Goal: Task Accomplishment & Management: Manage account settings

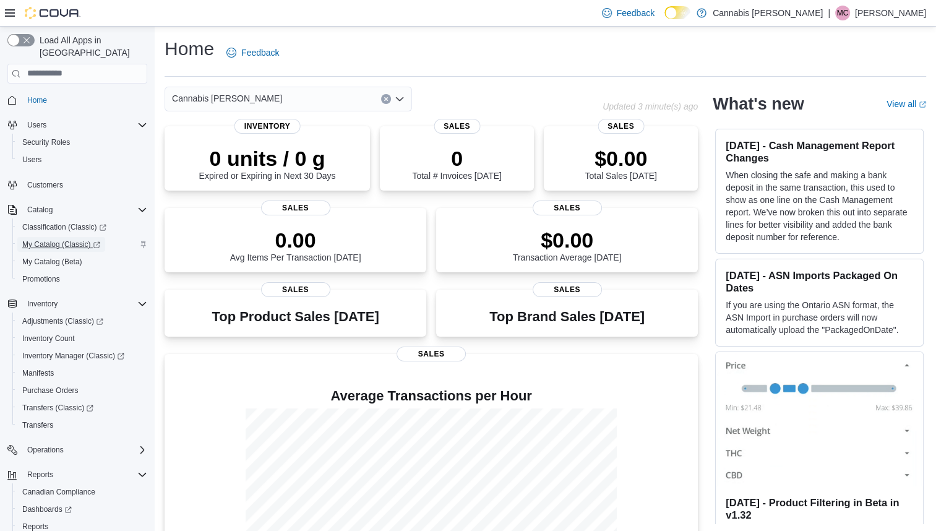
click at [92, 239] on span "My Catalog (Classic)" at bounding box center [61, 244] width 78 height 10
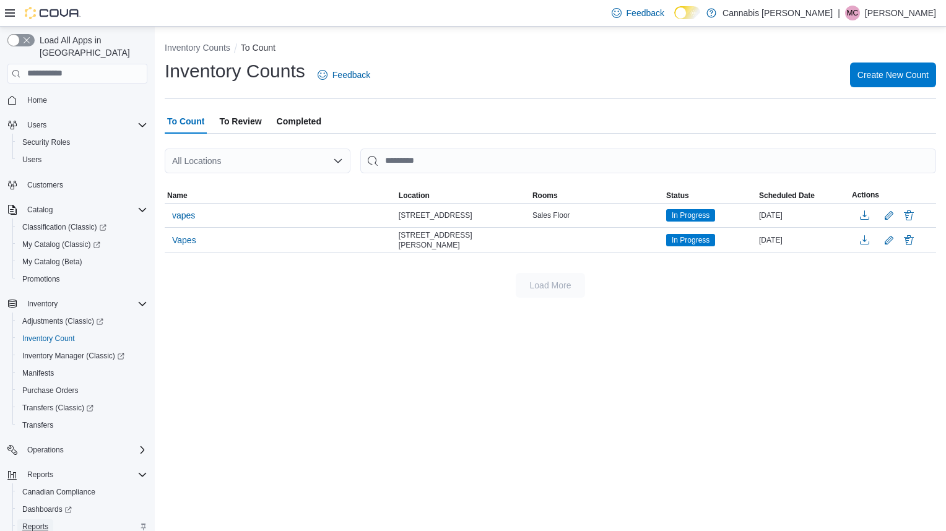
click at [47, 522] on span "Reports" at bounding box center [35, 527] width 26 height 10
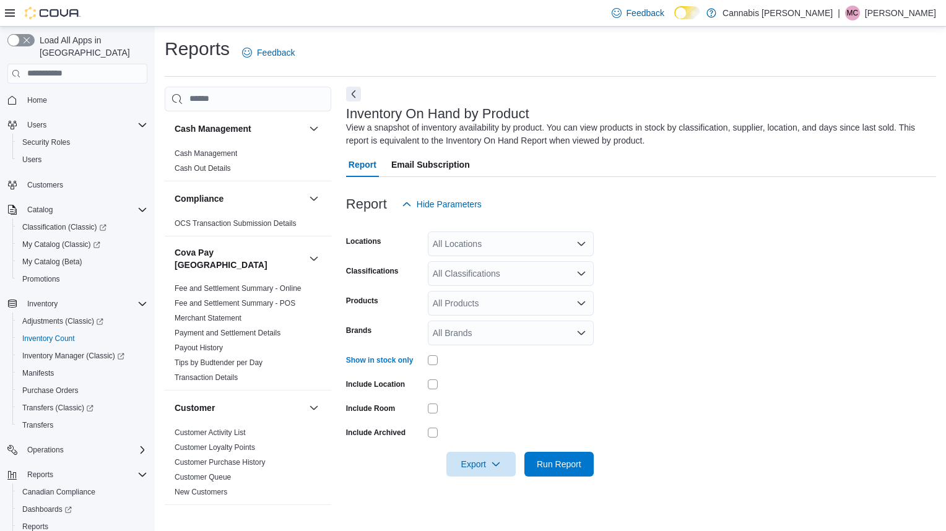
click at [546, 241] on div "All Locations" at bounding box center [511, 243] width 166 height 25
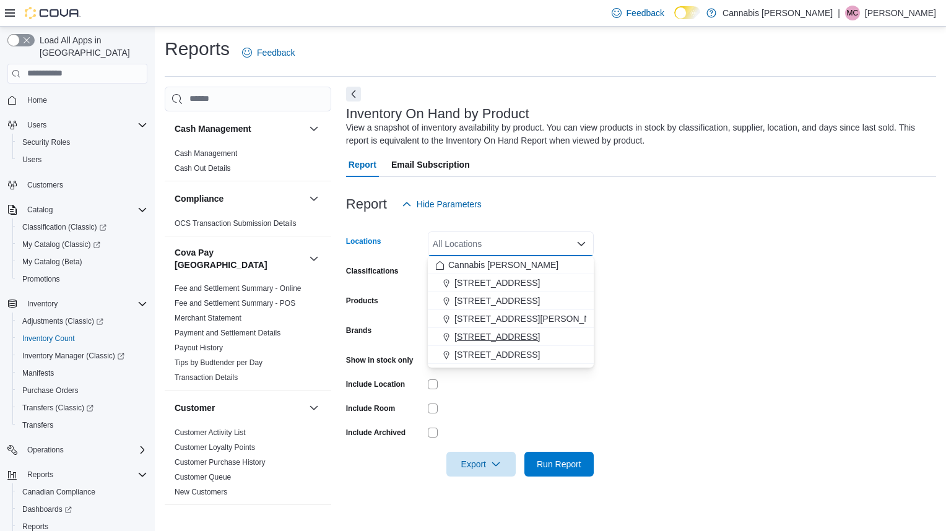
click at [493, 328] on button "[STREET_ADDRESS]" at bounding box center [511, 337] width 166 height 18
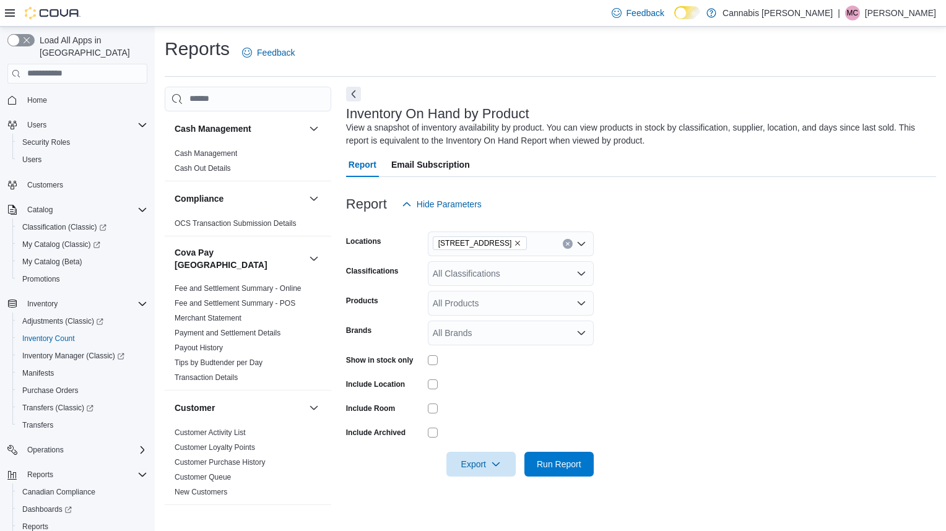
click at [671, 338] on form "Locations 236 8th St E. Classifications All Classifications Products All Produc…" at bounding box center [641, 347] width 590 height 260
click at [577, 280] on div "All Classifications" at bounding box center [511, 273] width 166 height 25
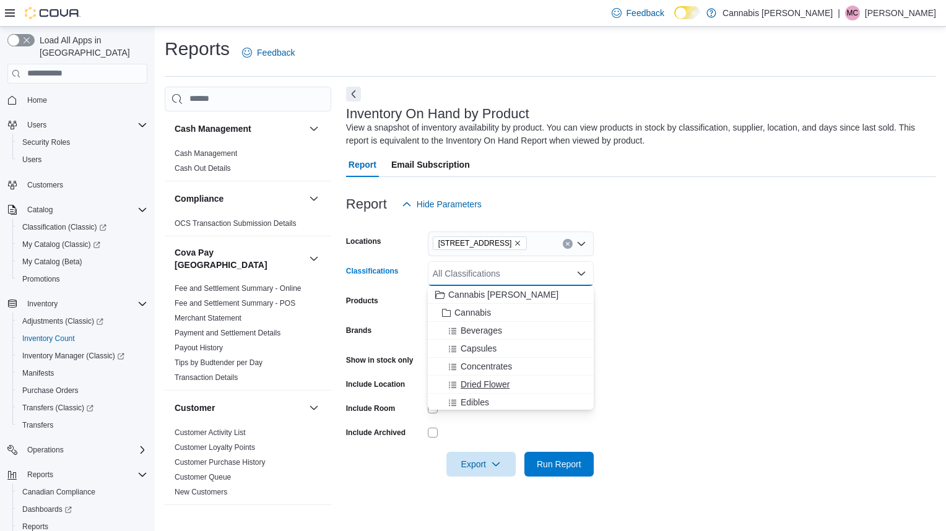
click at [517, 390] on div "Dried Flower" at bounding box center [510, 384] width 151 height 12
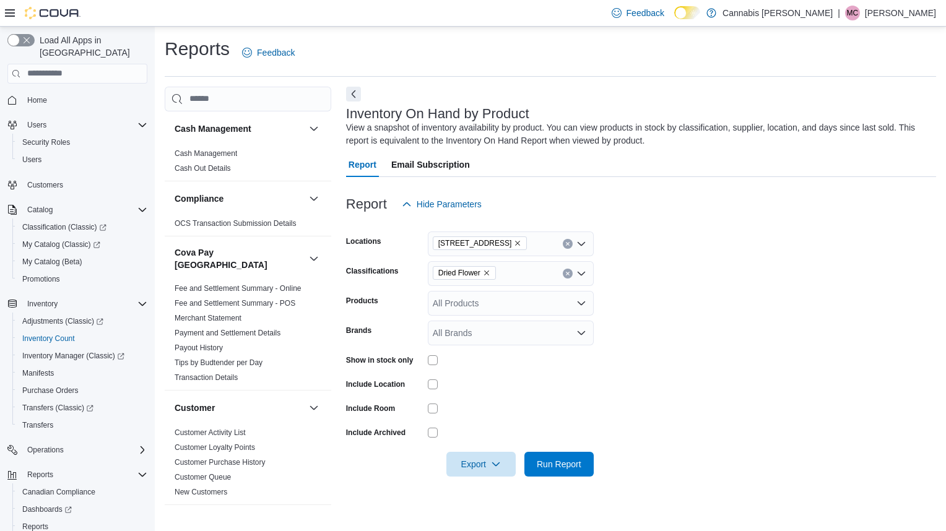
click at [678, 373] on form "Locations 236 8th St E. Classifications Dried Flower Products All Products Bran…" at bounding box center [641, 347] width 590 height 260
click at [582, 464] on span "Run Report" at bounding box center [559, 463] width 54 height 25
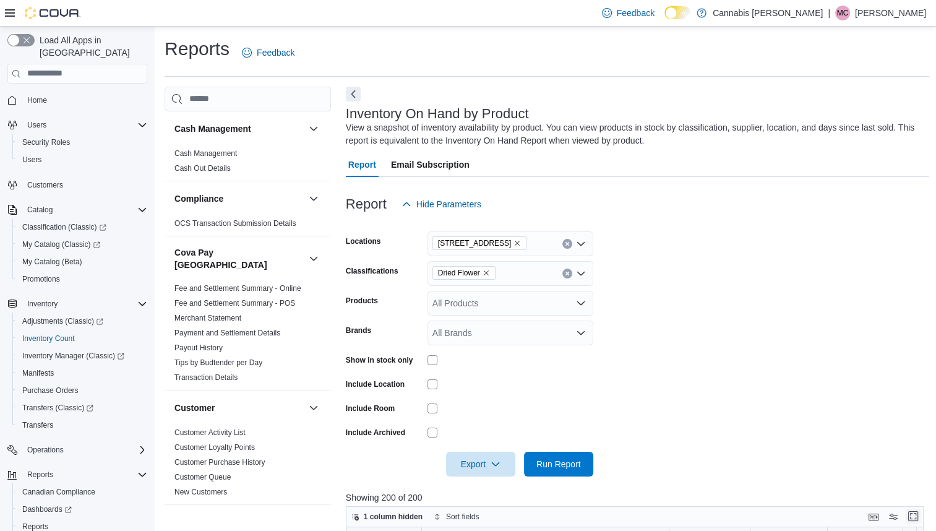
click at [918, 515] on button "Enter fullscreen" at bounding box center [913, 516] width 15 height 15
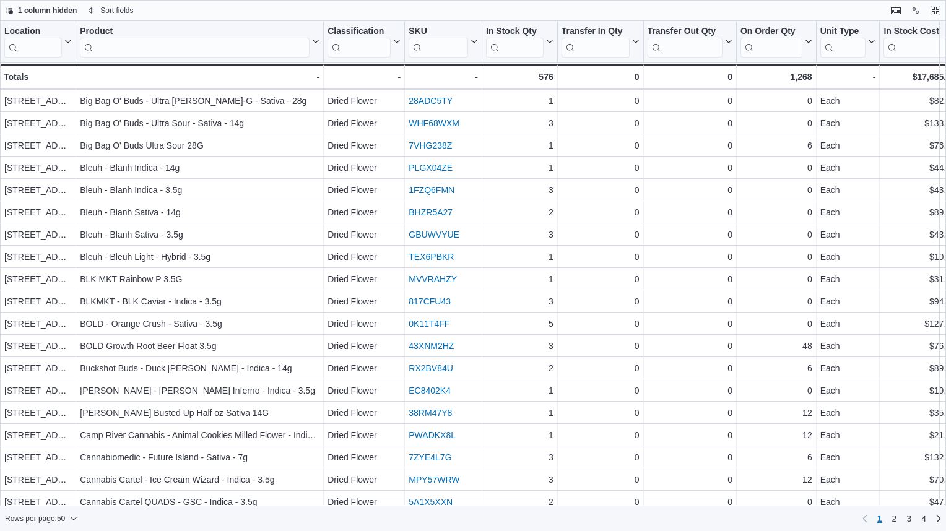
scroll to position [702, 0]
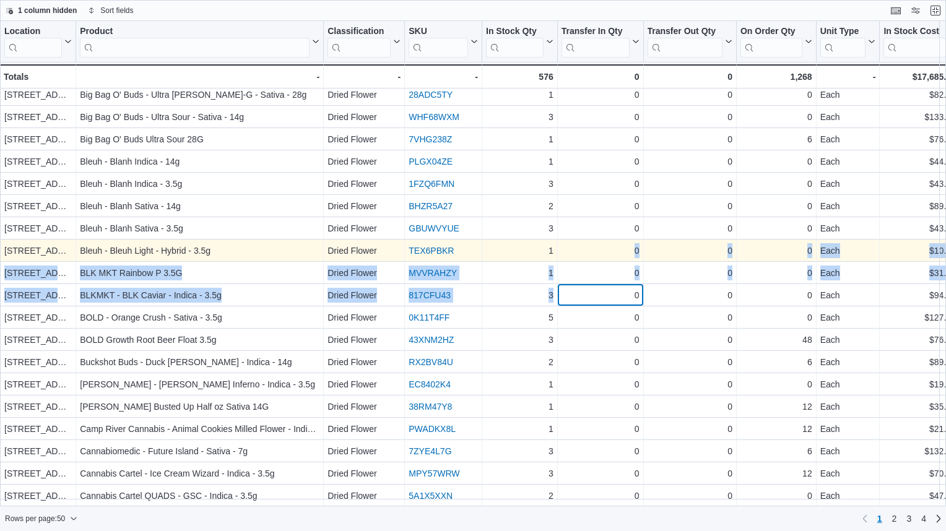
drag, startPoint x: 568, startPoint y: 283, endPoint x: 557, endPoint y: 243, distance: 41.7
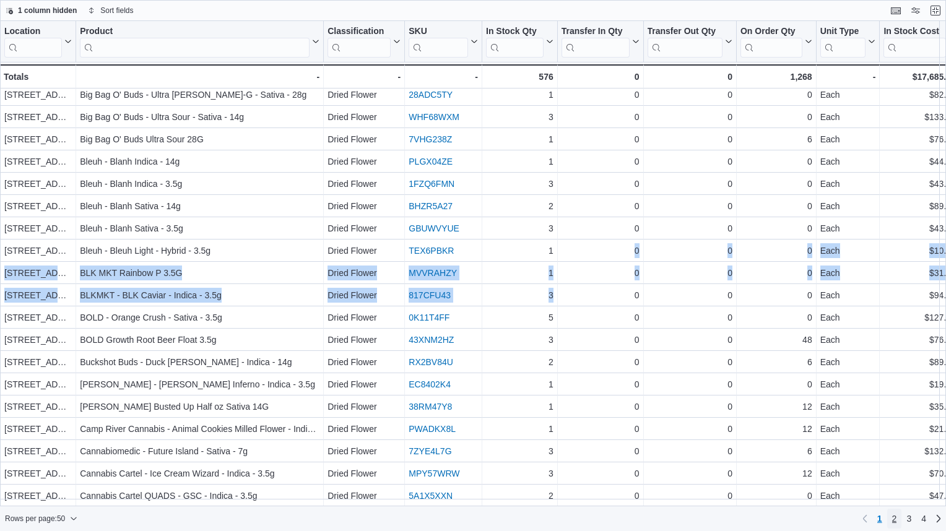
click at [894, 519] on span "2" at bounding box center [894, 518] width 5 height 12
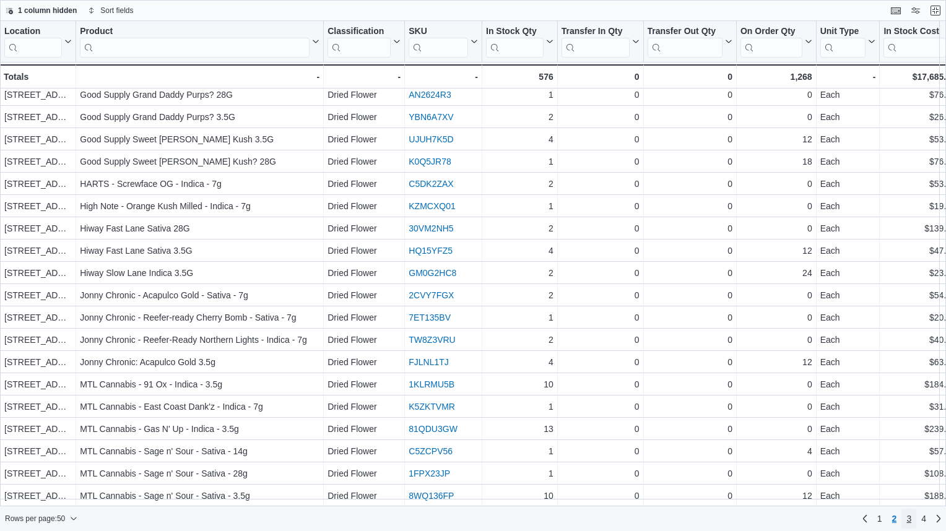
click at [908, 519] on span "3" at bounding box center [908, 518] width 5 height 12
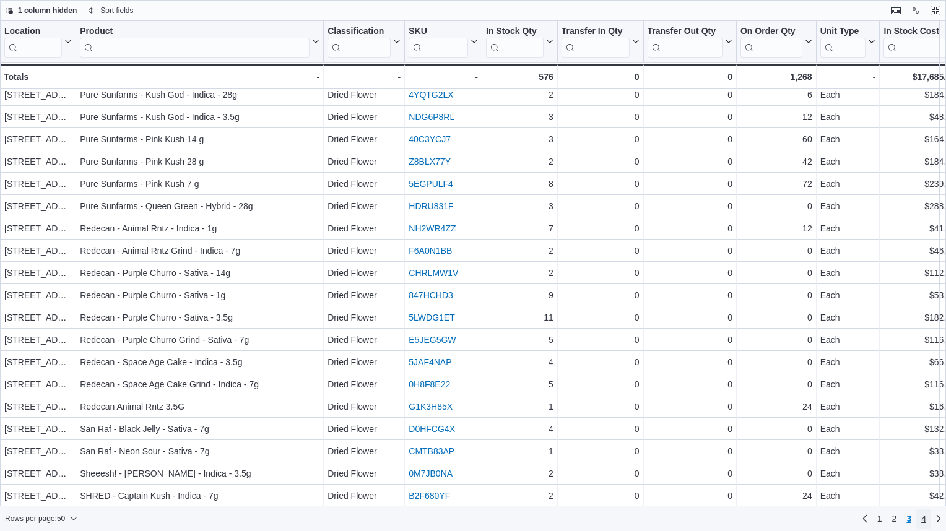
click at [924, 515] on span "4" at bounding box center [923, 518] width 5 height 12
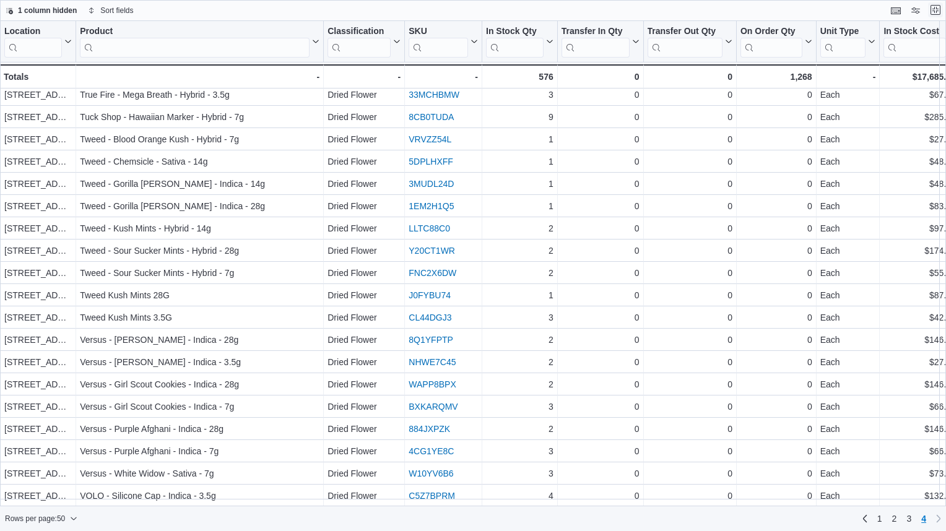
click at [939, 9] on button "Exit fullscreen" at bounding box center [935, 9] width 15 height 15
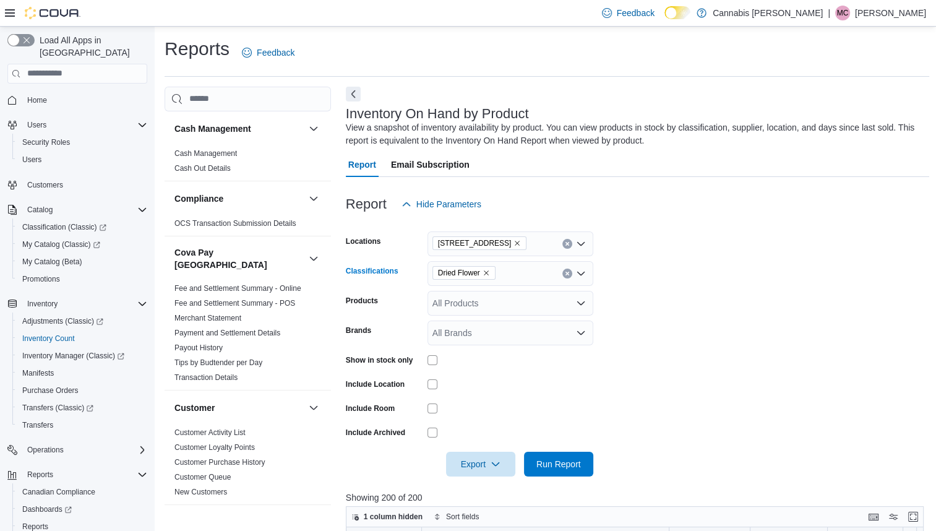
click at [488, 270] on icon "Remove Dried Flower from selection in this group" at bounding box center [486, 272] width 7 height 7
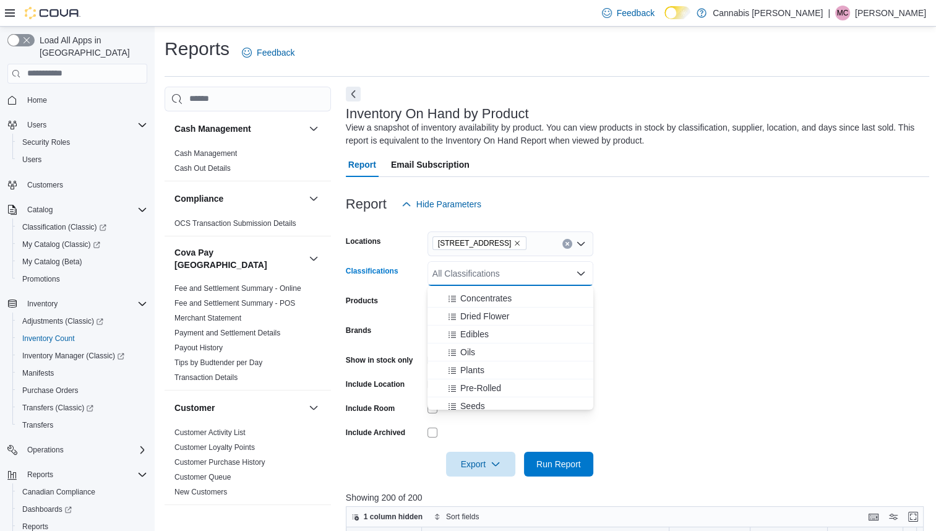
scroll to position [108, 0]
click at [545, 400] on div "Vapes" at bounding box center [510, 402] width 151 height 12
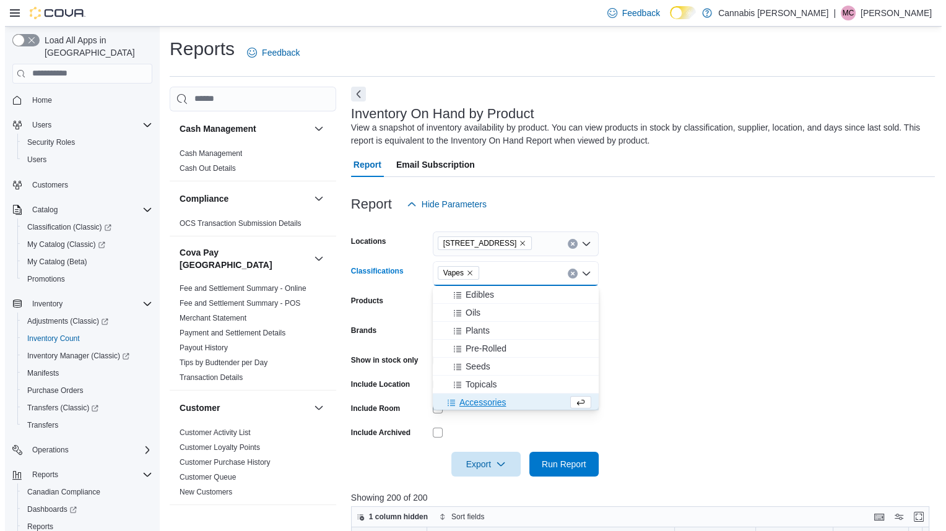
scroll to position [109, 0]
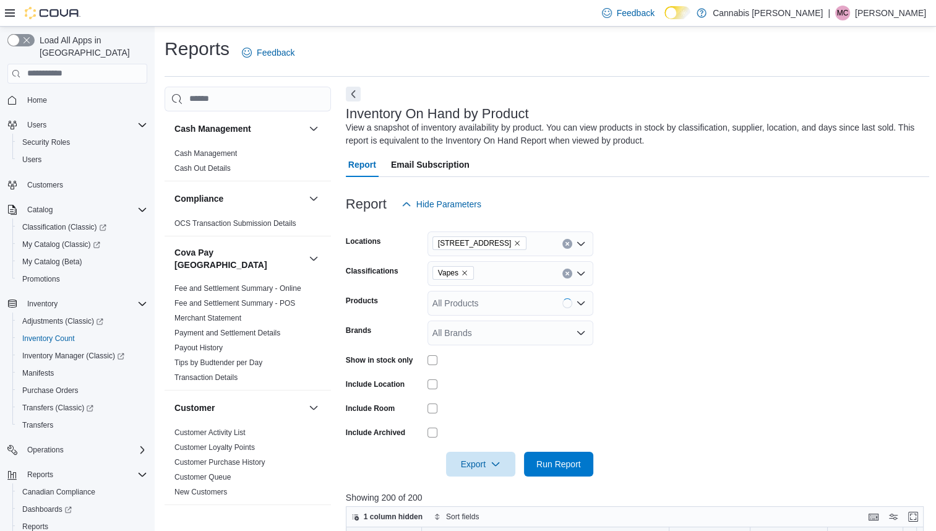
click at [697, 395] on form "Locations 236 8th St E. Classifications Vapes Products All Products Brands All …" at bounding box center [638, 347] width 584 height 260
click at [570, 457] on span "Run Report" at bounding box center [559, 463] width 54 height 25
click at [921, 511] on button "Enter fullscreen" at bounding box center [913, 516] width 15 height 15
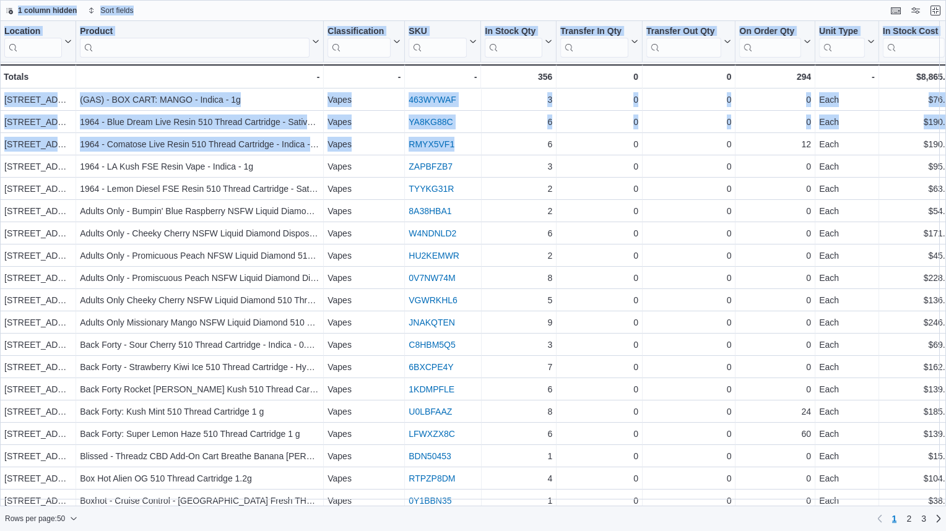
drag, startPoint x: 463, startPoint y: 149, endPoint x: 610, endPoint y: -46, distance: 243.4
click at [610, 0] on html "Feedback Dark Mode Cannabis Grey Bruce | MC Mike Cochrane Load All Apps in New …" at bounding box center [473, 265] width 946 height 531
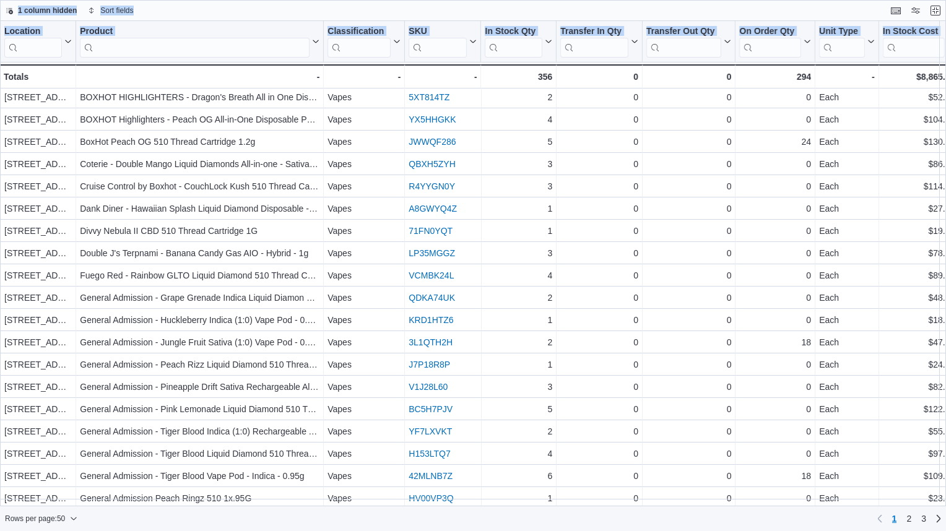
scroll to position [702, 0]
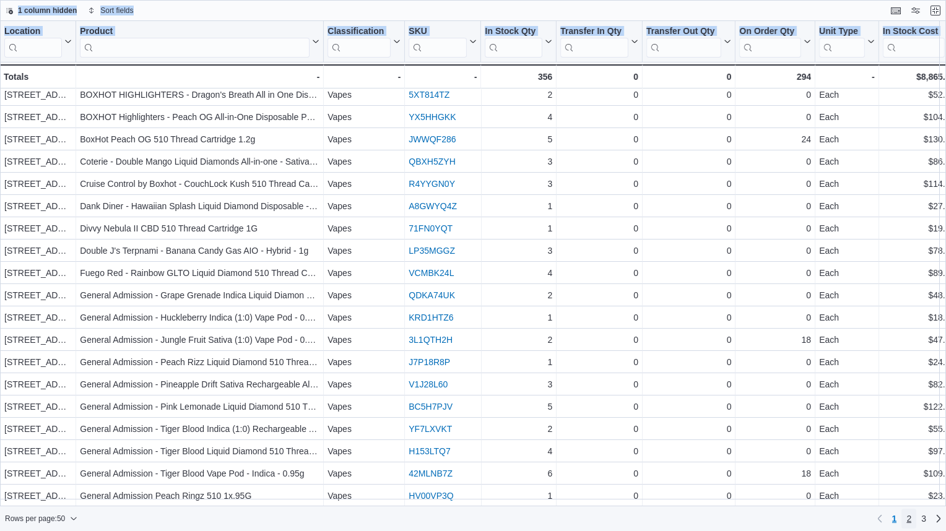
click at [910, 518] on span "2" at bounding box center [908, 518] width 5 height 12
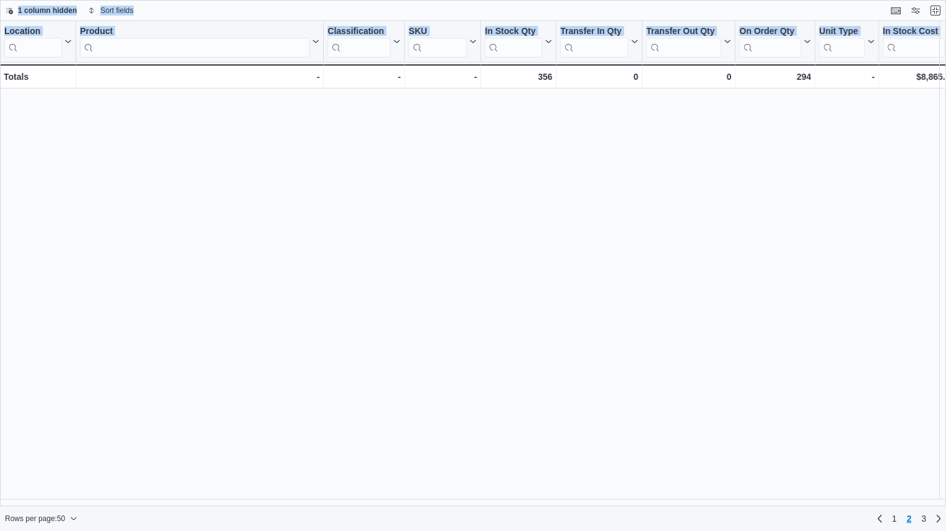
scroll to position [0, 0]
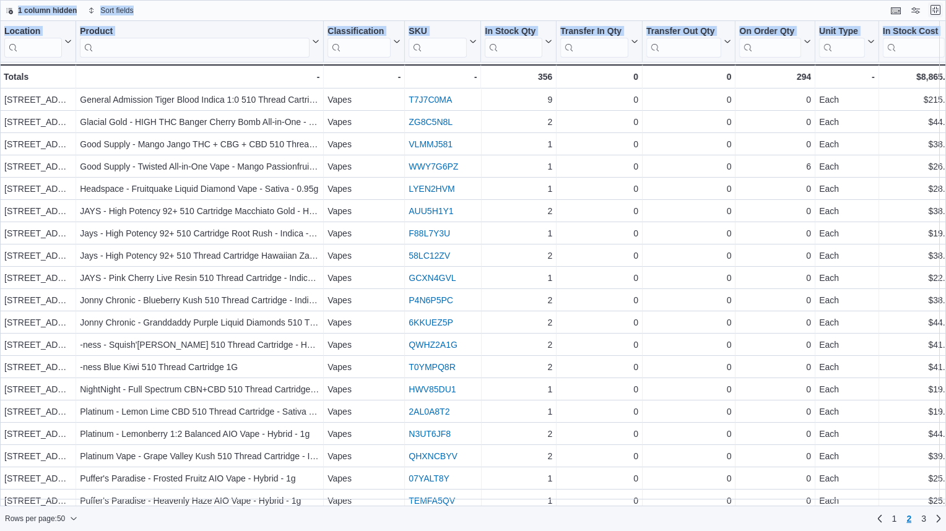
click at [931, 8] on button "Exit fullscreen" at bounding box center [935, 9] width 15 height 15
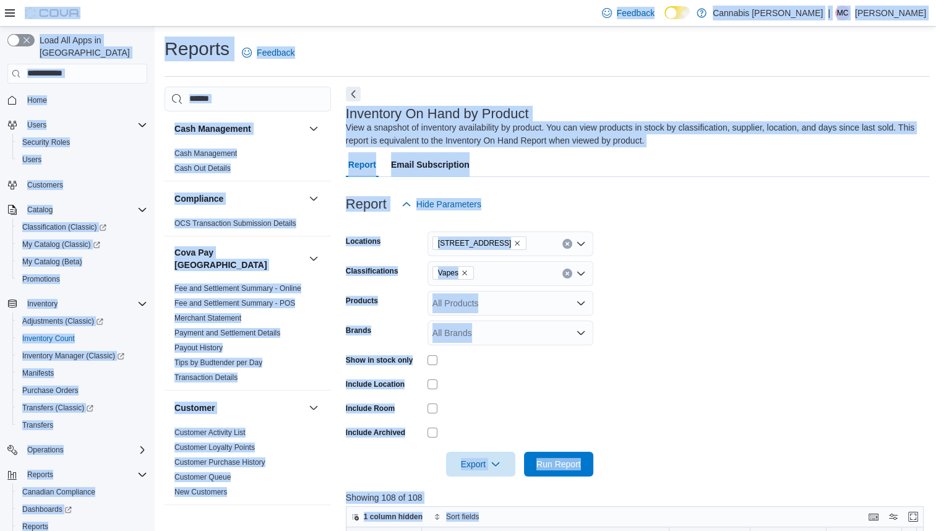
click at [706, 257] on form "Locations 236 8th St E. Classifications Vapes Products All Products Brands All …" at bounding box center [638, 347] width 584 height 260
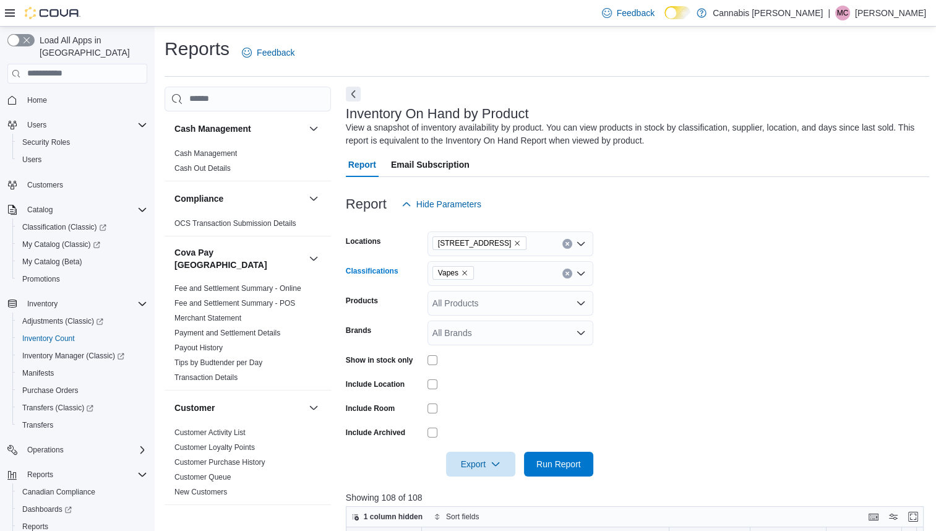
click at [463, 275] on icon "Remove Vapes from selection in this group" at bounding box center [464, 272] width 7 height 7
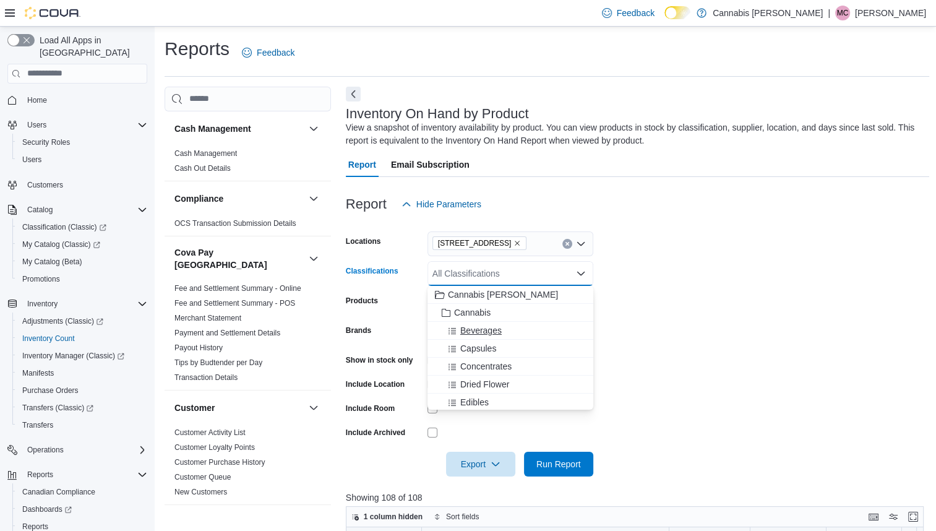
click at [493, 332] on span "Beverages" at bounding box center [480, 330] width 41 height 12
click at [722, 321] on form "Locations 236 8th St E. Classifications Beverages Combo box. Selected. Beverage…" at bounding box center [638, 347] width 584 height 260
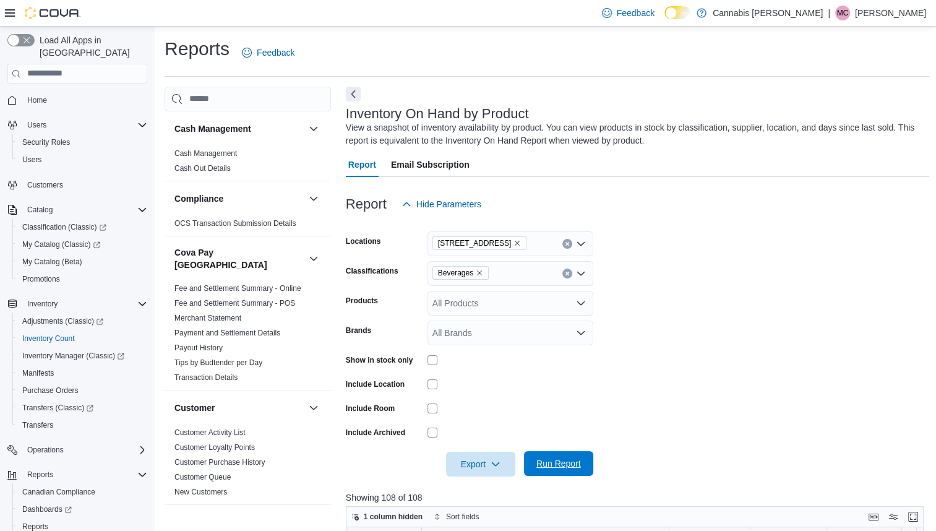
click at [571, 465] on span "Run Report" at bounding box center [559, 463] width 45 height 12
click at [916, 519] on button "Enter fullscreen" at bounding box center [913, 516] width 15 height 15
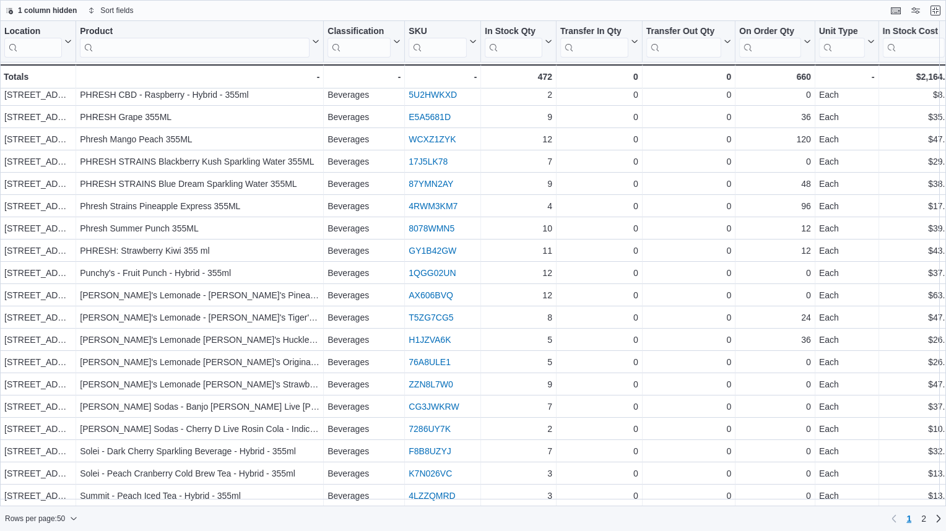
scroll to position [702, 0]
click at [926, 519] on link "2" at bounding box center [923, 519] width 15 height 20
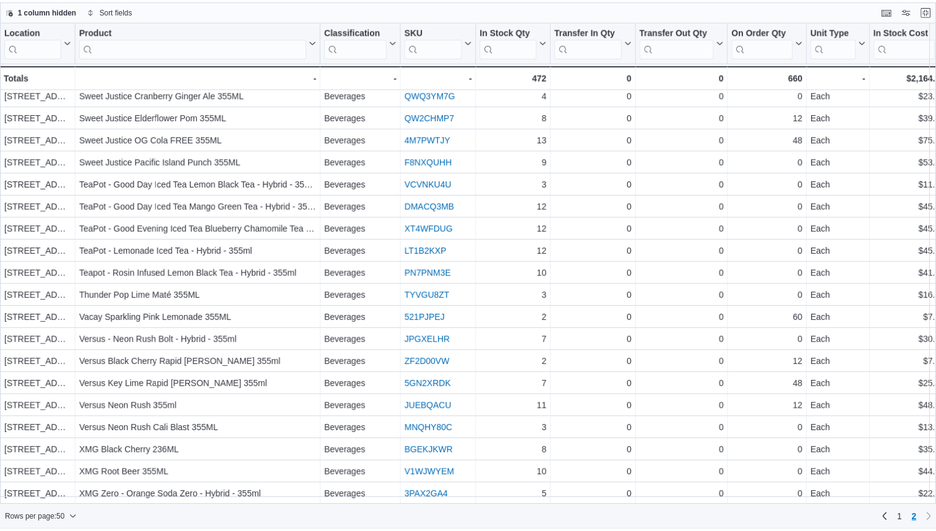
scroll to position [34, 0]
click at [936, 3] on span at bounding box center [935, 10] width 15 height 15
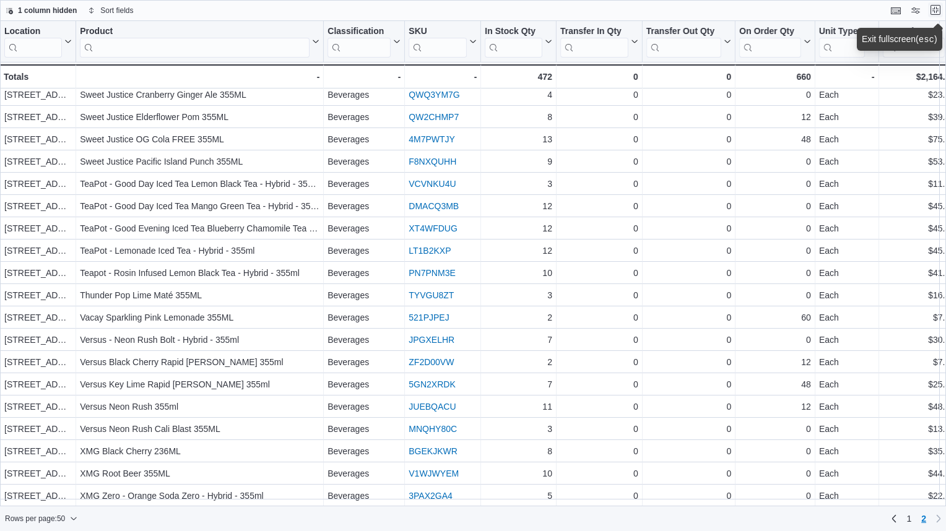
click at [936, 9] on button "Exit fullscreen" at bounding box center [935, 9] width 15 height 15
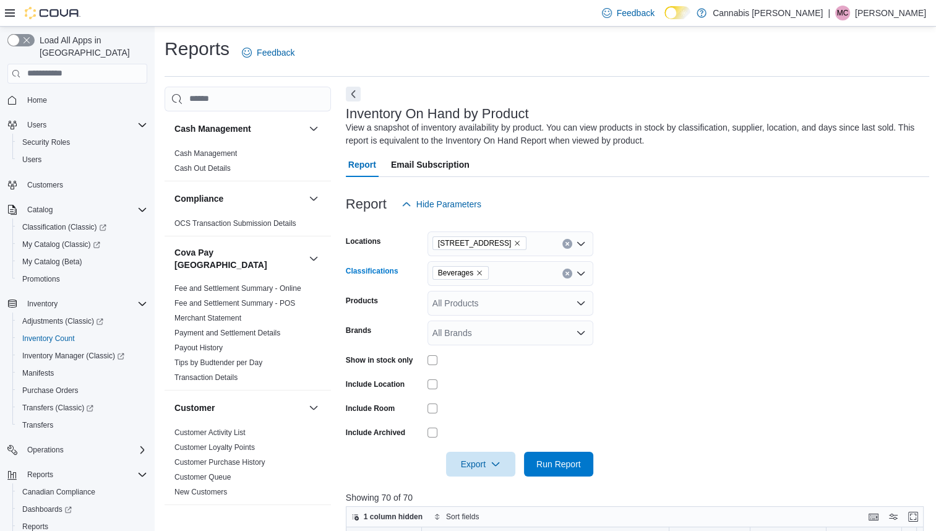
click at [481, 275] on icon "Remove Beverages from selection in this group" at bounding box center [479, 272] width 7 height 7
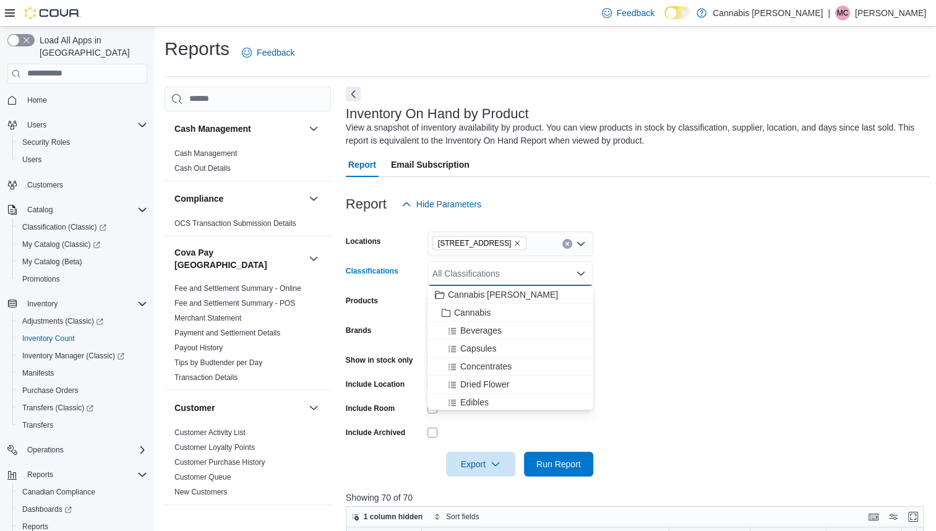
scroll to position [25, 0]
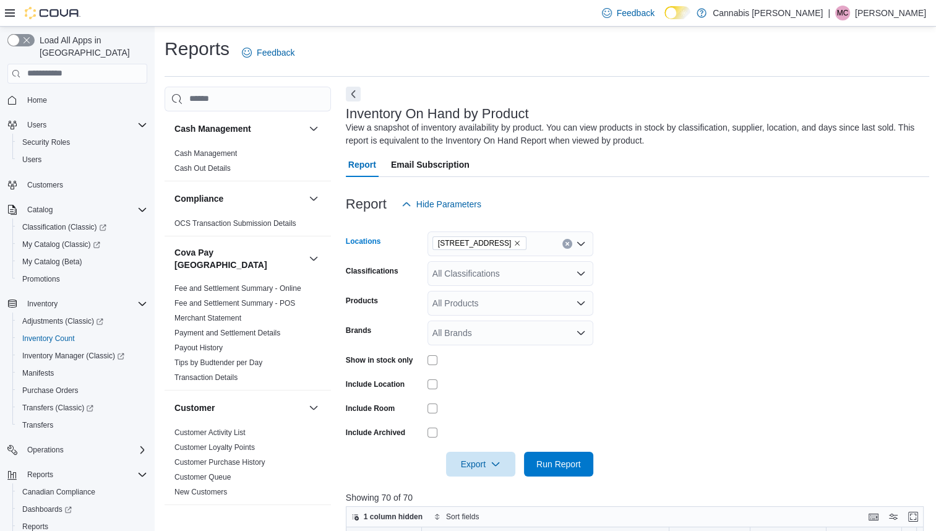
click at [515, 244] on icon "Remove 236 8th St E. from selection in this group" at bounding box center [517, 243] width 5 height 5
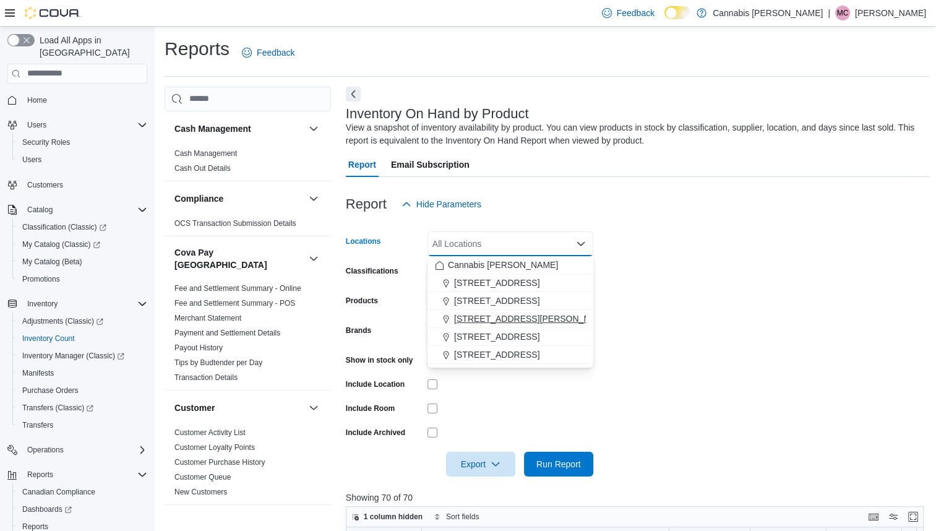
click at [502, 314] on span "[STREET_ADDRESS][PERSON_NAME]" at bounding box center [532, 318] width 157 height 12
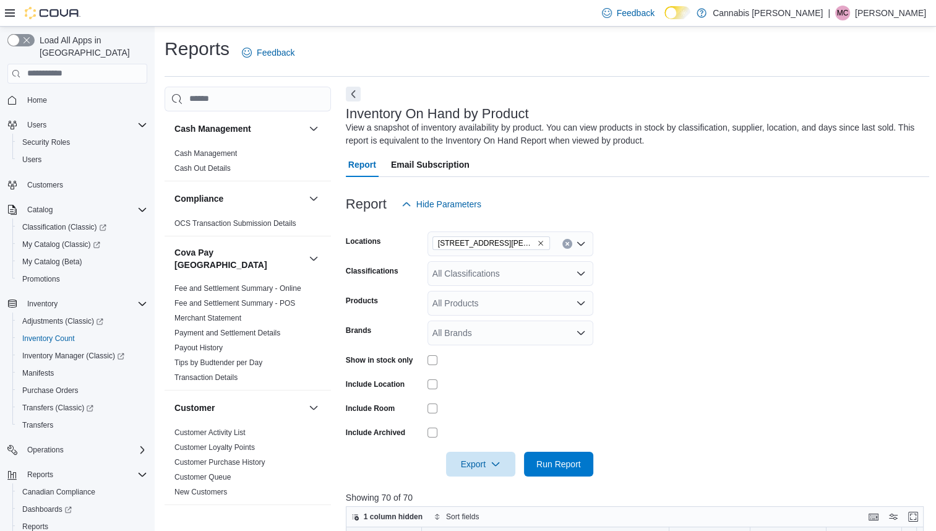
click at [684, 314] on form "Locations 17 Albert Street Southampton Classifications All Classifications Prod…" at bounding box center [638, 347] width 584 height 260
click at [547, 278] on div "All Classifications" at bounding box center [511, 273] width 166 height 25
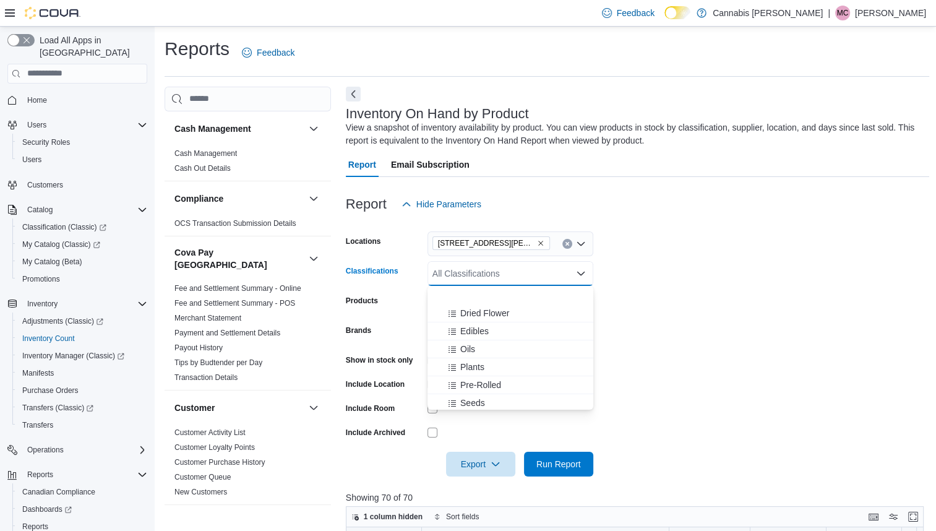
scroll to position [108, 0]
click at [542, 397] on div "Vapes" at bounding box center [510, 402] width 151 height 12
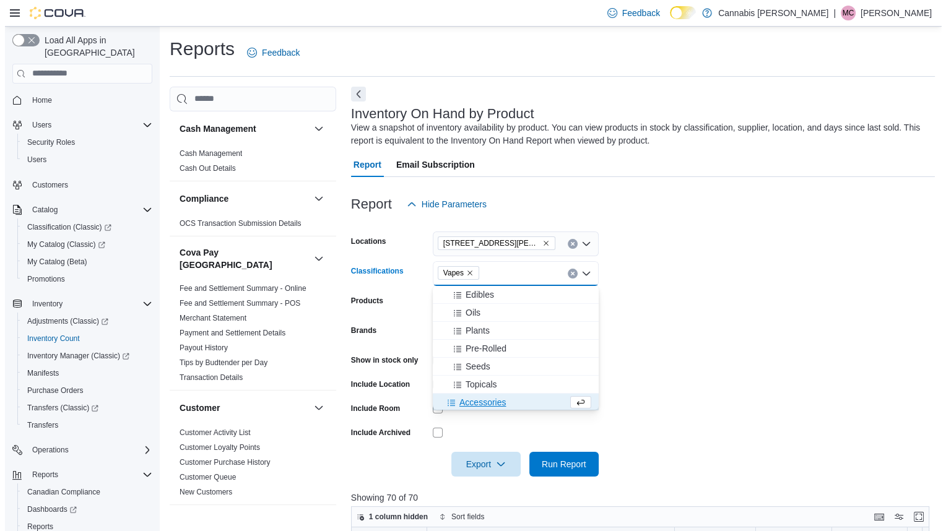
scroll to position [109, 0]
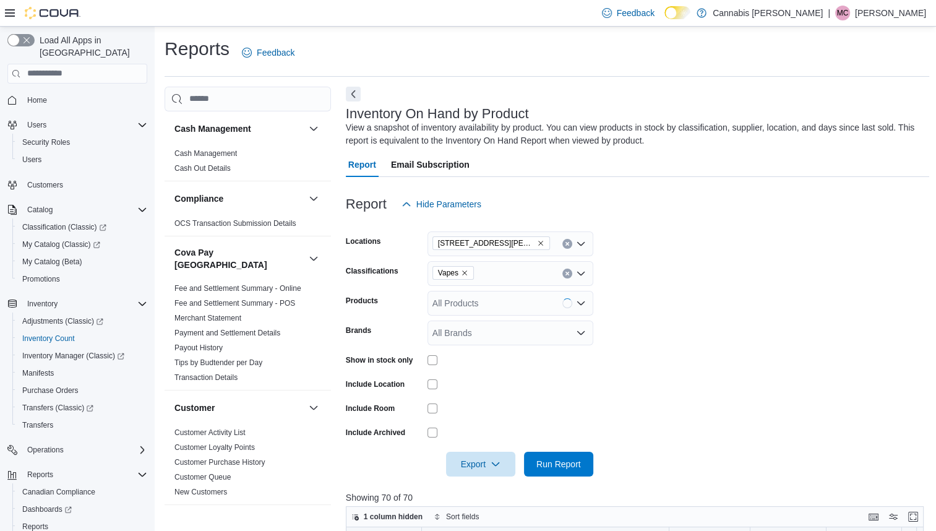
click at [675, 388] on form "Locations 17 Albert Street Southampton Classifications Vapes Products All Produ…" at bounding box center [638, 347] width 584 height 260
click at [564, 464] on span "Run Report" at bounding box center [559, 463] width 45 height 12
click at [920, 516] on button "Enter fullscreen" at bounding box center [913, 516] width 15 height 15
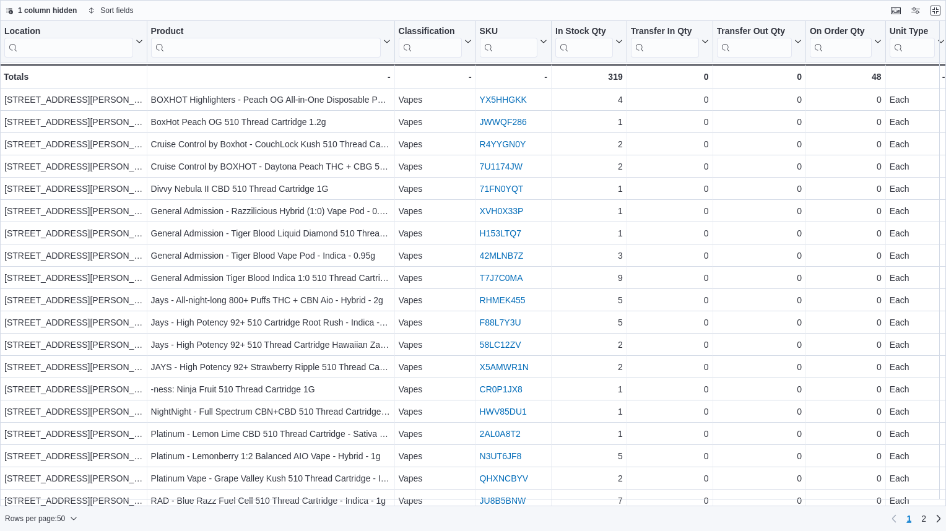
scroll to position [702, 0]
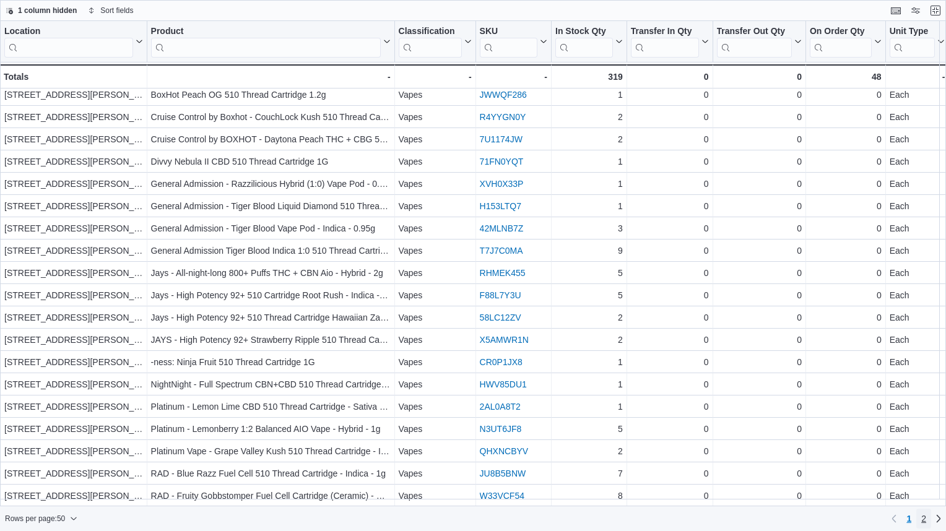
click at [926, 522] on link "2" at bounding box center [923, 519] width 15 height 20
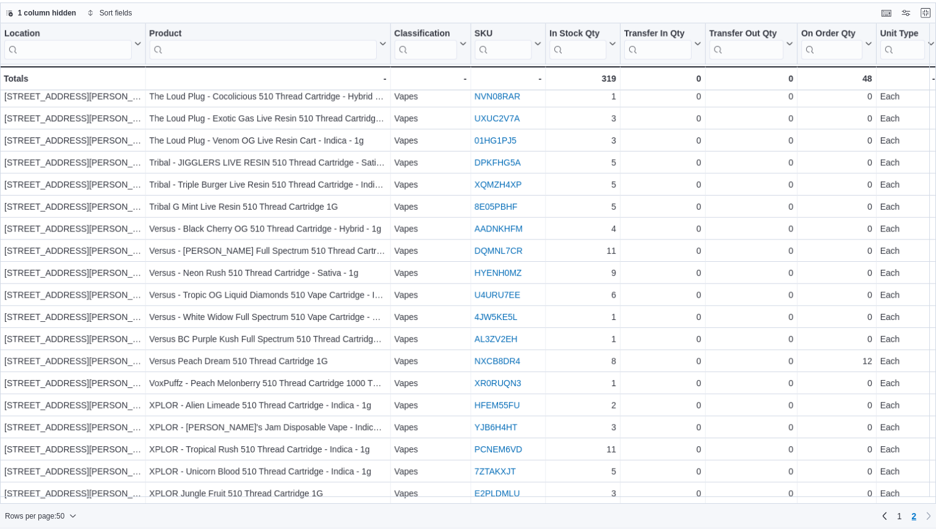
scroll to position [145, 0]
click at [937, 11] on button "Exit fullscreen" at bounding box center [935, 9] width 15 height 15
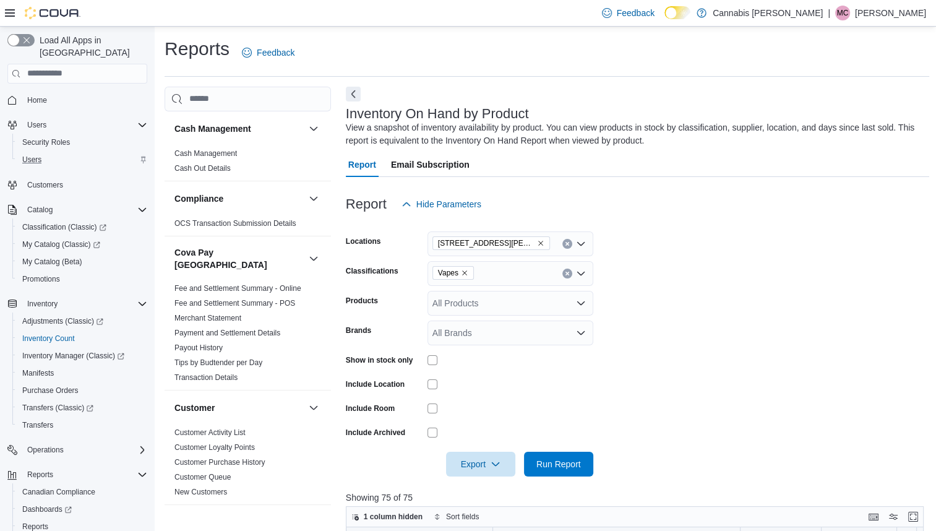
click at [49, 152] on div "Users" at bounding box center [82, 159] width 130 height 15
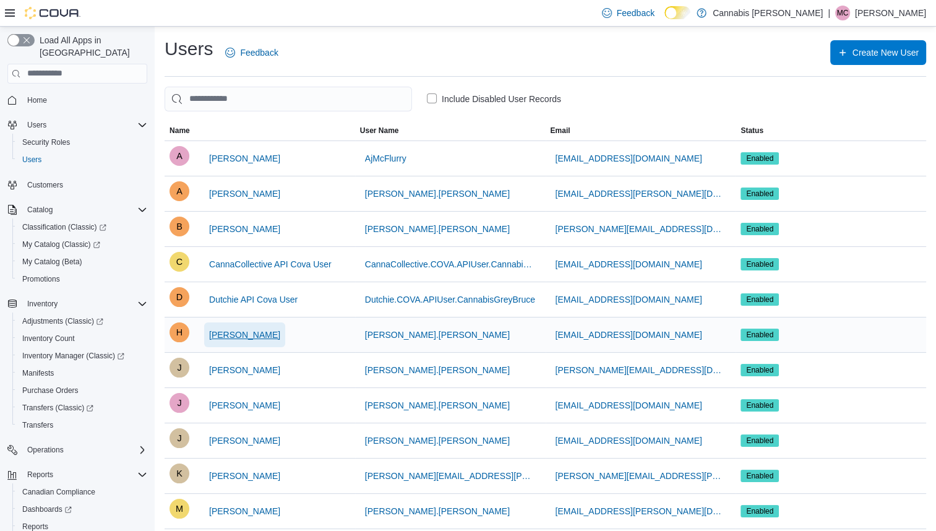
click at [257, 335] on span "[PERSON_NAME]" at bounding box center [244, 335] width 71 height 12
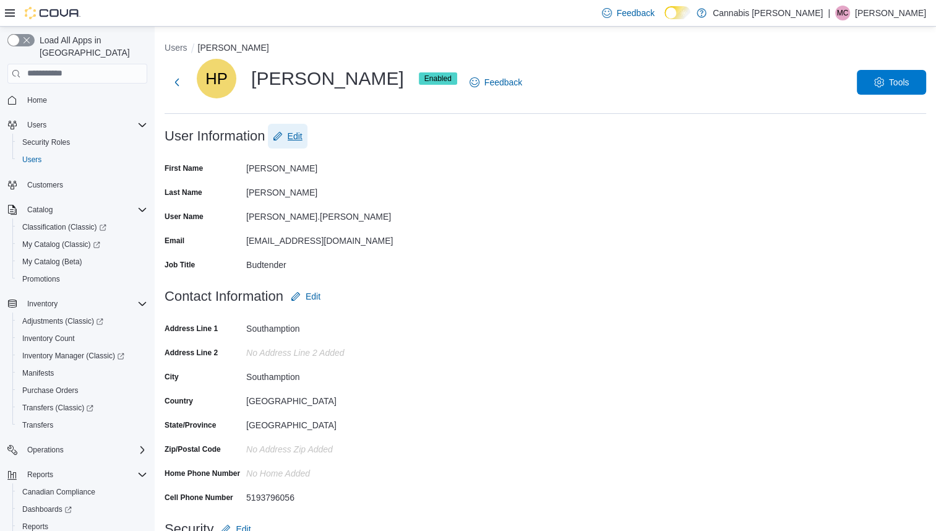
click at [301, 137] on span "Edit" at bounding box center [295, 136] width 15 height 12
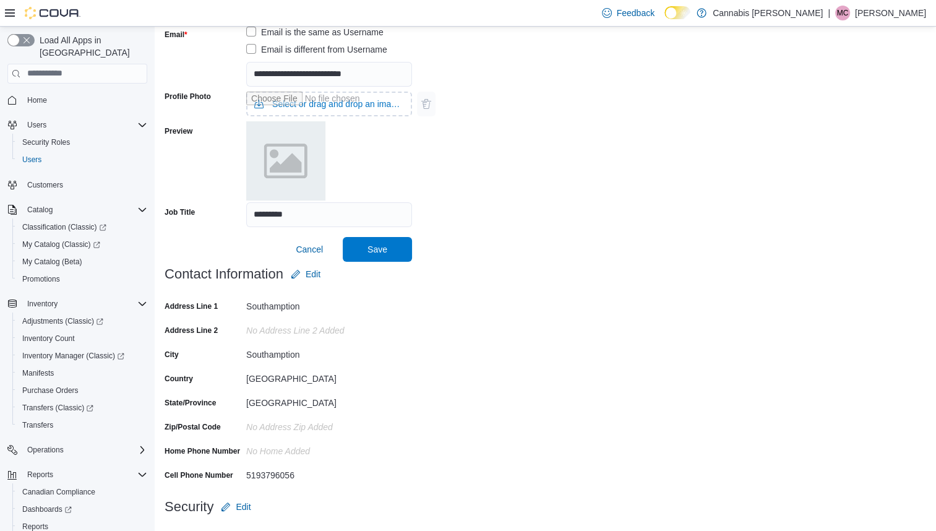
scroll to position [270, 0]
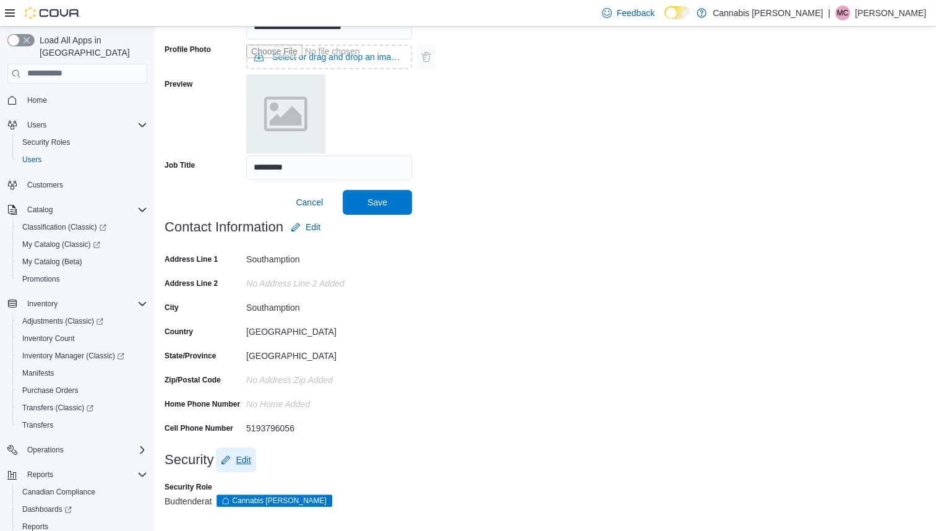
click at [248, 458] on span "Edit" at bounding box center [243, 460] width 15 height 12
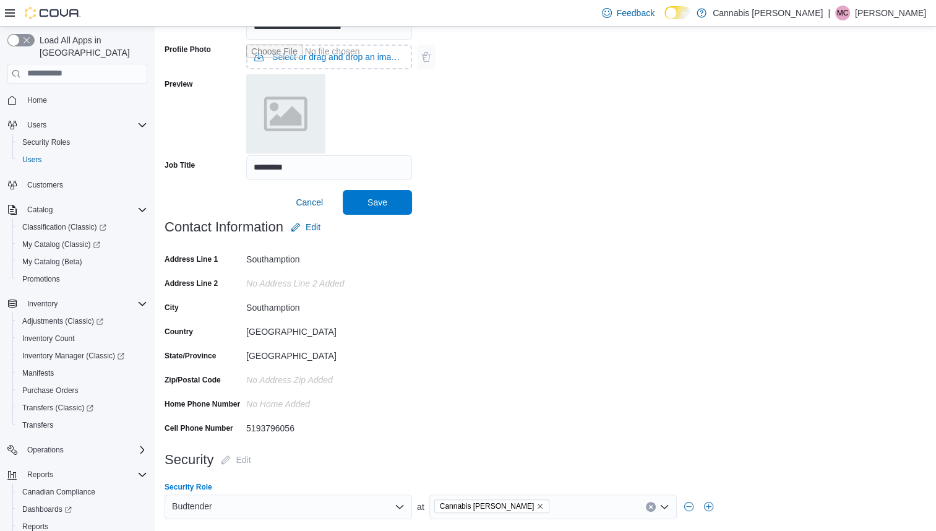
click at [400, 509] on icon "Open list of options" at bounding box center [400, 507] width 10 height 10
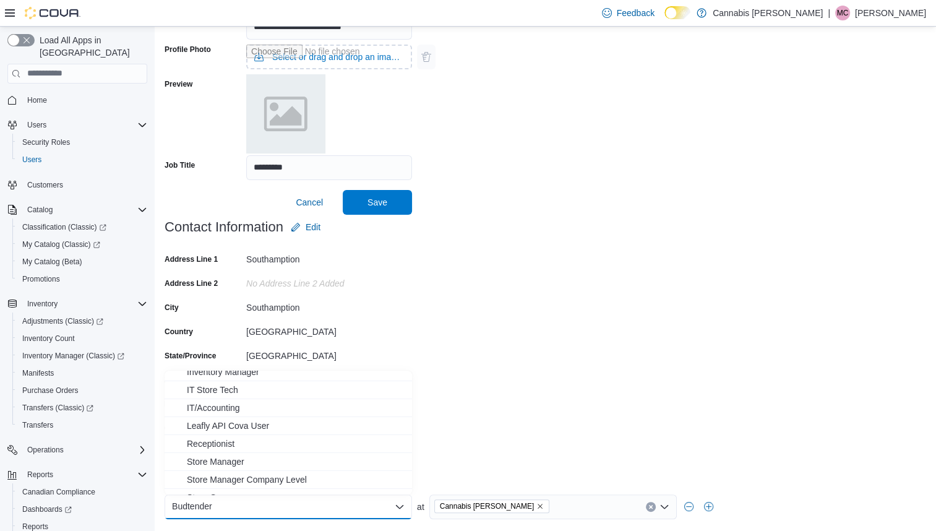
scroll to position [145, 0]
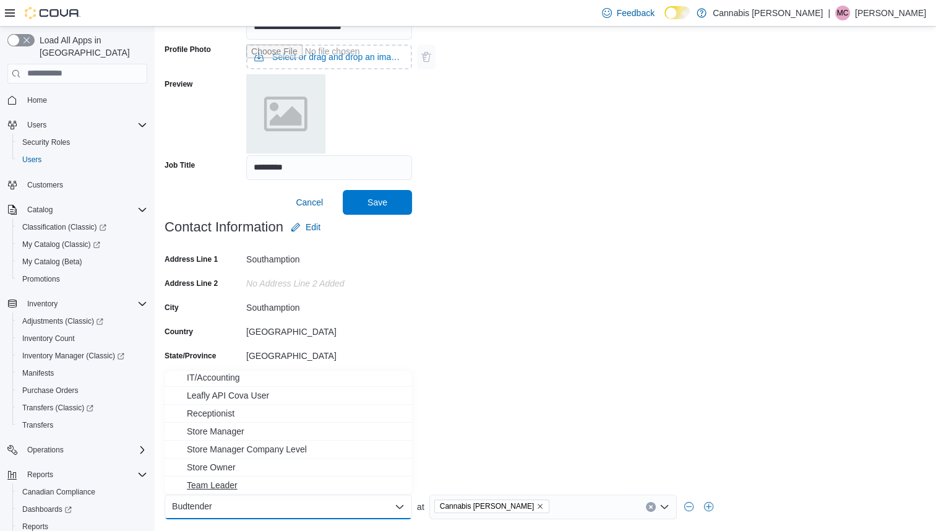
click at [361, 481] on span "Team Leader" at bounding box center [296, 485] width 218 height 12
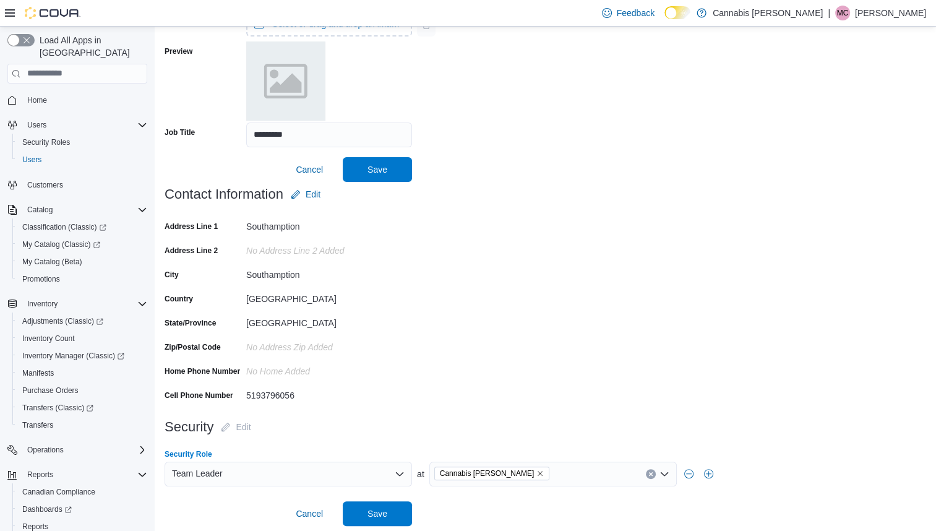
scroll to position [307, 0]
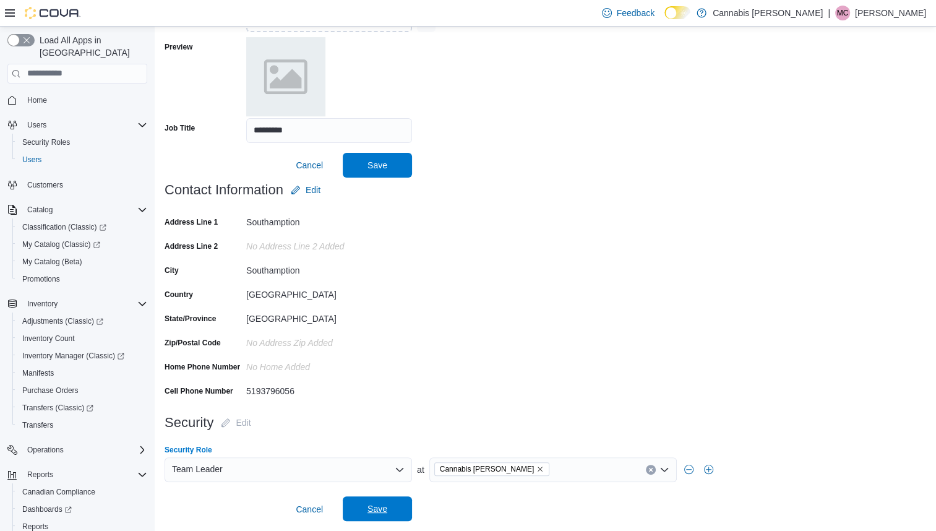
click at [388, 504] on span "Save" at bounding box center [377, 508] width 54 height 25
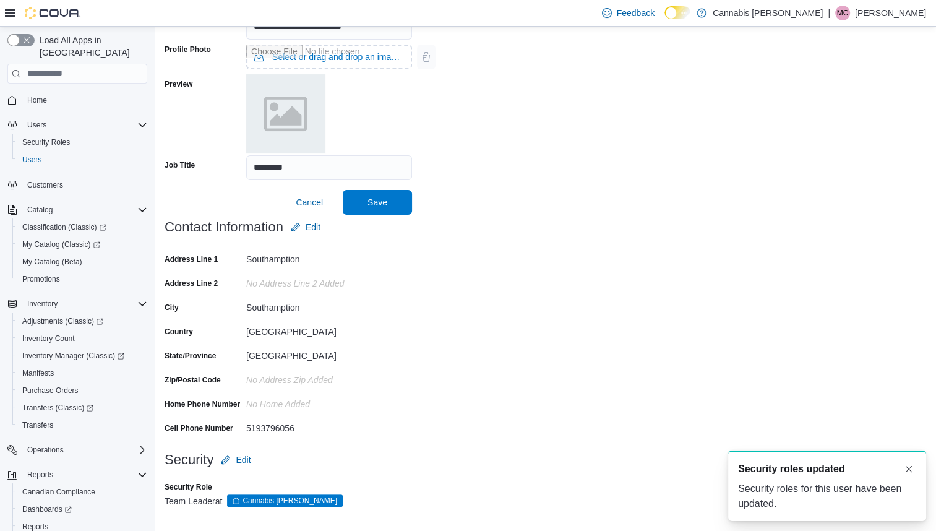
scroll to position [0, 0]
click at [82, 135] on div "Security Roles" at bounding box center [82, 142] width 130 height 15
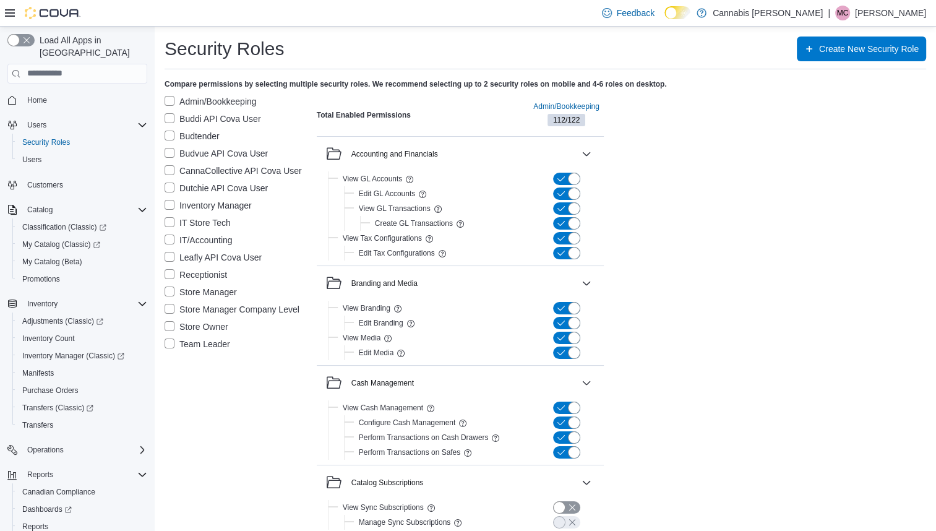
click at [170, 347] on label "Team Leader" at bounding box center [198, 344] width 66 height 15
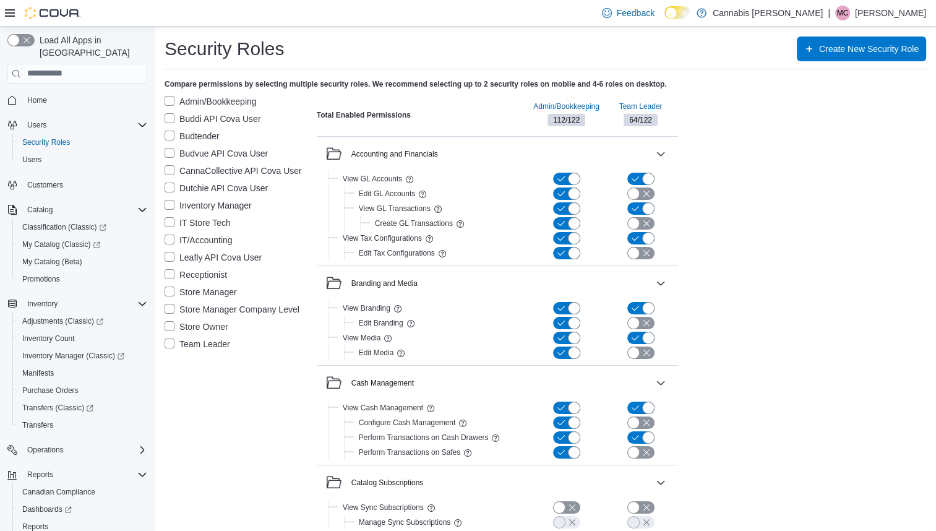
click at [175, 101] on label "Admin/Bookkeeping" at bounding box center [211, 101] width 92 height 15
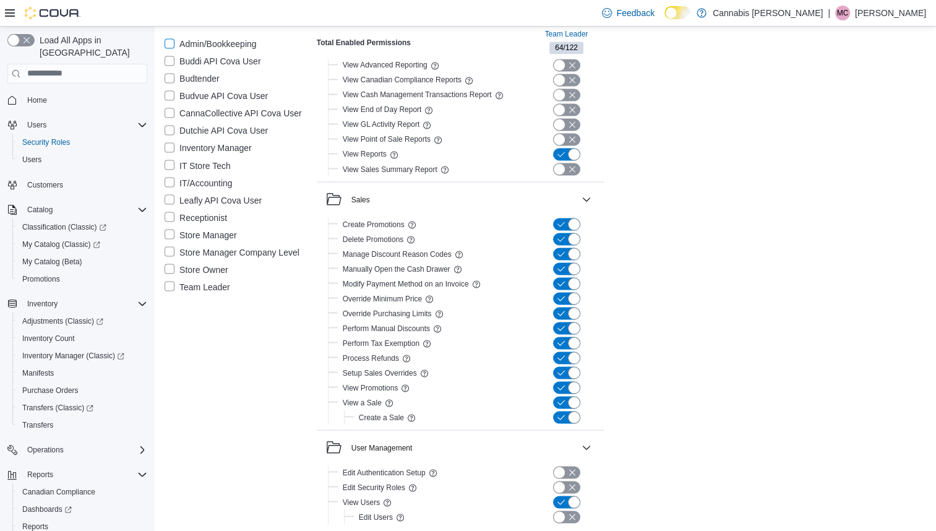
scroll to position [2188, 0]
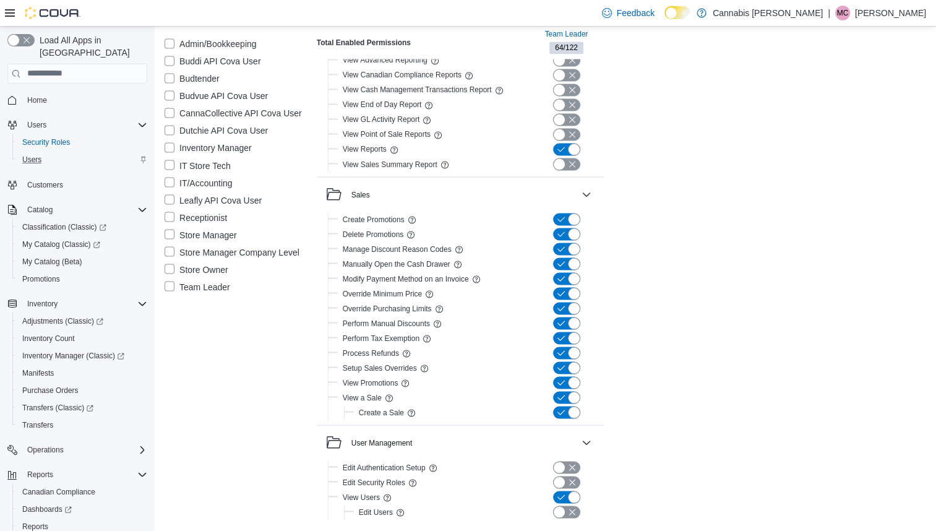
click at [51, 152] on div "Users" at bounding box center [82, 159] width 130 height 15
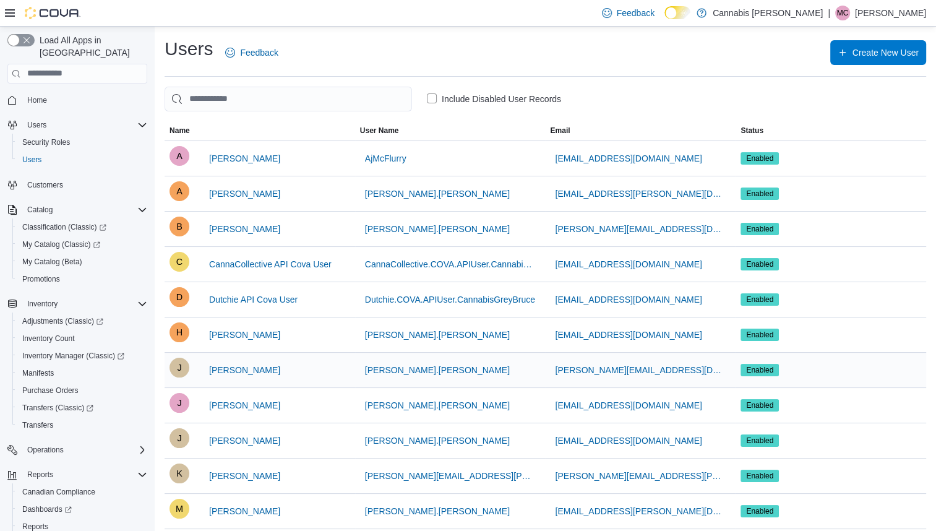
click at [762, 368] on span "Enabled" at bounding box center [759, 369] width 27 height 11
click at [262, 366] on span "[PERSON_NAME]" at bounding box center [244, 370] width 71 height 12
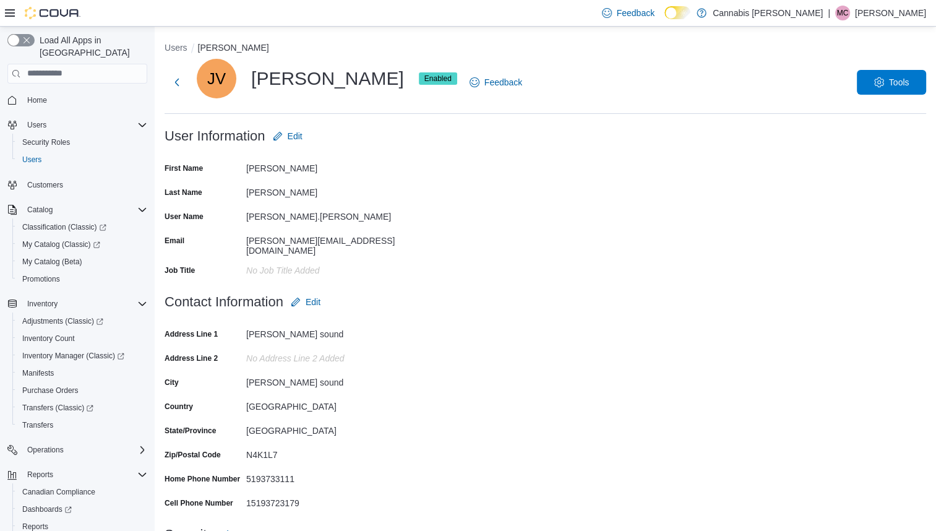
scroll to position [52, 0]
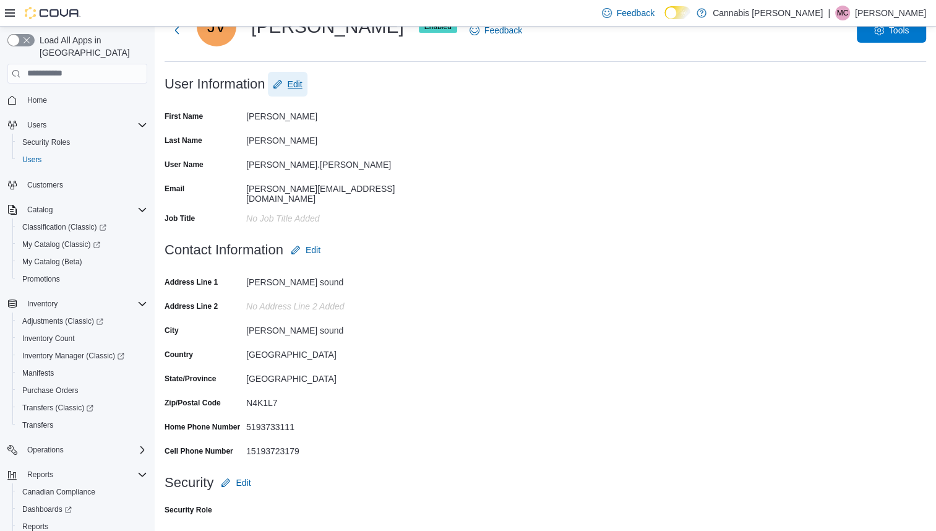
click at [300, 87] on span "Edit" at bounding box center [295, 84] width 15 height 12
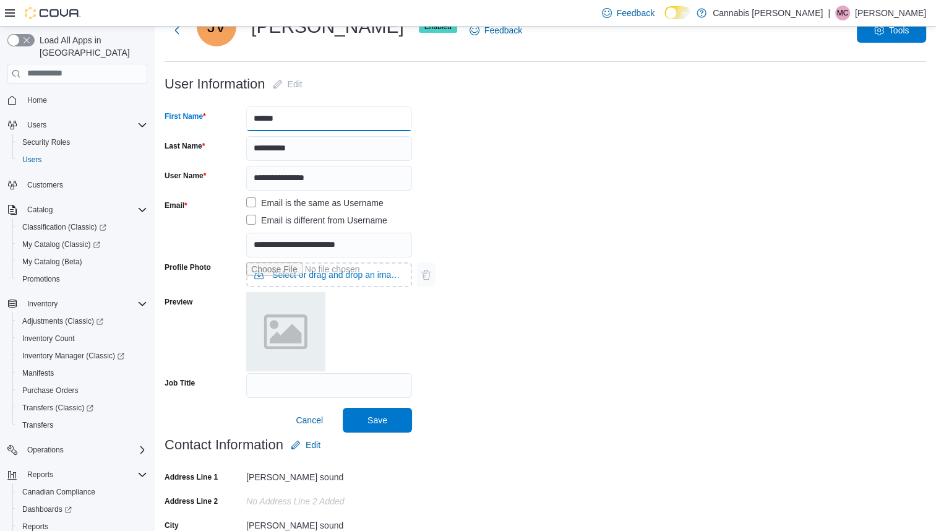
click at [312, 114] on input "*****" at bounding box center [329, 118] width 166 height 25
type input "*"
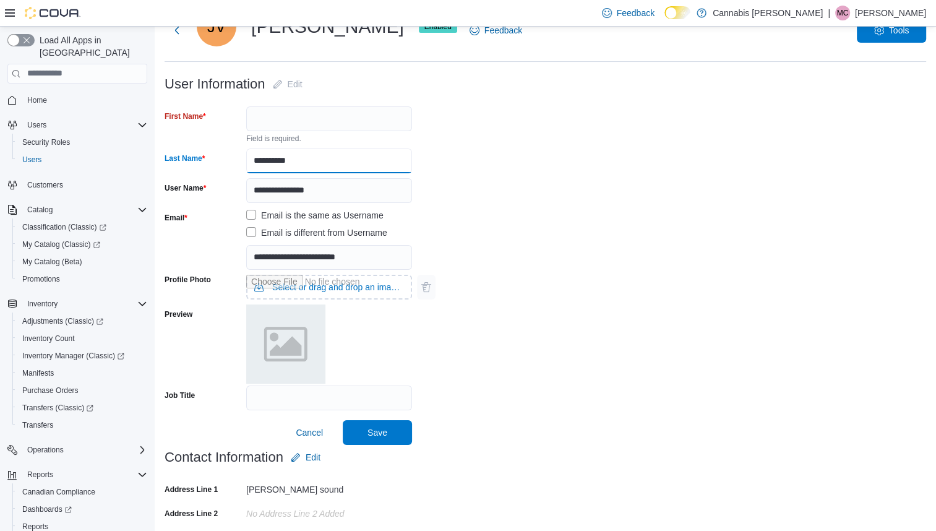
click at [346, 142] on form "**********" at bounding box center [546, 258] width 762 height 373
type input "*"
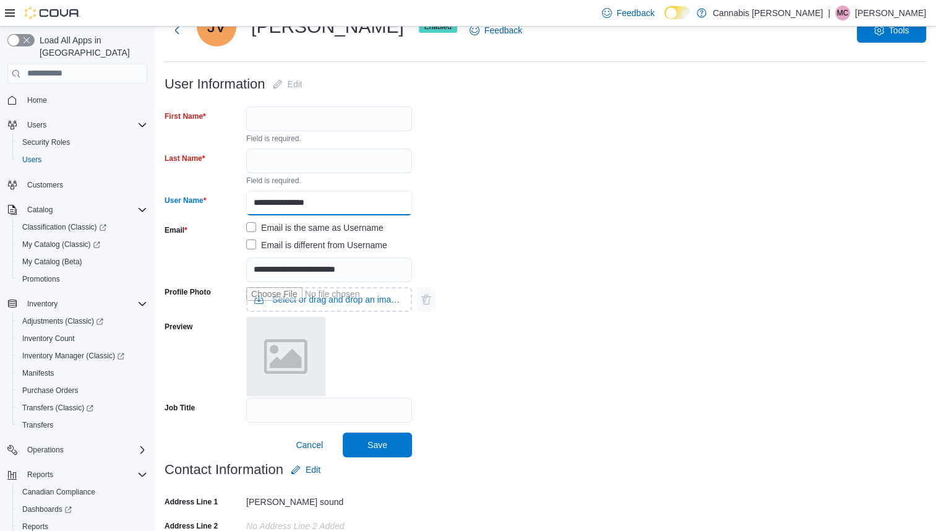
click at [353, 191] on input "**********" at bounding box center [329, 203] width 166 height 25
type input "*"
click at [390, 276] on input "**********" at bounding box center [329, 269] width 166 height 25
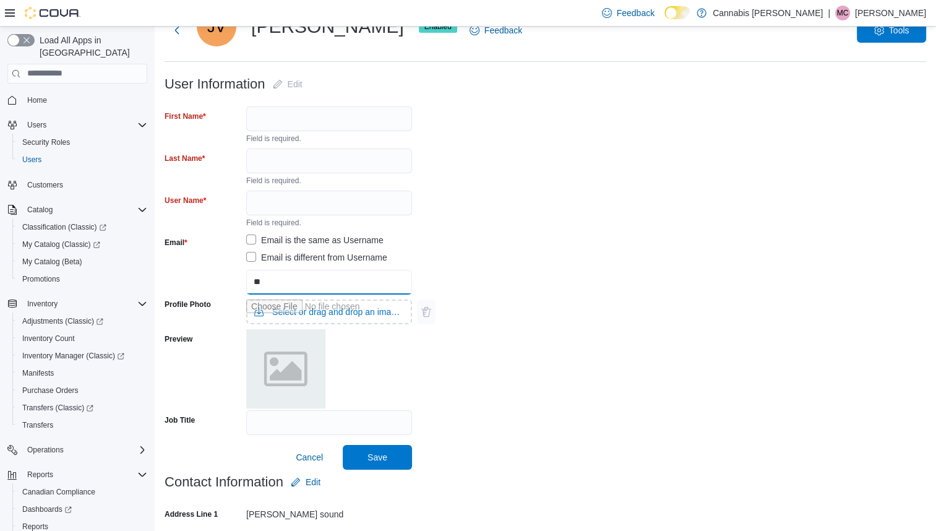
type input "*"
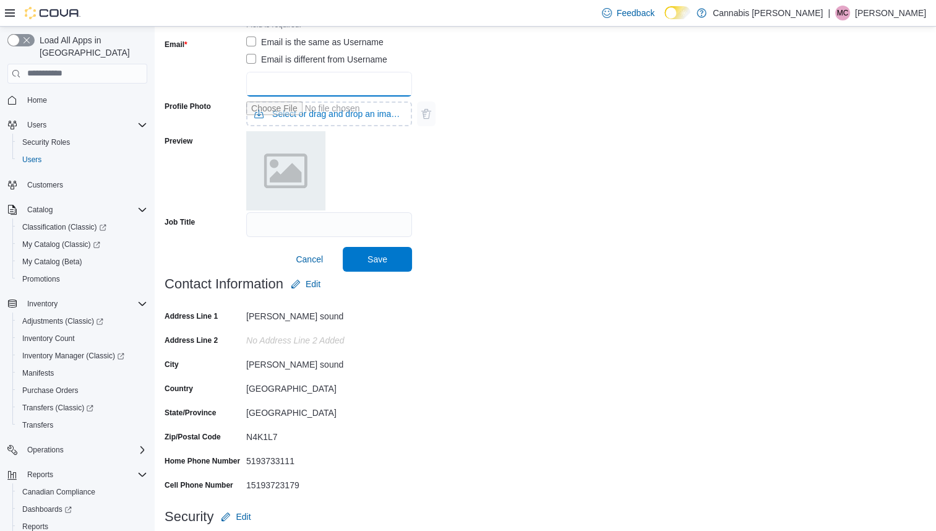
scroll to position [258, 0]
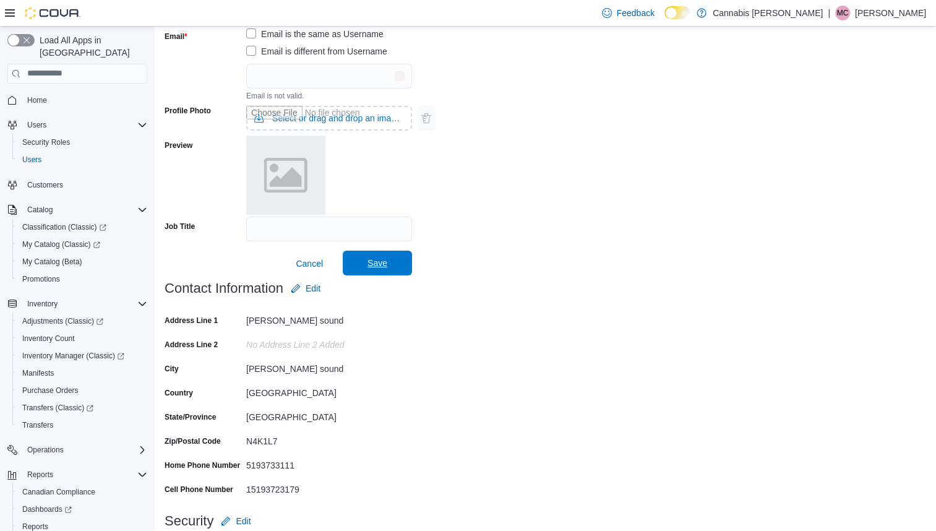
click at [395, 257] on span "Save" at bounding box center [377, 263] width 54 height 25
click at [391, 72] on input "text" at bounding box center [329, 76] width 166 height 25
click at [528, 132] on div "Profile Photo Select or drag and drop an image file Preview" at bounding box center [546, 159] width 762 height 116
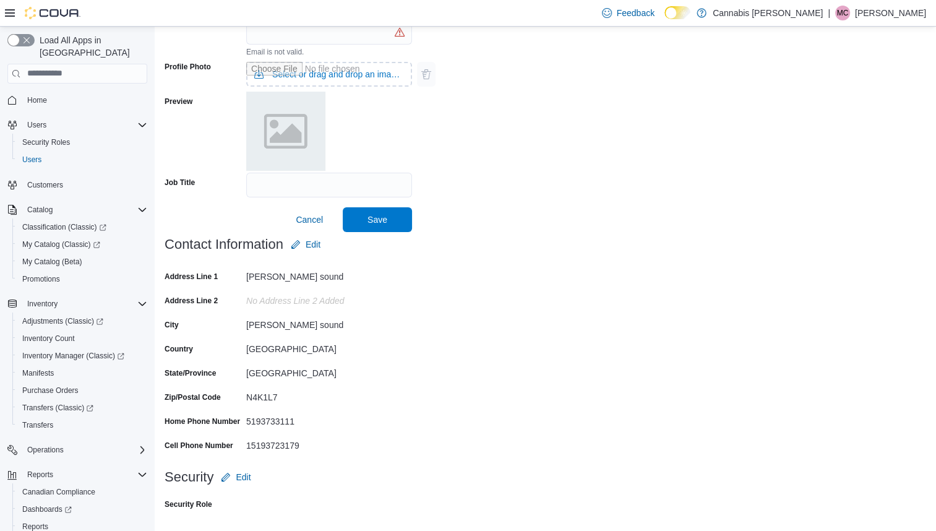
scroll to position [0, 0]
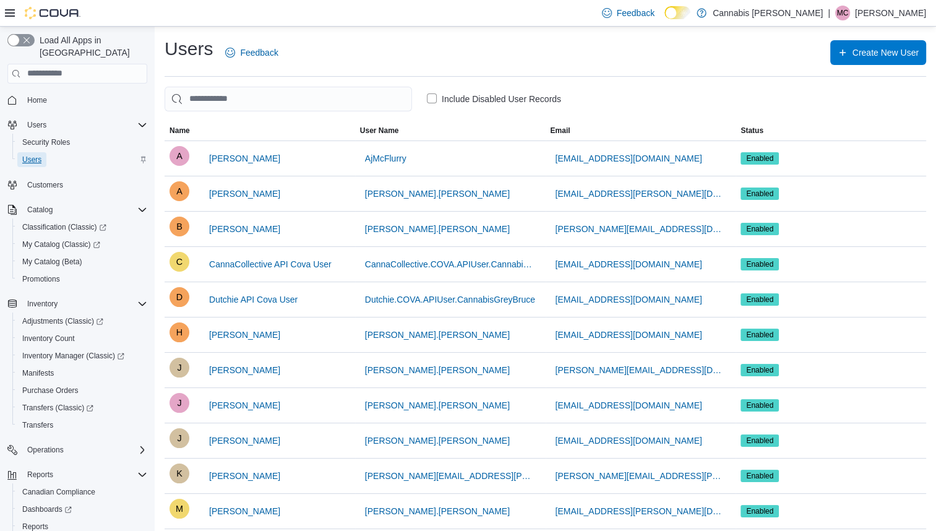
click at [39, 152] on span "Users" at bounding box center [31, 159] width 19 height 15
click at [768, 364] on span "Enabled" at bounding box center [759, 369] width 27 height 11
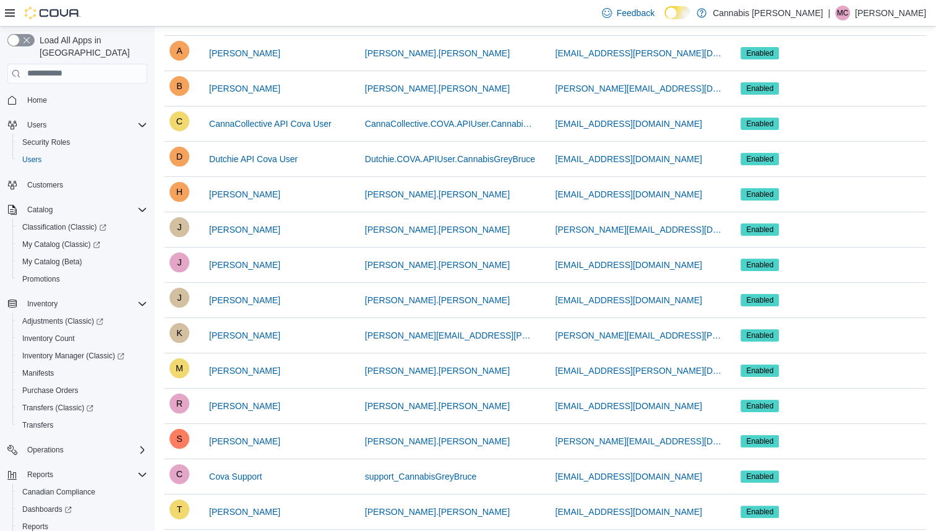
scroll to position [157, 0]
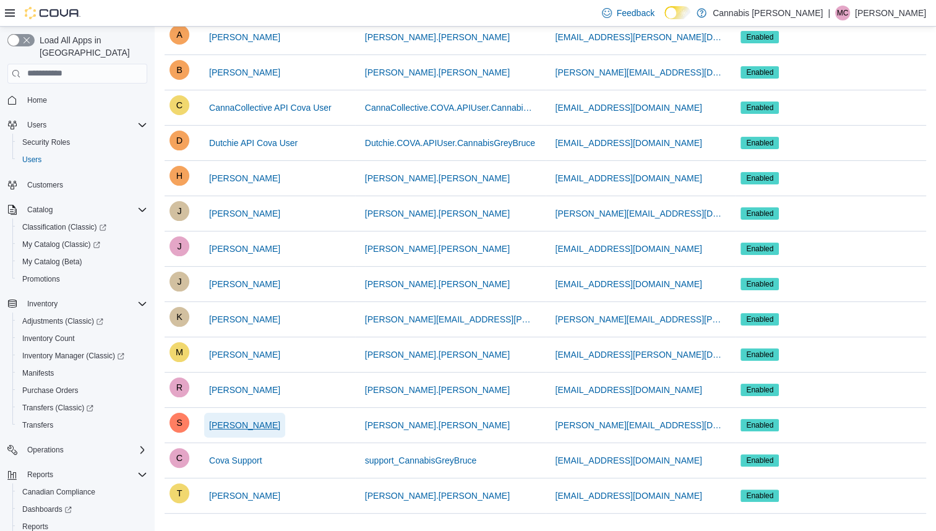
click at [256, 426] on span "[PERSON_NAME]" at bounding box center [244, 425] width 71 height 25
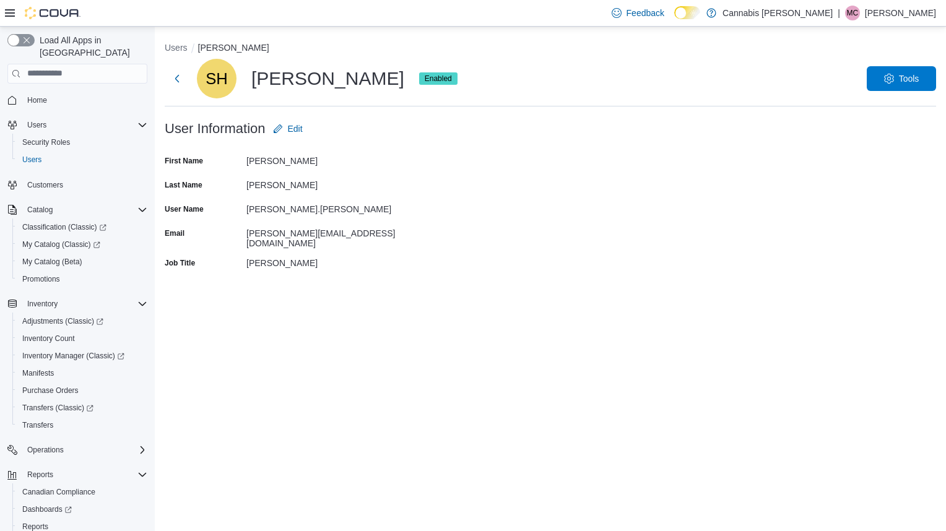
click at [256, 426] on div "Users Stephanie Howey SH Stephanie Howey Enabled Tools User Information Edit Fi…" at bounding box center [550, 279] width 791 height 504
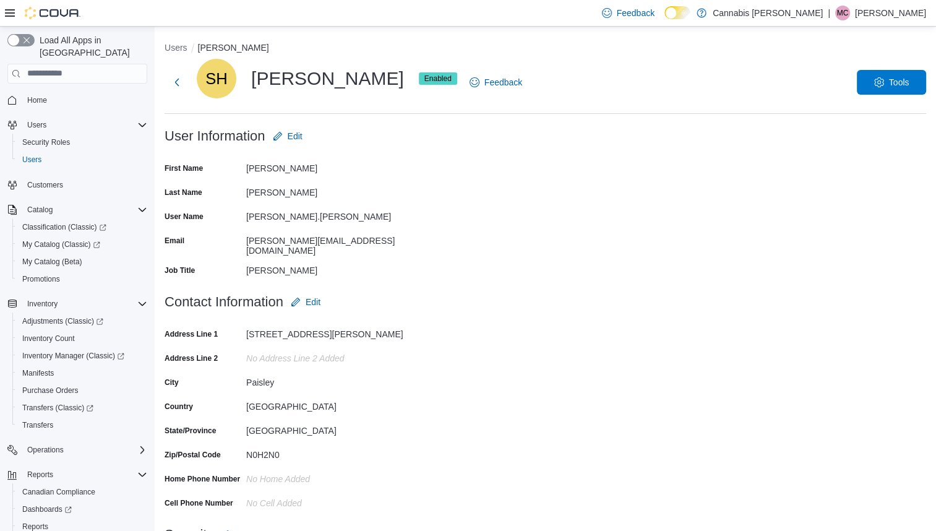
click at [434, 78] on span "Enabled" at bounding box center [437, 78] width 27 height 11
click at [878, 89] on span "Tools" at bounding box center [891, 81] width 54 height 25
click at [868, 133] on span "Disable User" at bounding box center [873, 139] width 57 height 15
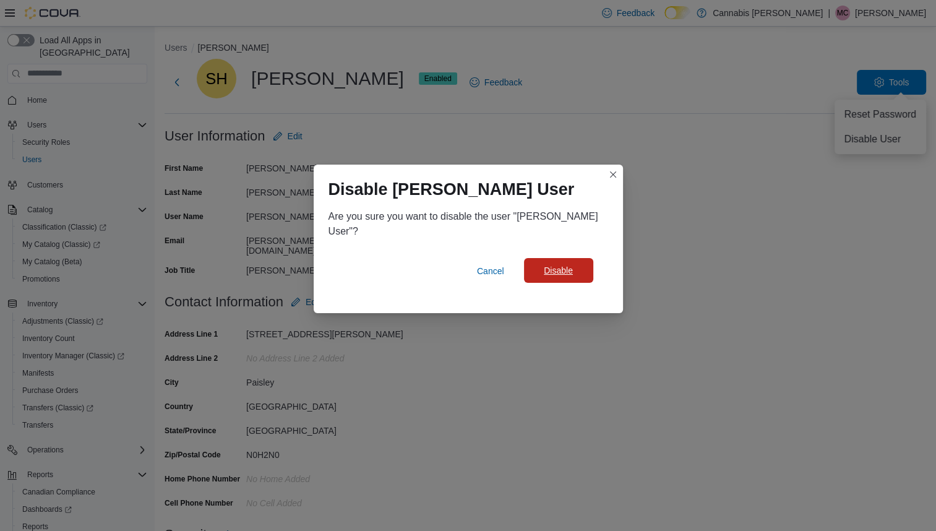
click at [562, 275] on span "Disable" at bounding box center [558, 270] width 29 height 12
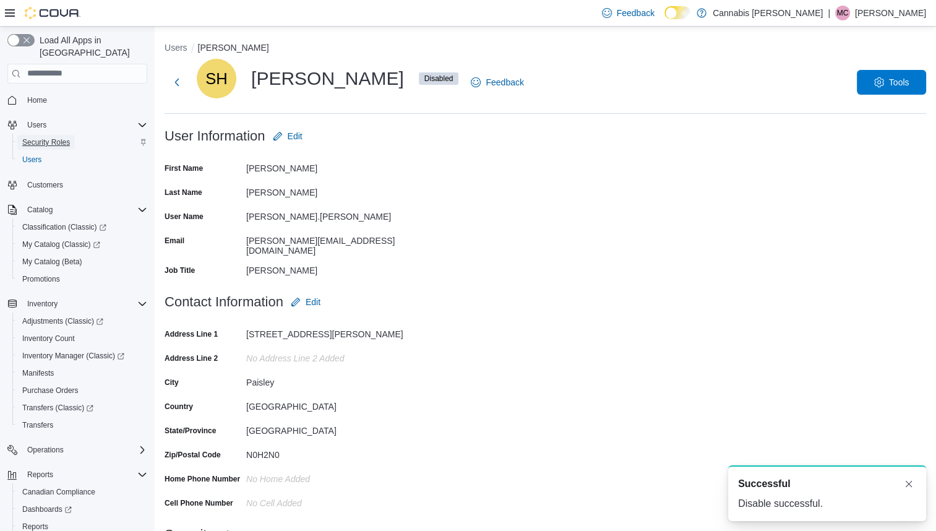
click at [72, 135] on link "Security Roles" at bounding box center [46, 142] width 58 height 15
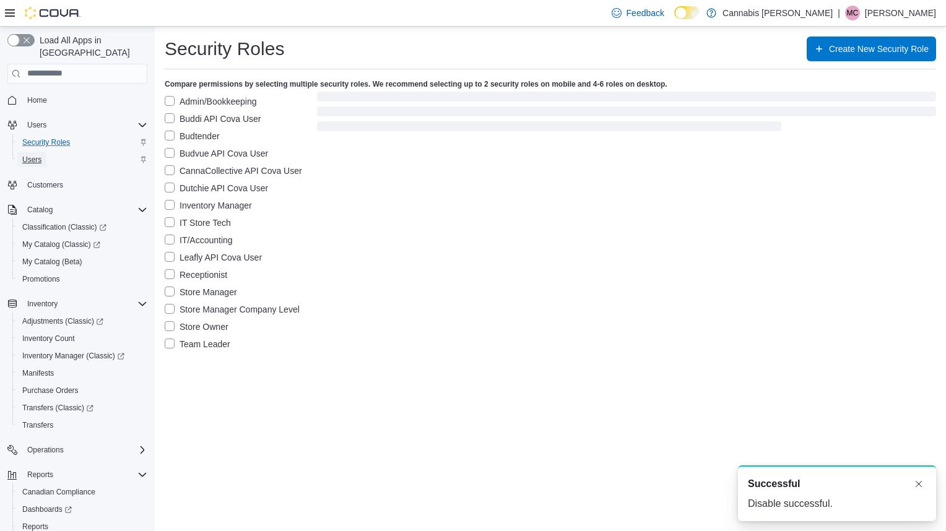
click at [45, 152] on link "Users" at bounding box center [31, 159] width 29 height 15
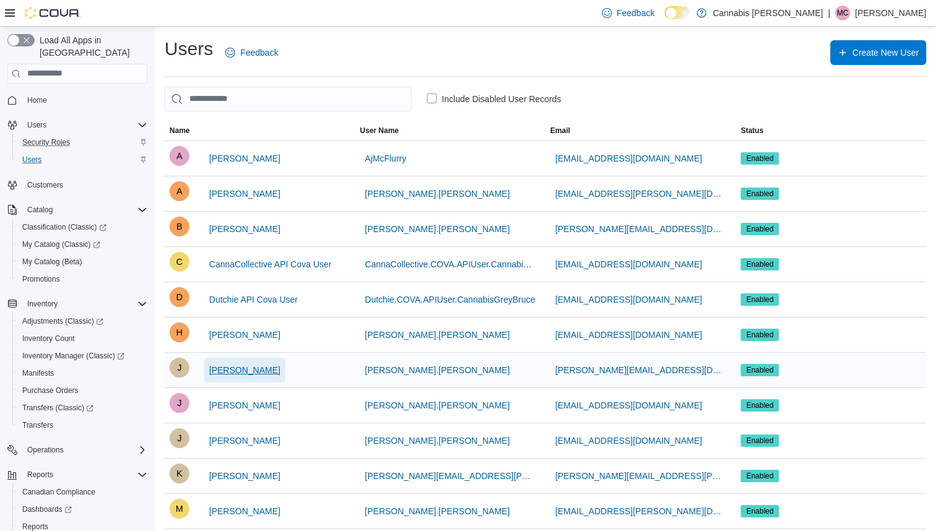
click at [257, 365] on span "[PERSON_NAME]" at bounding box center [244, 370] width 71 height 12
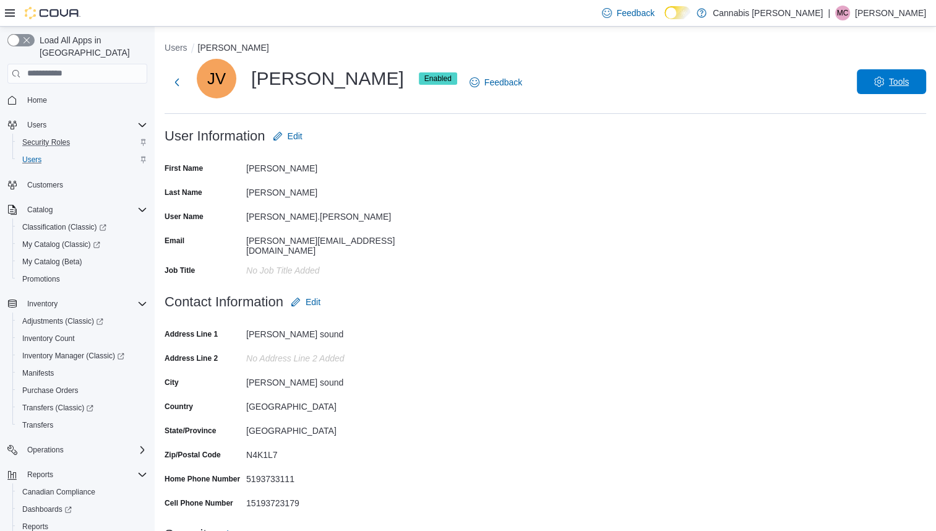
click at [899, 78] on span "Tools" at bounding box center [899, 81] width 20 height 12
click at [894, 142] on span "Disable User" at bounding box center [873, 139] width 57 height 15
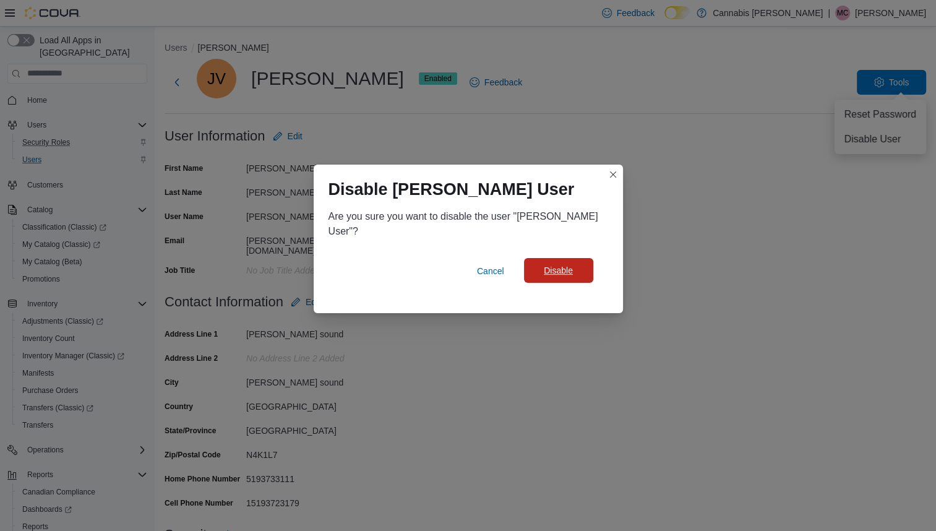
click at [569, 276] on span "Disable" at bounding box center [558, 270] width 29 height 12
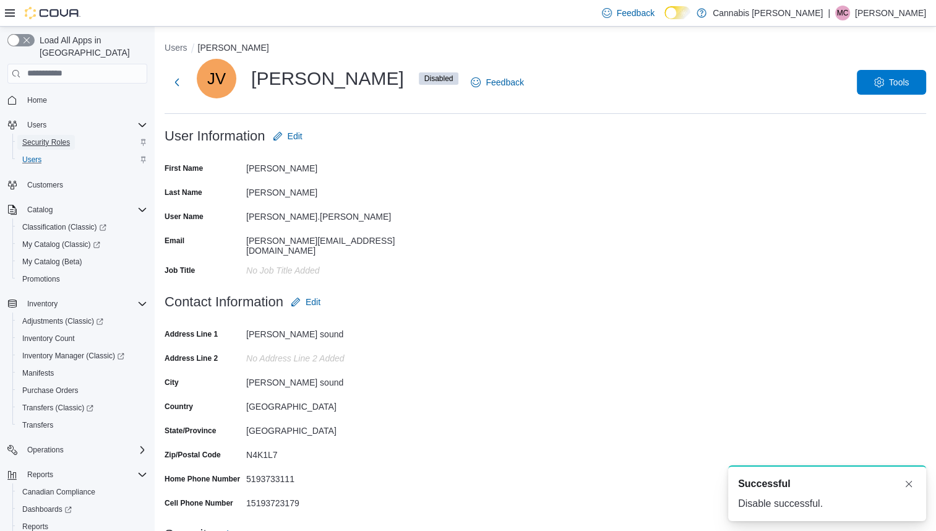
click at [56, 137] on span "Security Roles" at bounding box center [46, 142] width 48 height 10
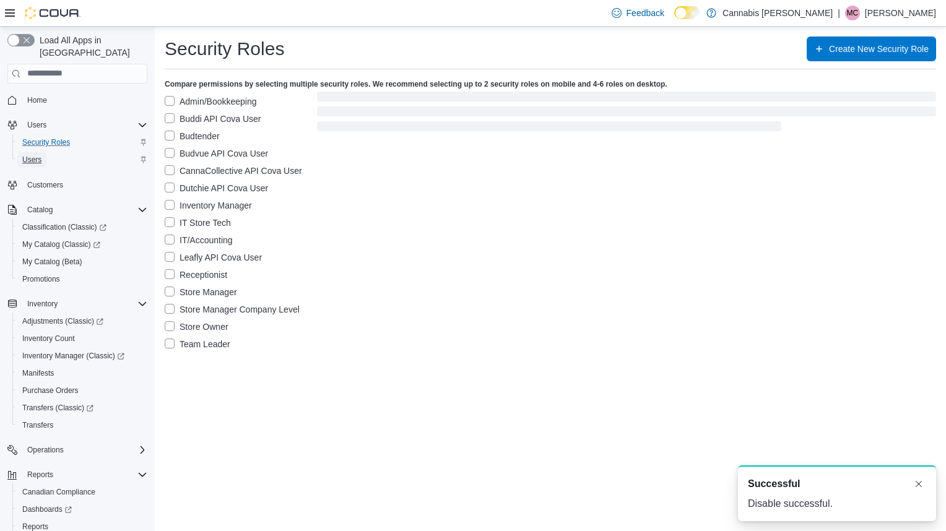
click at [43, 152] on link "Users" at bounding box center [31, 159] width 29 height 15
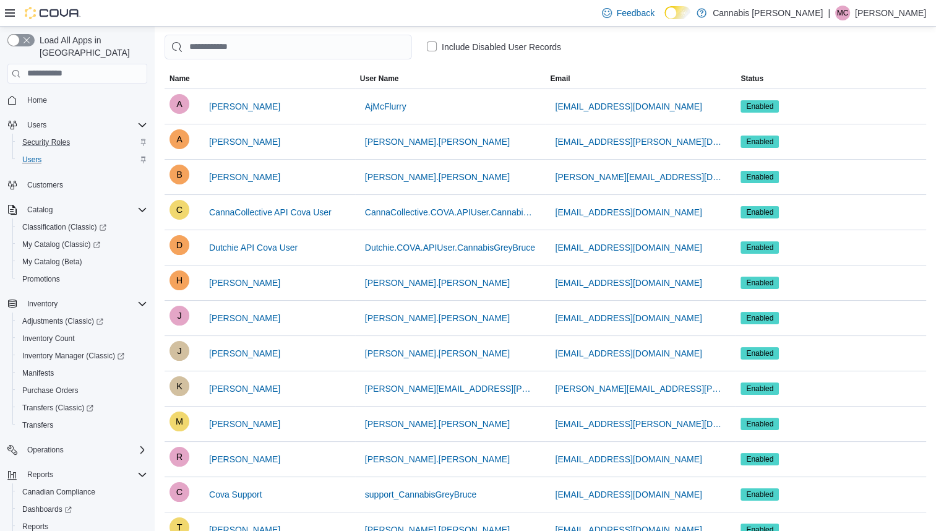
scroll to position [87, 0]
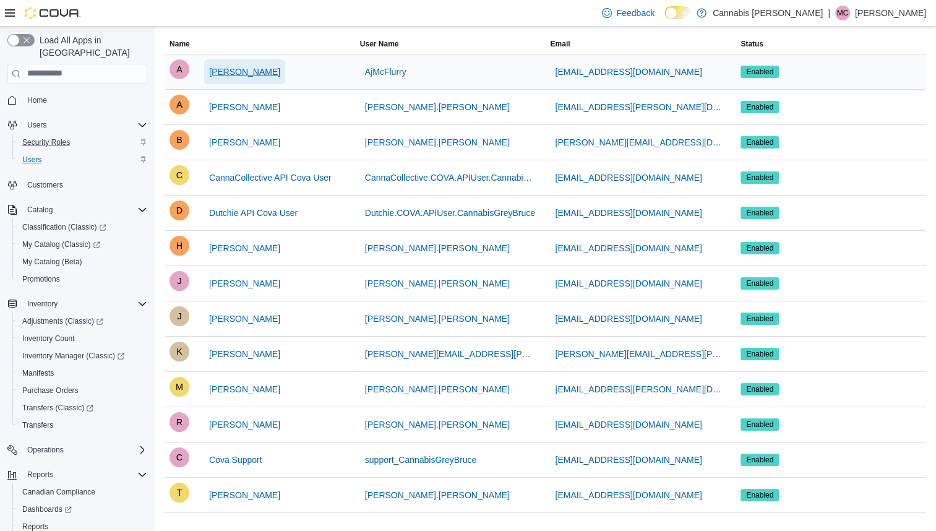
click at [264, 75] on span "[PERSON_NAME]" at bounding box center [244, 72] width 71 height 12
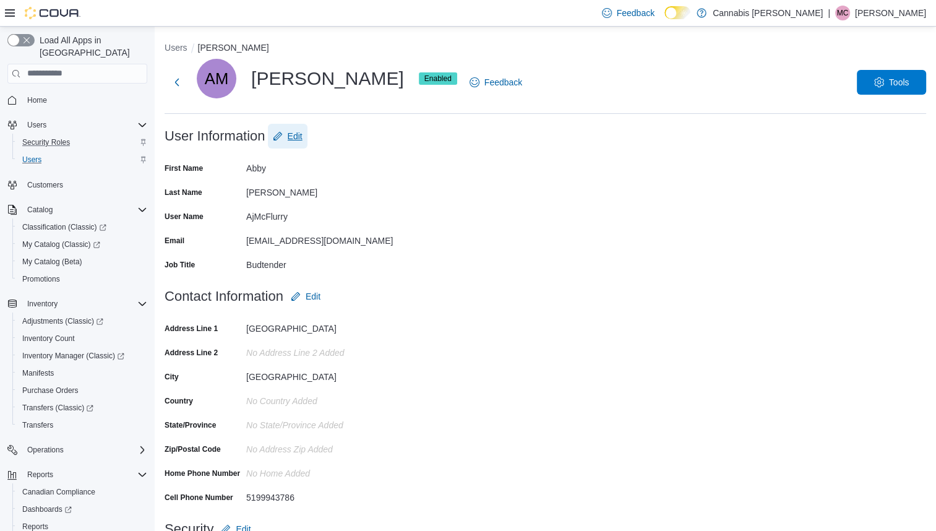
click at [296, 141] on span "Edit" at bounding box center [295, 136] width 15 height 12
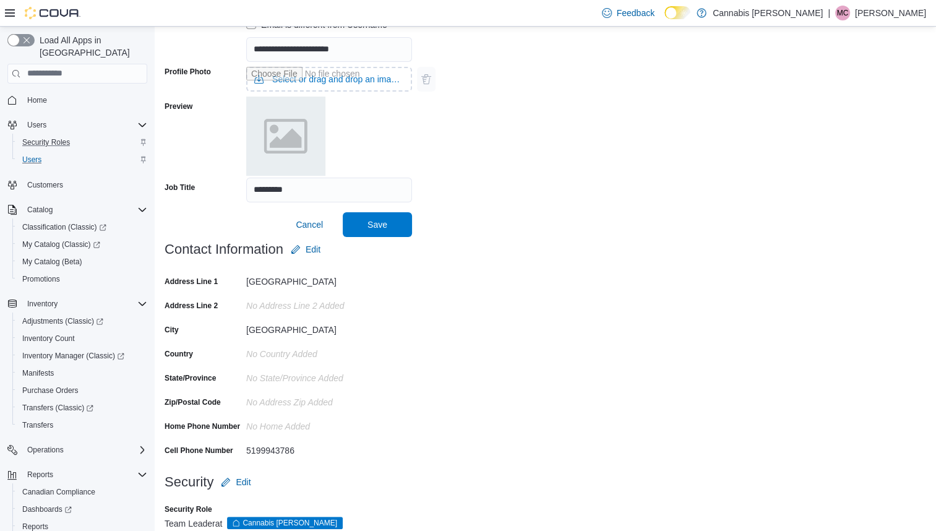
scroll to position [270, 0]
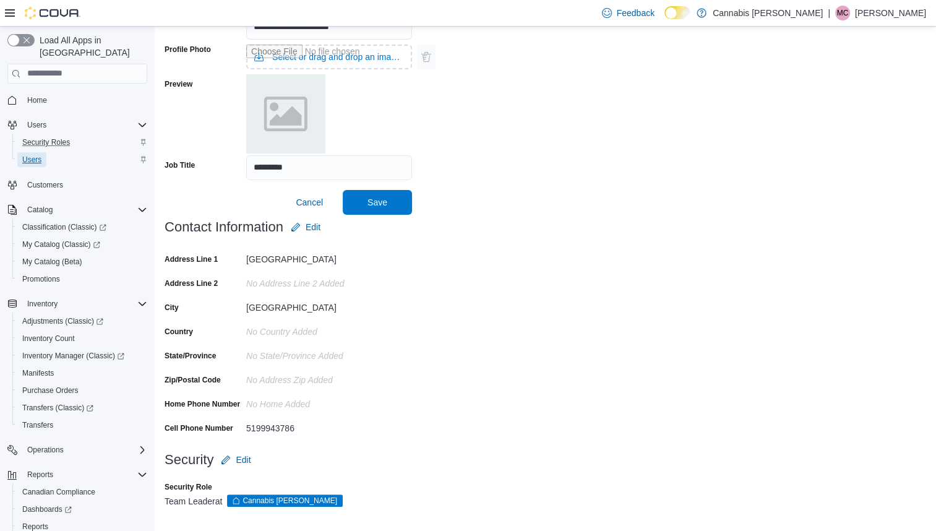
click at [45, 152] on link "Users" at bounding box center [31, 159] width 29 height 15
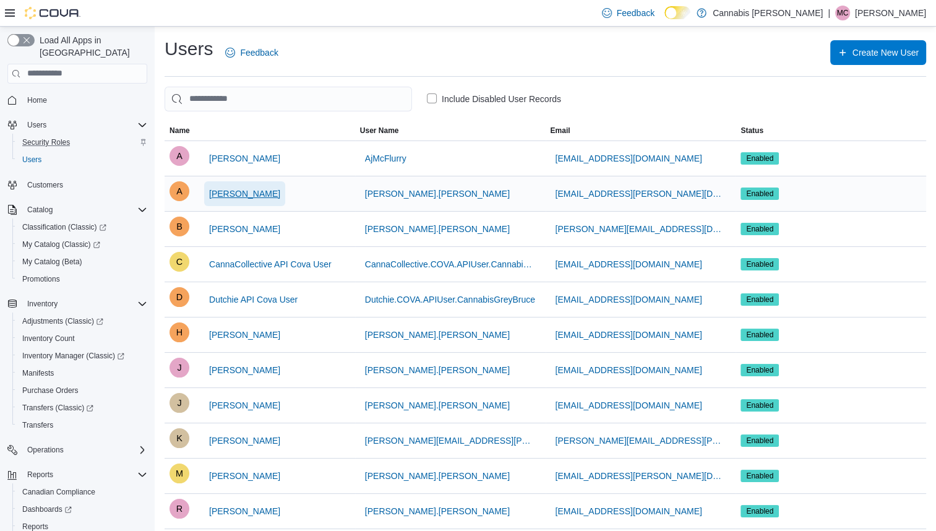
click at [235, 187] on span "[PERSON_NAME]" at bounding box center [244, 193] width 71 height 12
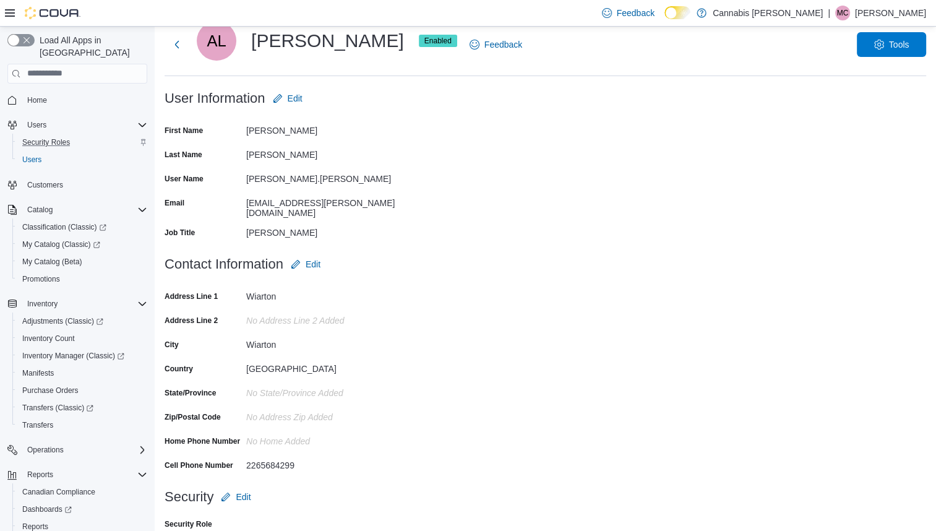
scroll to position [69, 0]
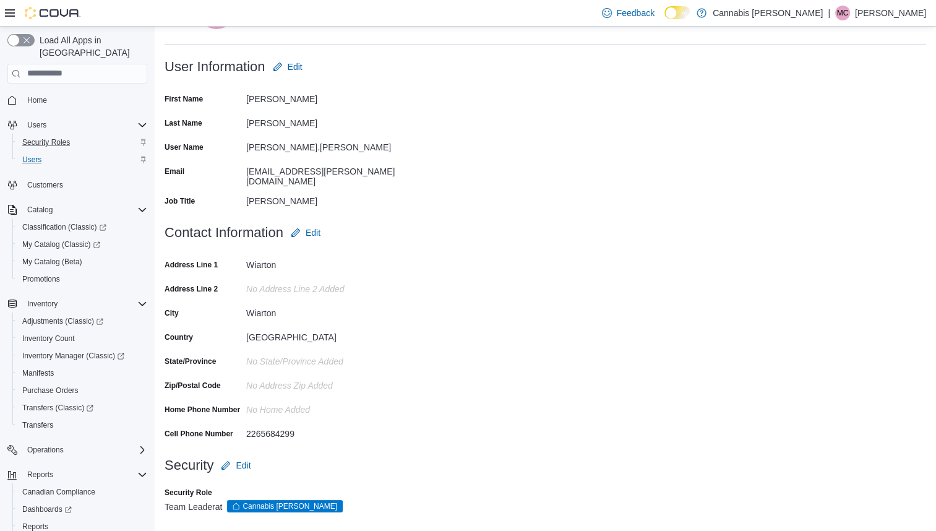
click at [52, 152] on div "Users" at bounding box center [82, 159] width 130 height 15
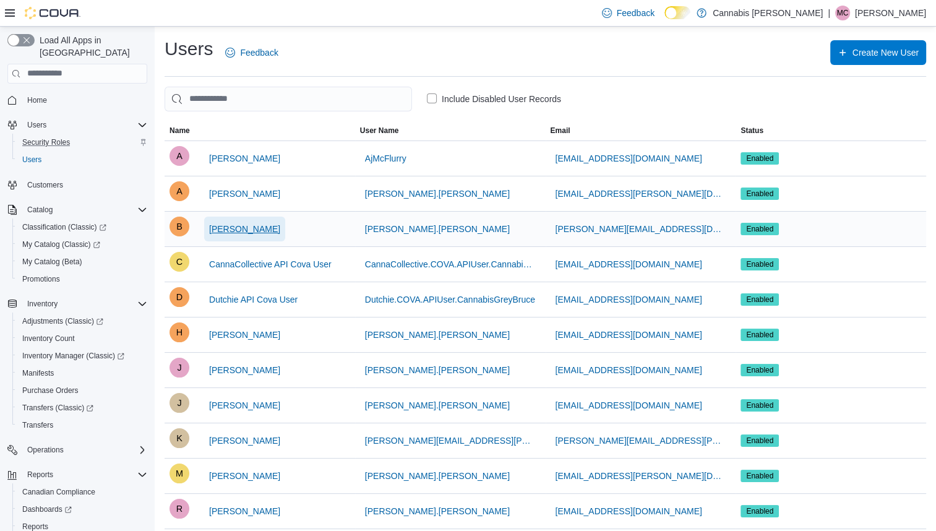
click at [262, 231] on span "[PERSON_NAME]" at bounding box center [244, 229] width 71 height 12
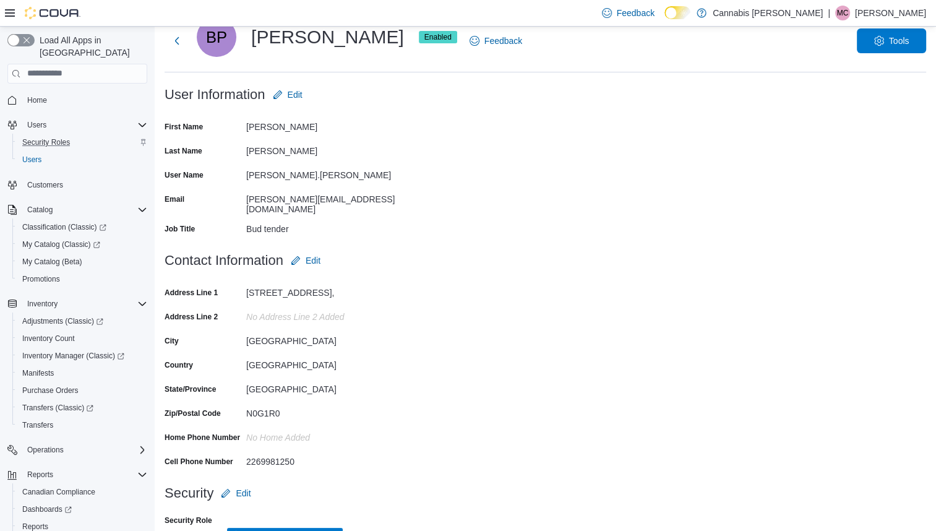
scroll to position [69, 0]
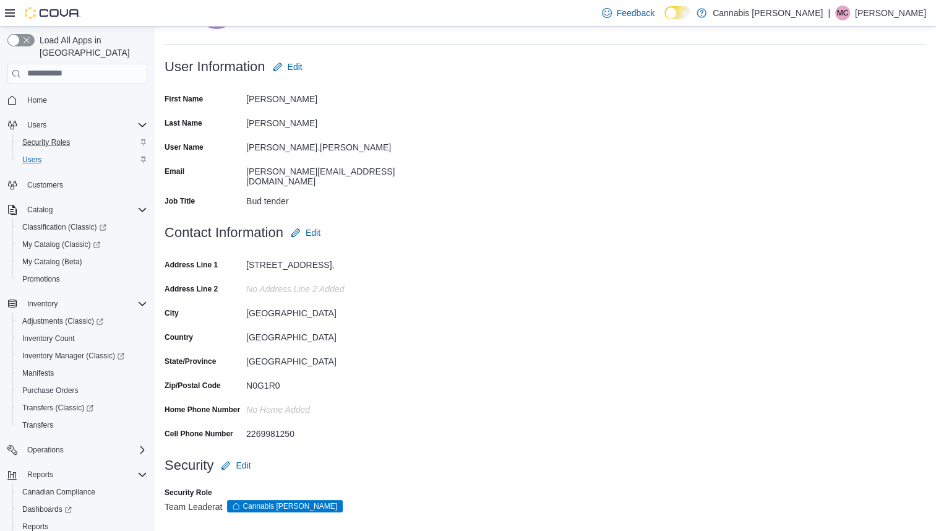
click at [54, 152] on div "Users" at bounding box center [82, 159] width 130 height 15
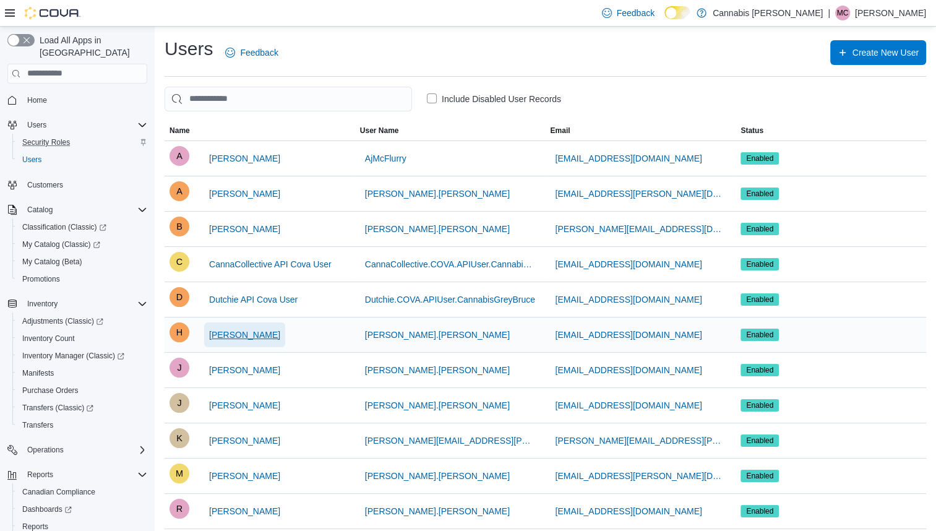
click at [260, 331] on span "[PERSON_NAME]" at bounding box center [244, 335] width 71 height 12
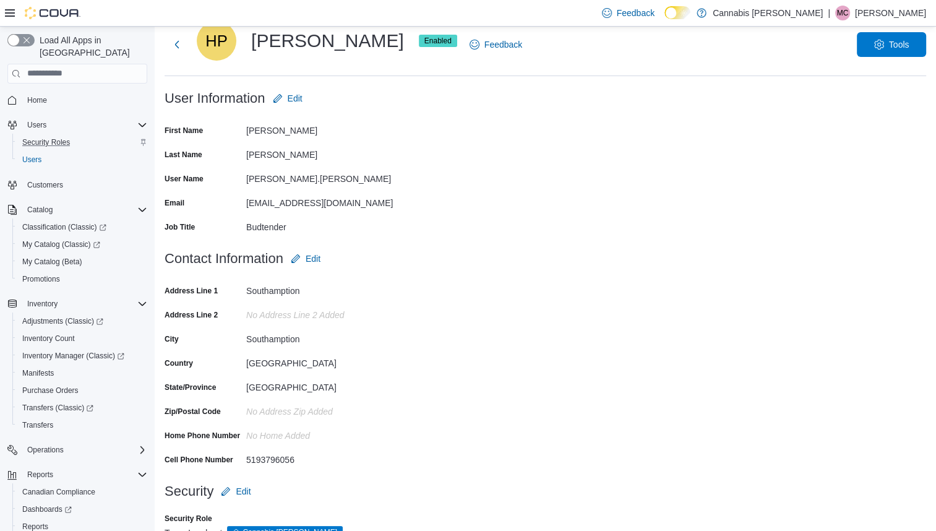
scroll to position [69, 0]
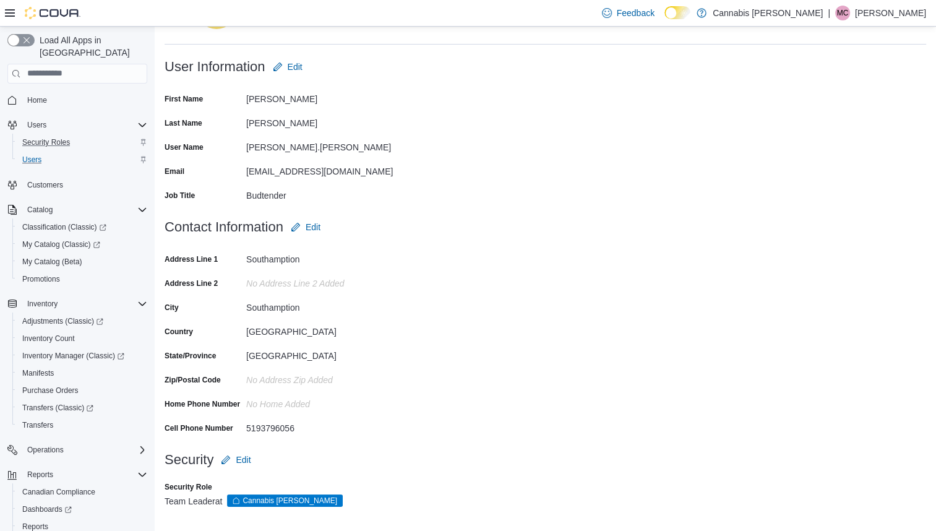
click at [85, 152] on div "Users" at bounding box center [82, 159] width 130 height 15
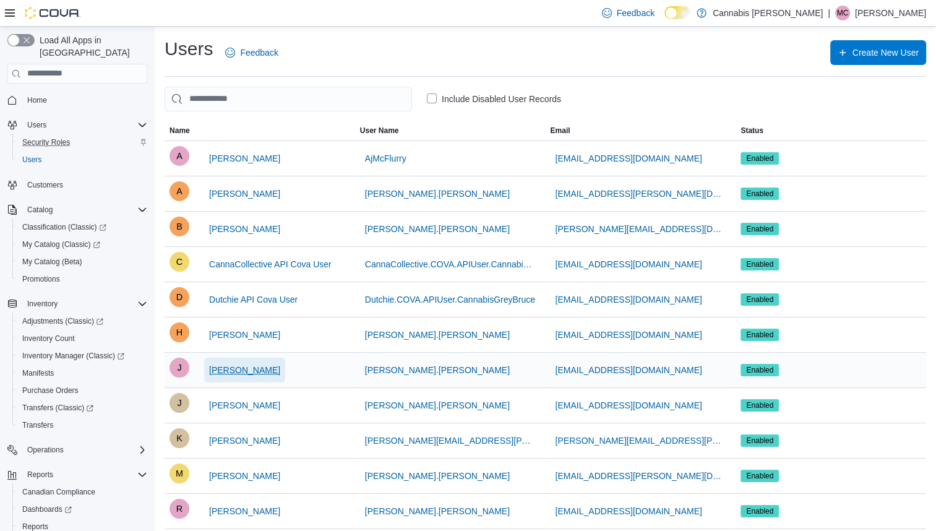
click at [255, 364] on span "[PERSON_NAME]" at bounding box center [244, 370] width 71 height 12
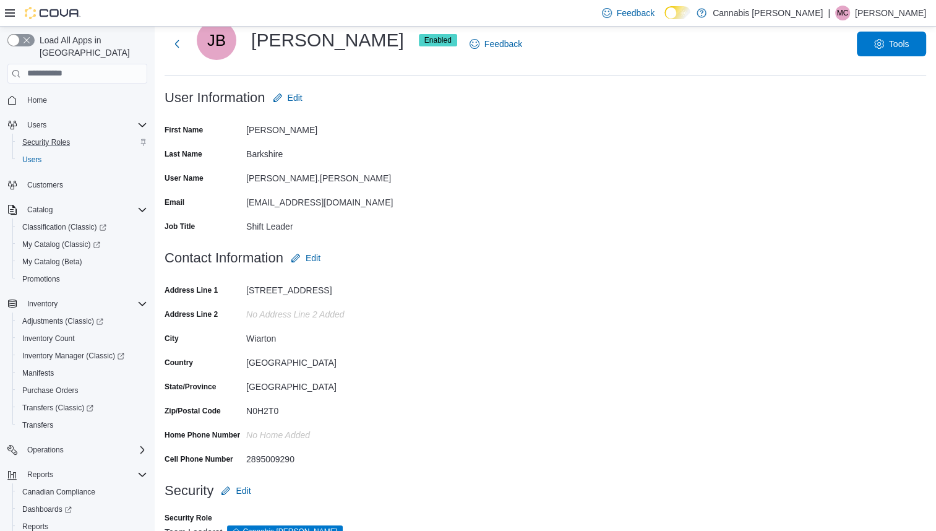
scroll to position [69, 0]
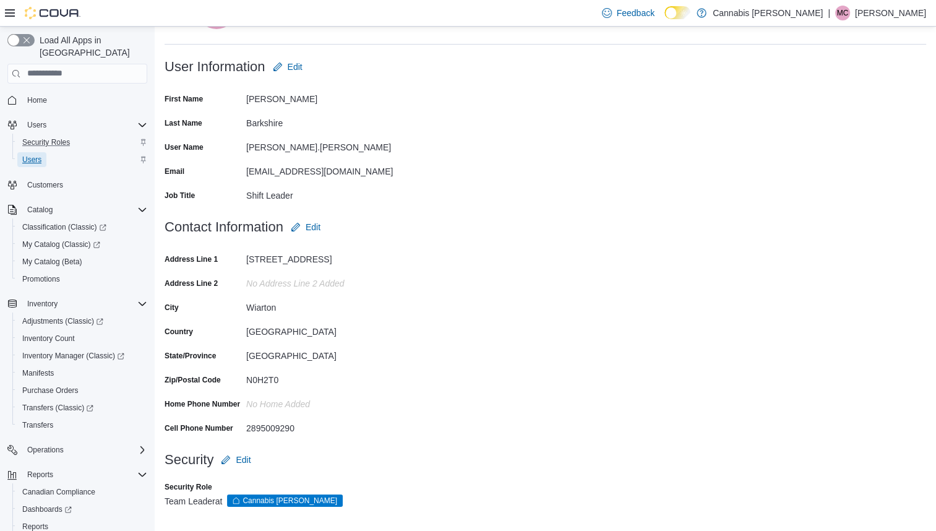
click at [43, 152] on link "Users" at bounding box center [31, 159] width 29 height 15
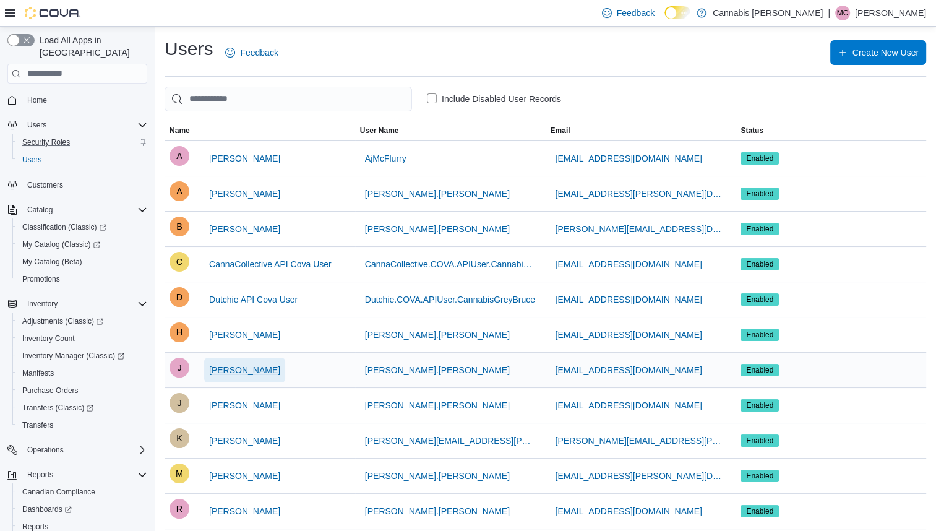
click at [259, 365] on span "[PERSON_NAME]" at bounding box center [244, 370] width 71 height 12
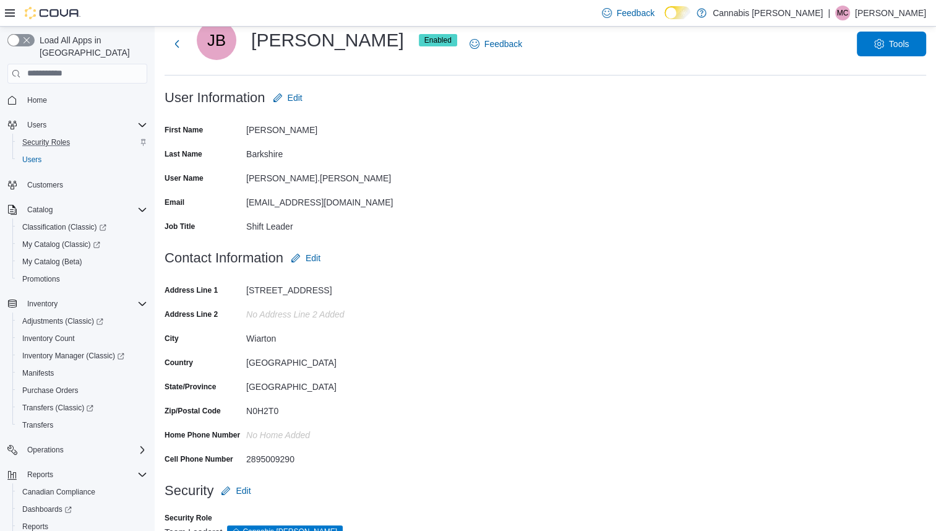
scroll to position [69, 0]
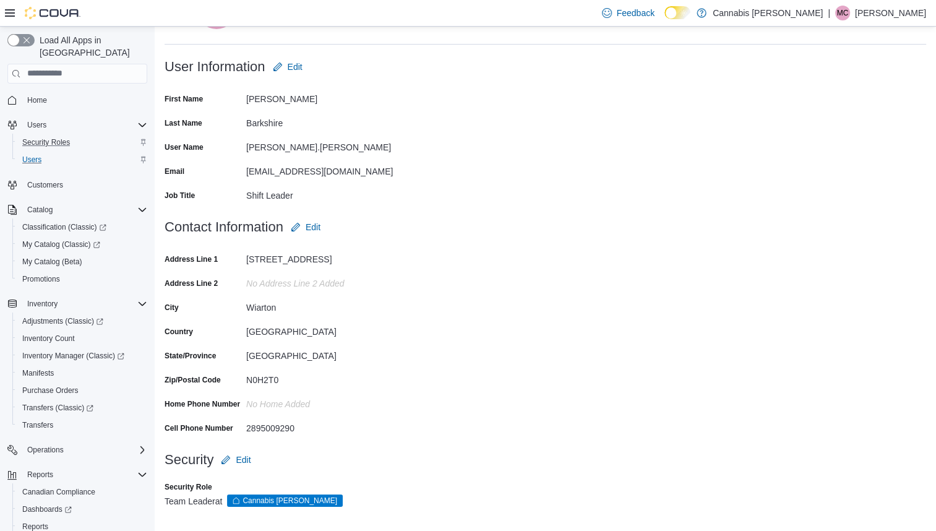
click at [76, 152] on div "Users" at bounding box center [82, 159] width 130 height 15
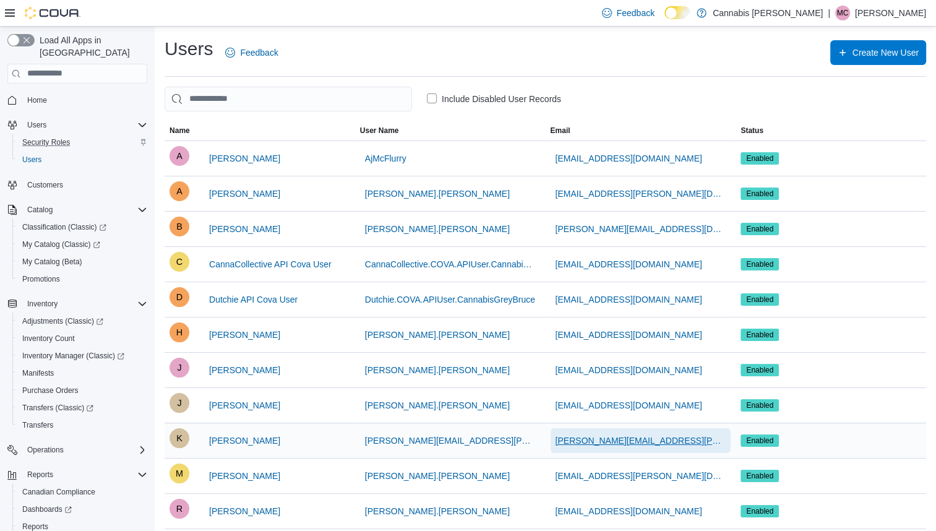
click at [605, 449] on span "kathy.cochrane@svmrestore-greybruce.ca" at bounding box center [641, 440] width 171 height 25
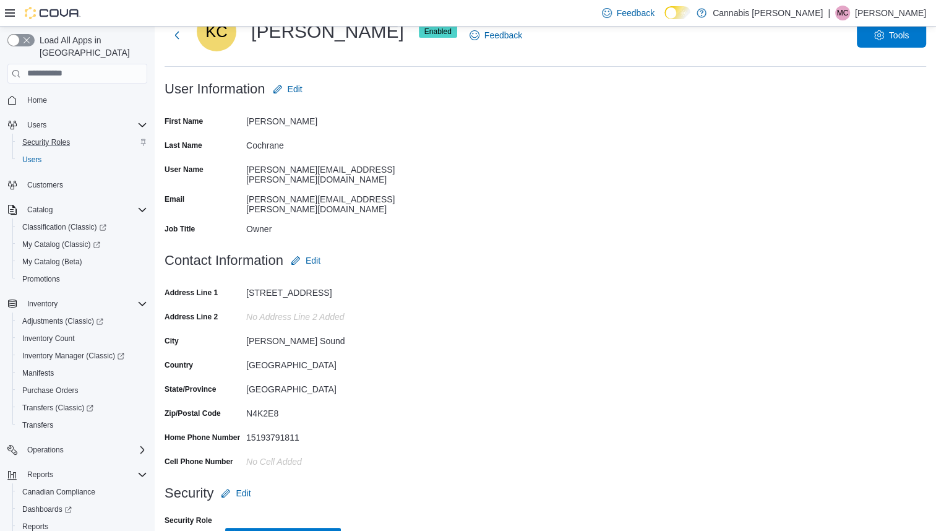
scroll to position [69, 0]
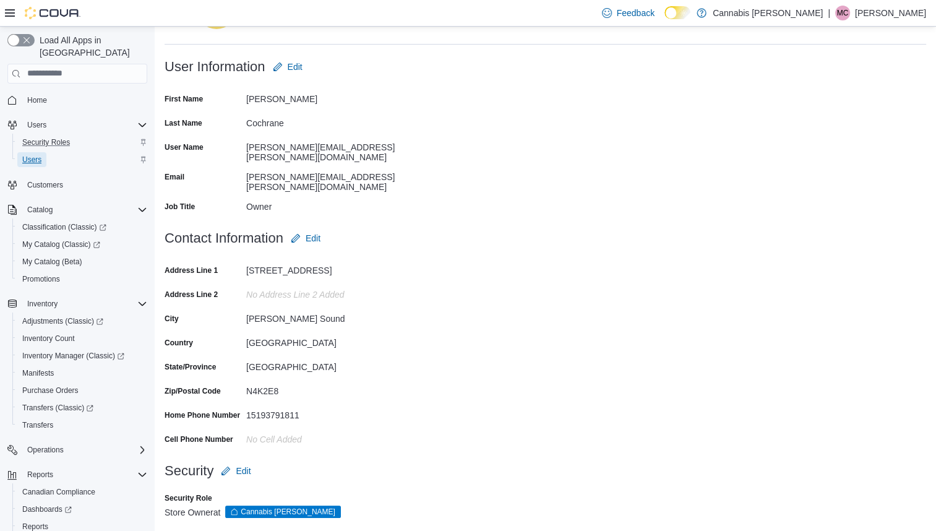
click at [30, 155] on span "Users" at bounding box center [31, 160] width 19 height 10
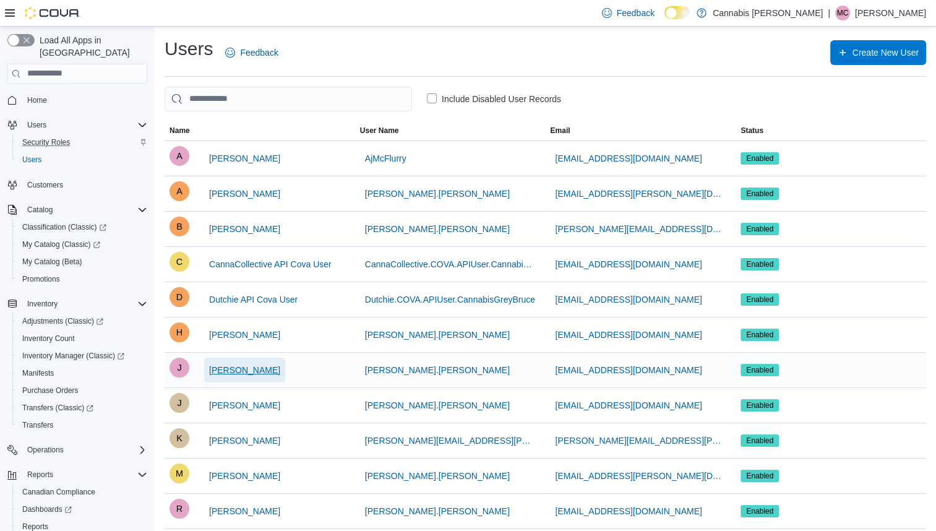
click at [247, 373] on span "[PERSON_NAME]" at bounding box center [244, 370] width 71 height 12
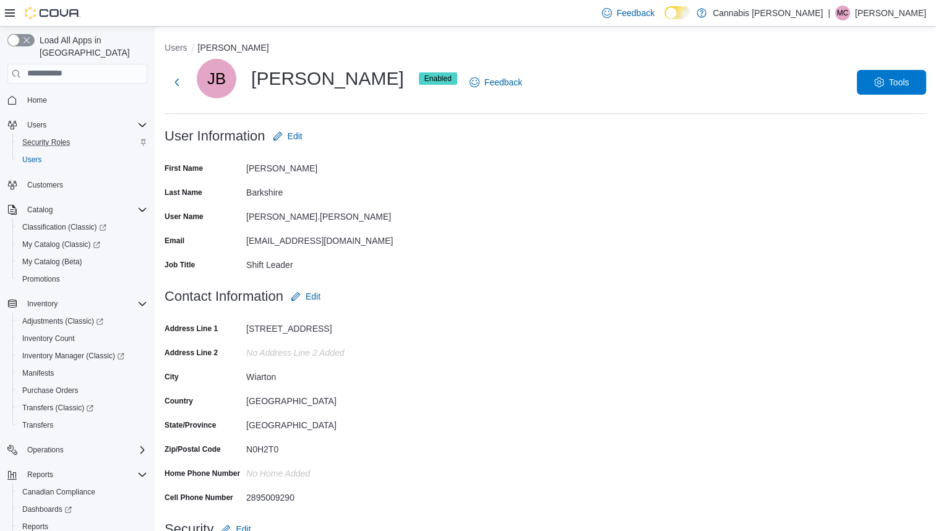
scroll to position [69, 0]
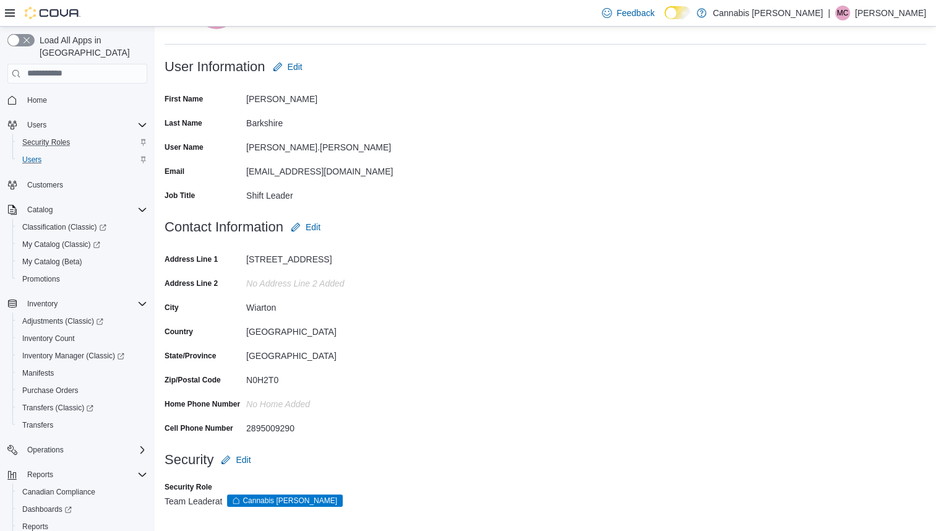
click at [48, 152] on div "Users" at bounding box center [82, 159] width 130 height 15
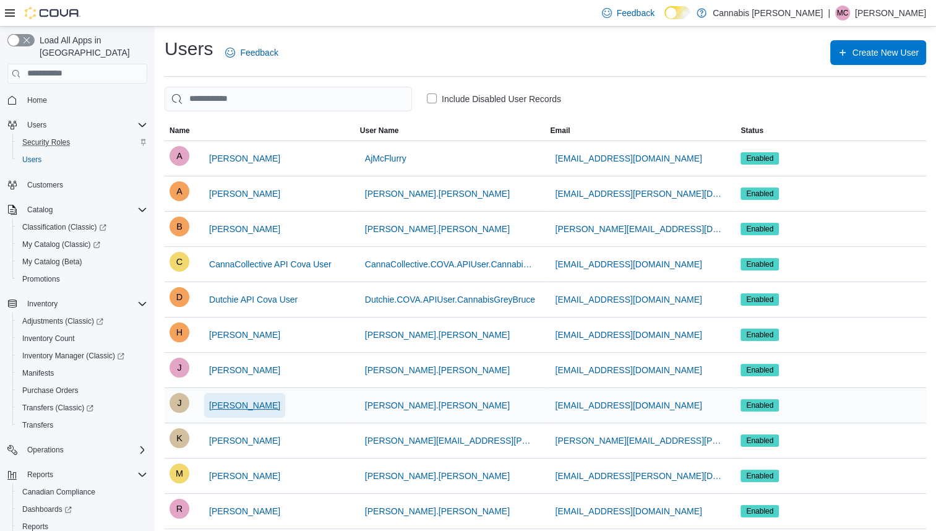
click at [235, 399] on span "[PERSON_NAME]" at bounding box center [244, 405] width 71 height 12
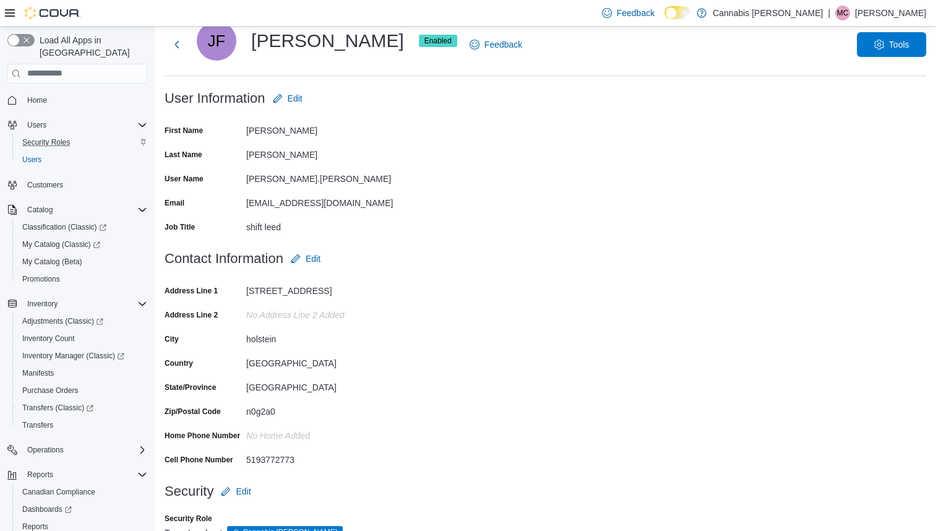
scroll to position [69, 0]
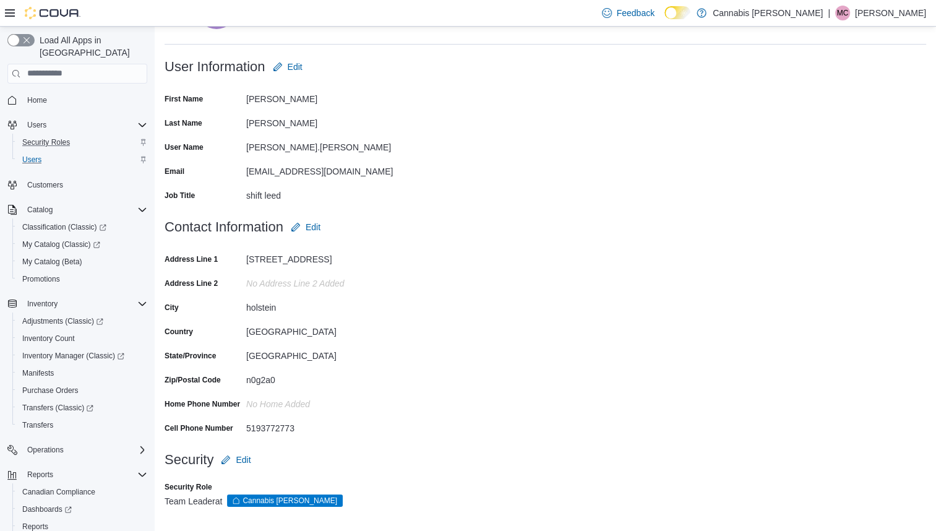
click at [51, 152] on div "Users" at bounding box center [82, 159] width 130 height 15
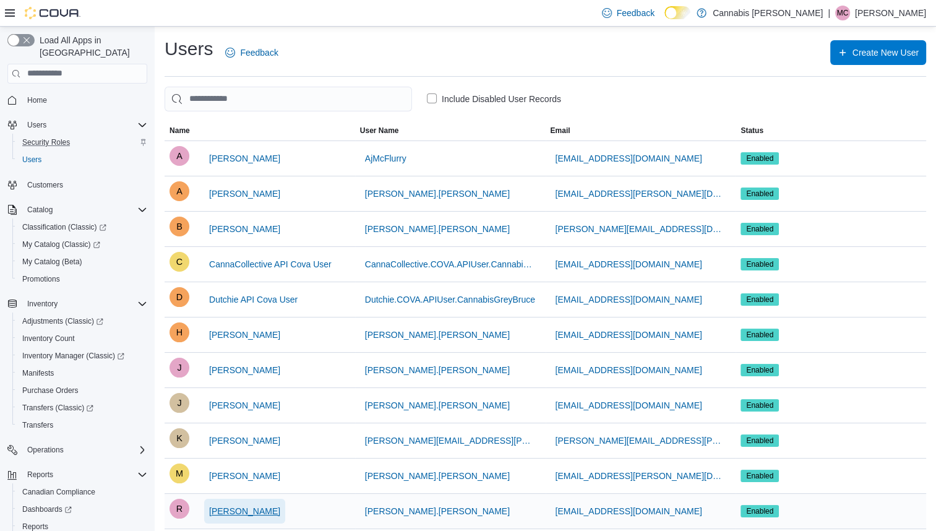
click at [248, 499] on span "[PERSON_NAME]" at bounding box center [244, 511] width 71 height 25
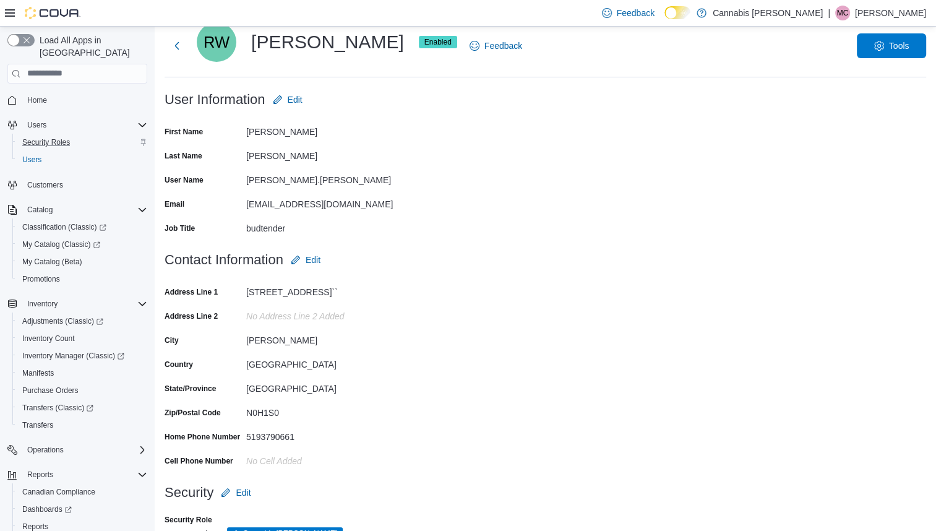
scroll to position [69, 0]
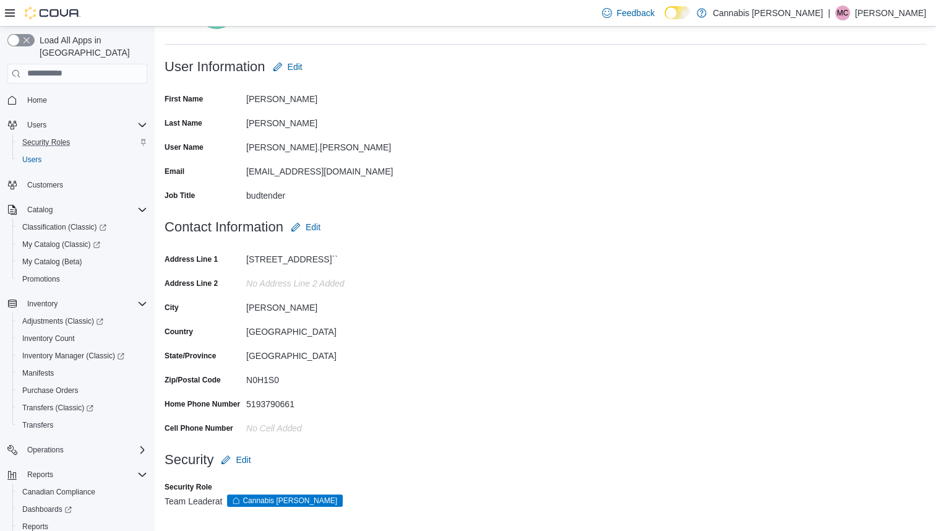
click at [76, 135] on div "Security Roles" at bounding box center [82, 142] width 130 height 15
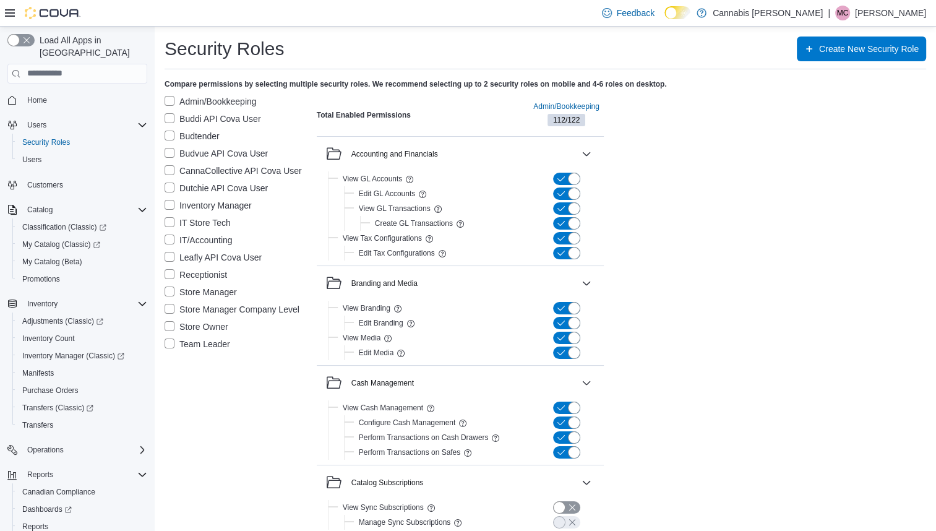
click at [173, 104] on label "Admin/Bookkeeping" at bounding box center [211, 101] width 92 height 15
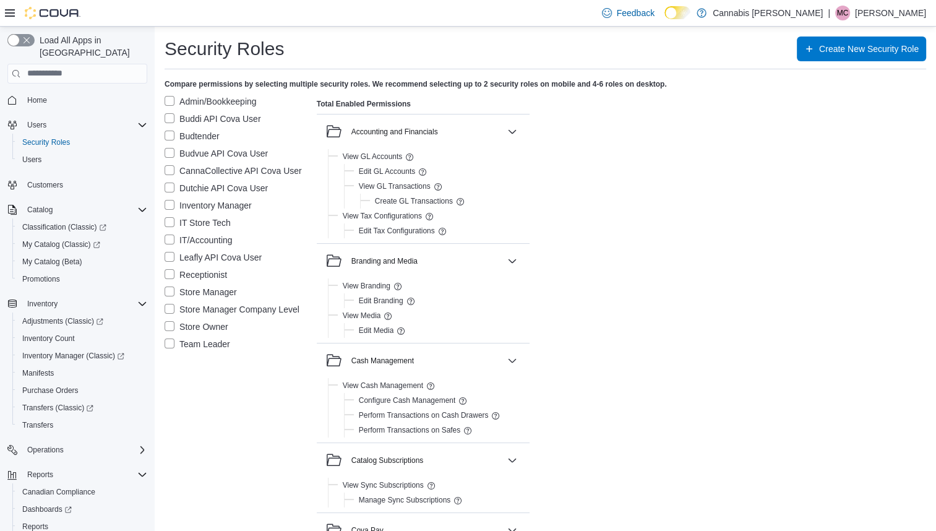
click at [167, 348] on label "Team Leader" at bounding box center [198, 344] width 66 height 15
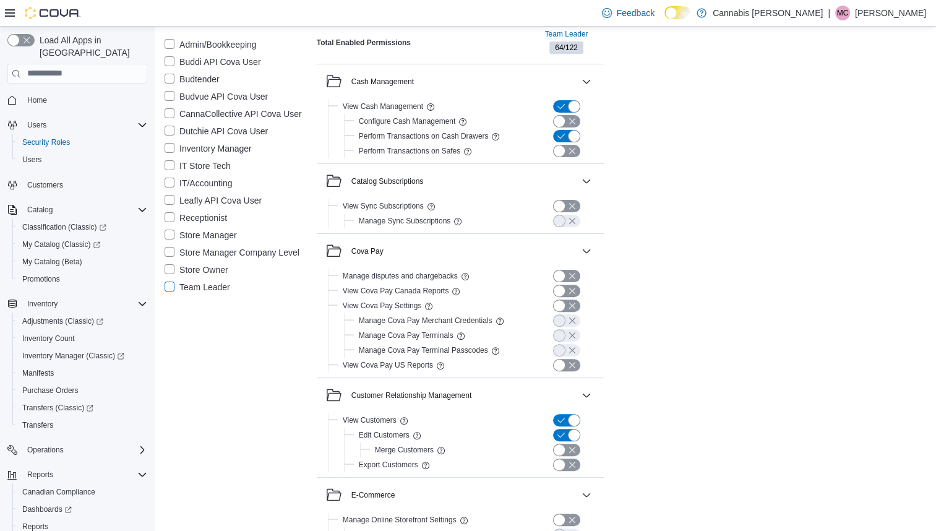
scroll to position [305, 0]
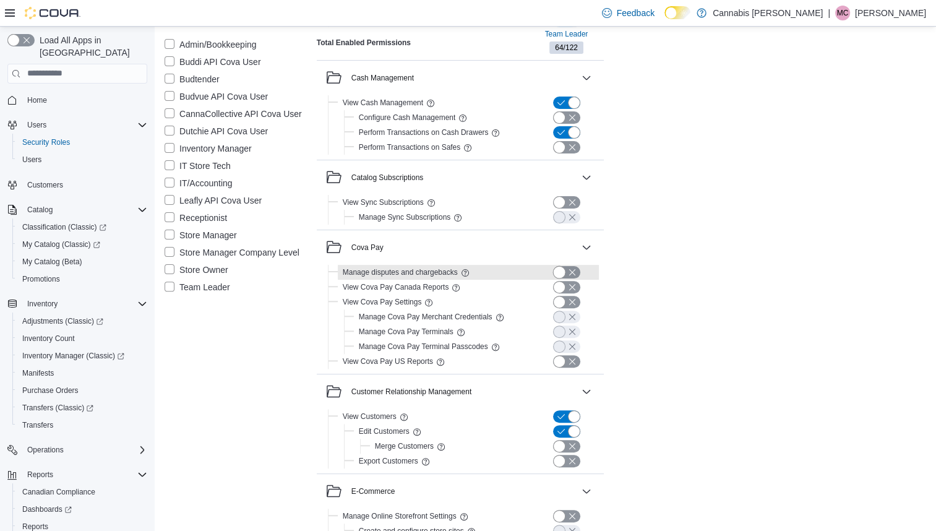
click at [570, 274] on button "button" at bounding box center [566, 272] width 27 height 12
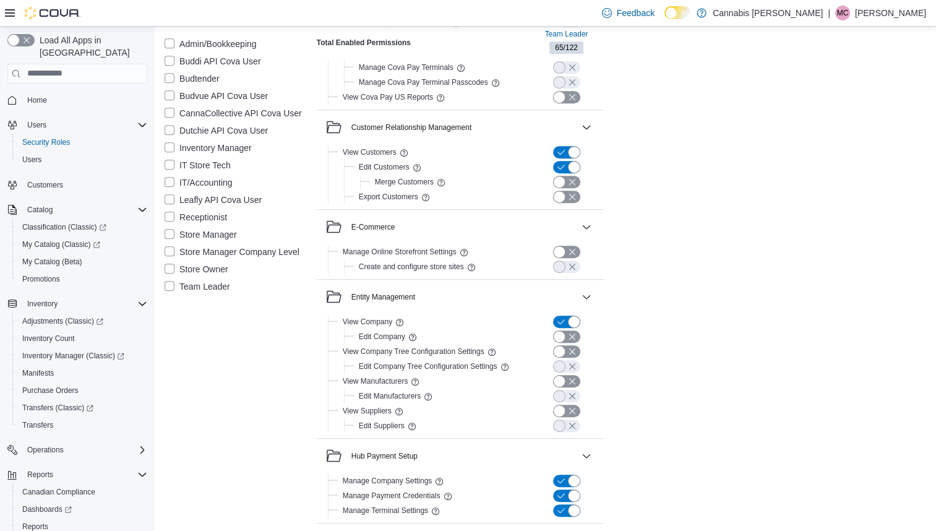
scroll to position [610, 0]
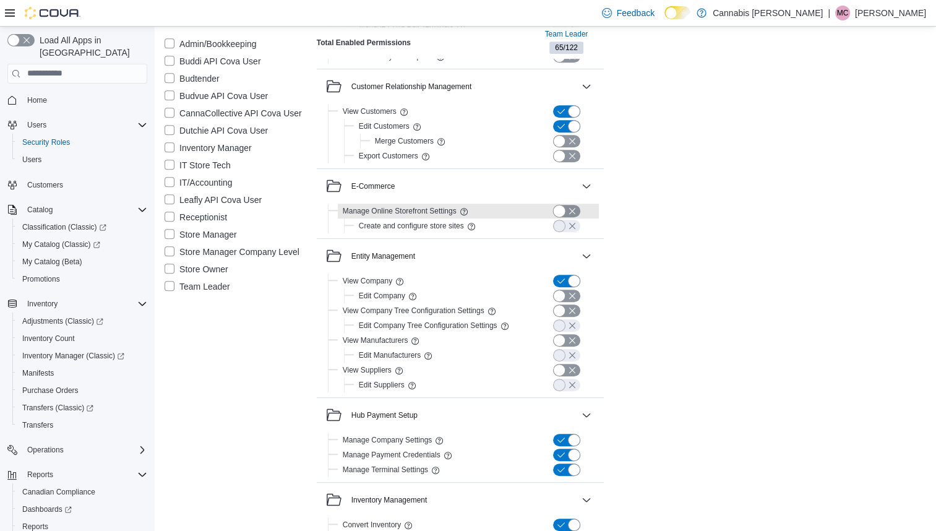
click at [559, 214] on button "button" at bounding box center [566, 211] width 27 height 12
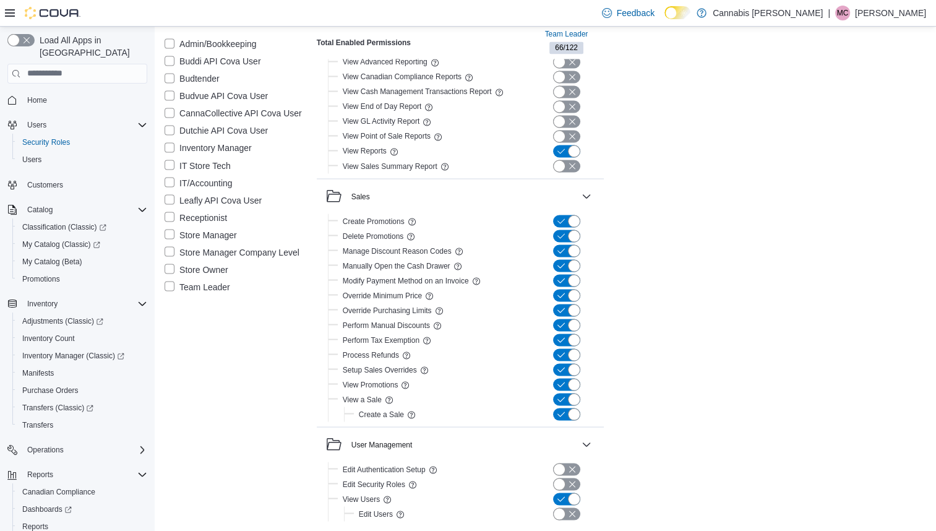
scroll to position [2188, 0]
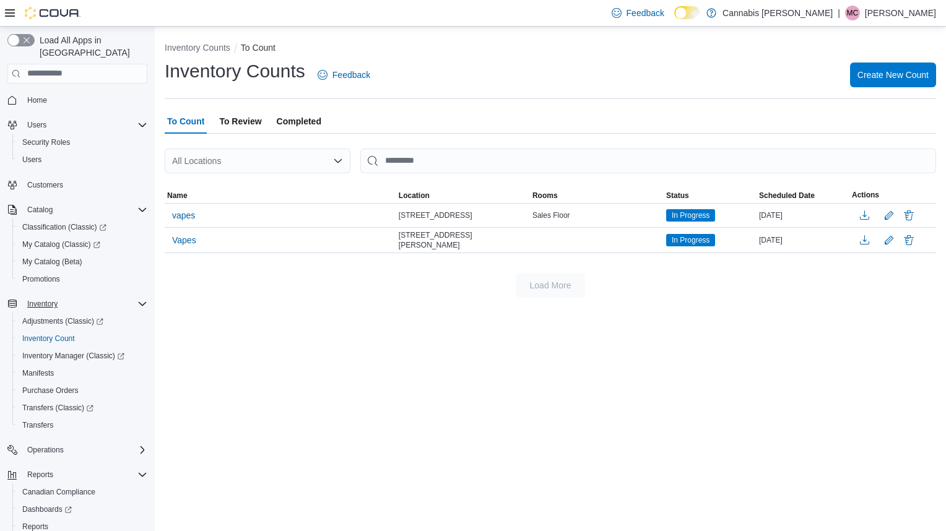
click at [141, 299] on icon "Complex example" at bounding box center [142, 304] width 10 height 10
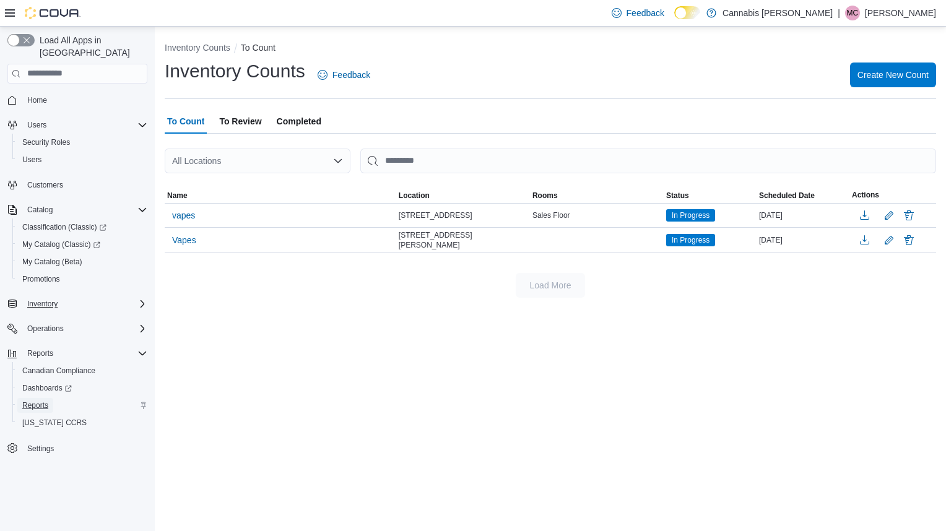
click at [50, 398] on link "Reports" at bounding box center [35, 405] width 36 height 15
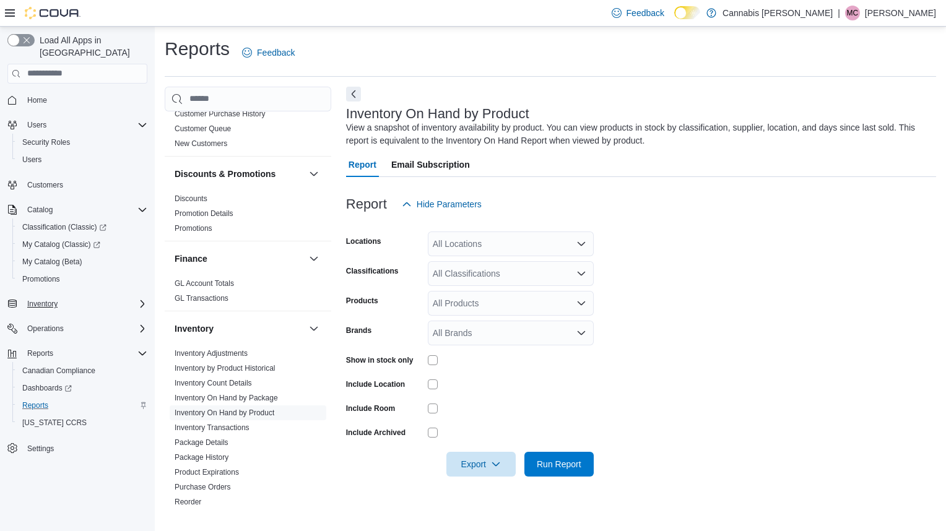
scroll to position [697, 0]
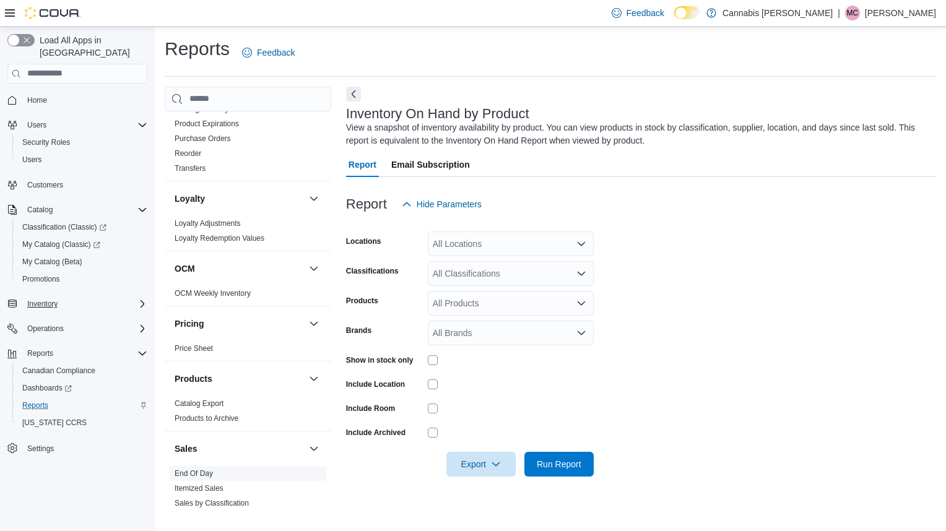
click at [205, 469] on link "End Of Day" at bounding box center [194, 473] width 38 height 9
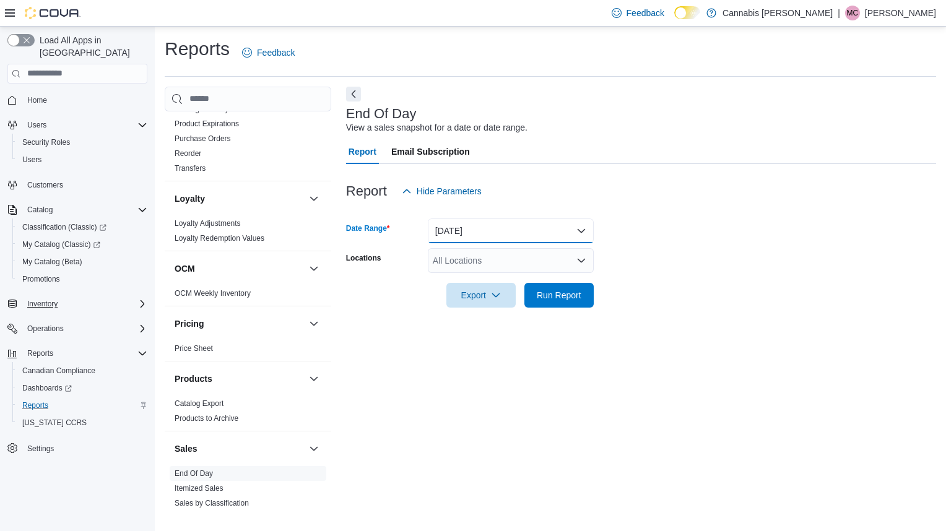
click at [525, 231] on button "Today" at bounding box center [511, 230] width 166 height 25
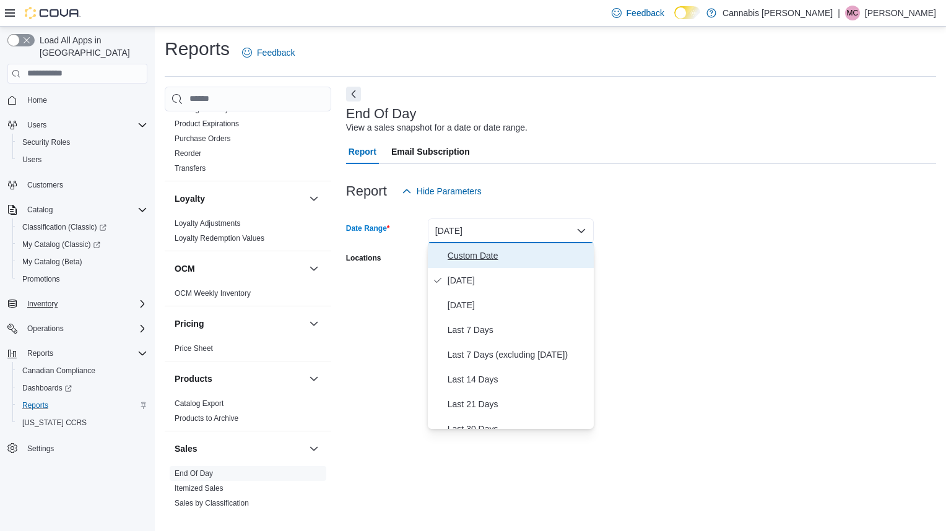
click at [500, 259] on span "Custom Date" at bounding box center [517, 255] width 141 height 15
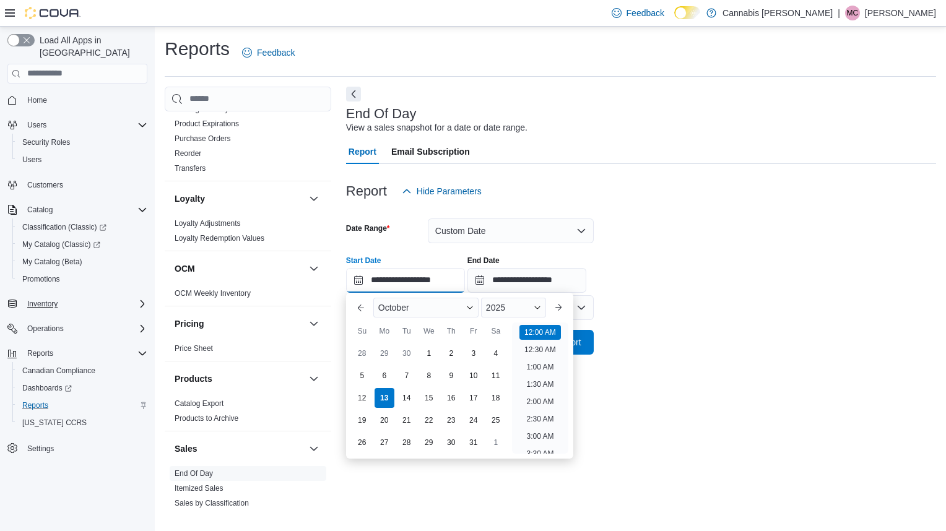
scroll to position [38, 0]
click at [462, 278] on input "**********" at bounding box center [405, 280] width 119 height 25
click at [525, 300] on div "2025" at bounding box center [513, 308] width 65 height 20
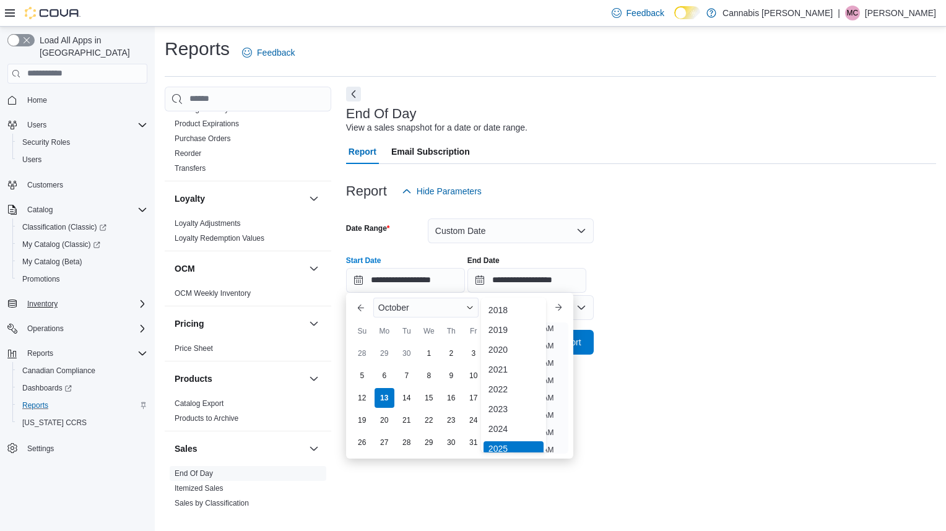
scroll to position [4, 0]
click at [508, 402] on div "2023" at bounding box center [513, 405] width 60 height 15
type input "**********"
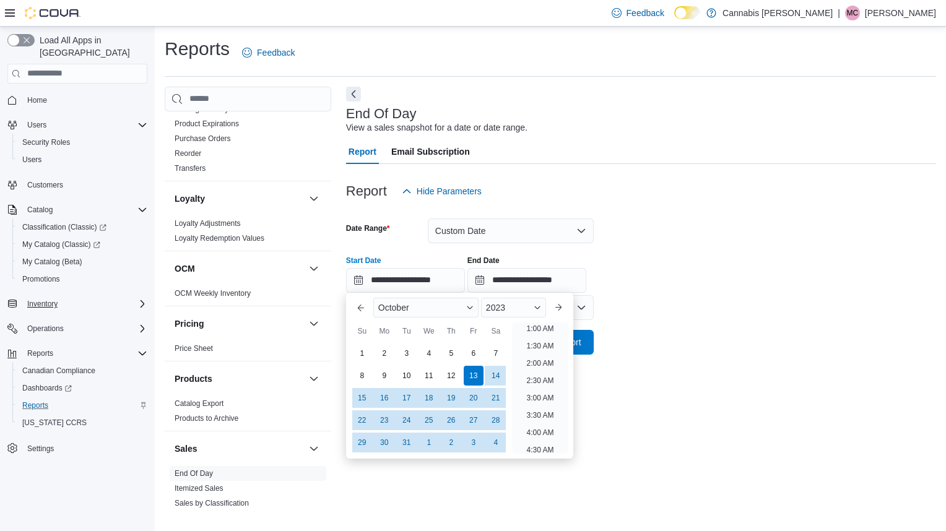
scroll to position [2, 0]
click at [681, 333] on form "**********" at bounding box center [641, 279] width 590 height 151
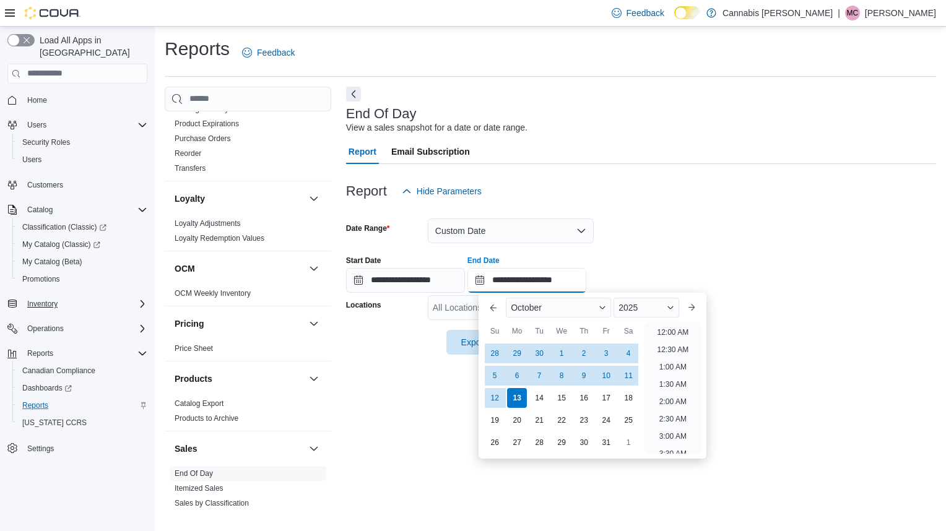
click at [587, 292] on body "Feedback Dark Mode Cannabis Grey Bruce | MC Mike Cochrane Load All Apps in New …" at bounding box center [473, 265] width 946 height 531
click at [496, 388] on div "12" at bounding box center [495, 398] width 22 height 22
click at [652, 306] on div "2025" at bounding box center [645, 308] width 65 height 20
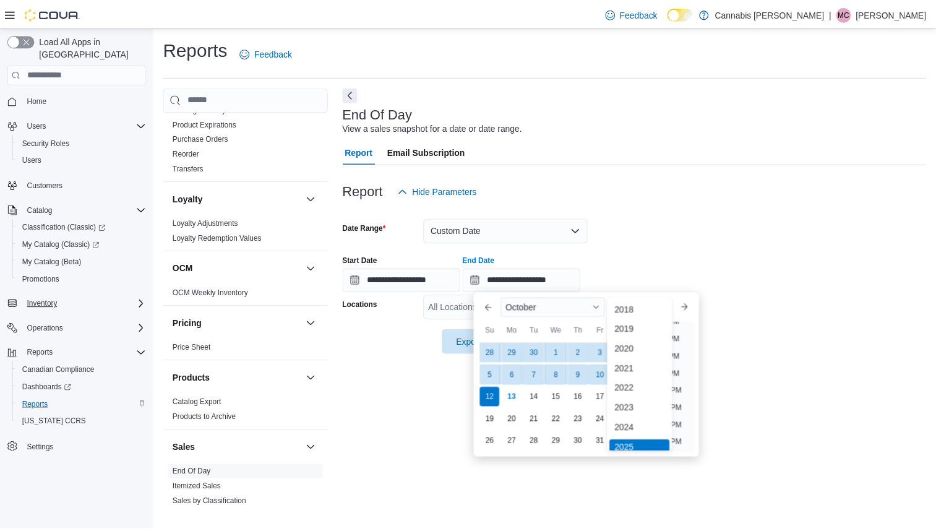
scroll to position [4, 0]
click at [636, 420] on div "2024" at bounding box center [646, 425] width 60 height 15
type input "**********"
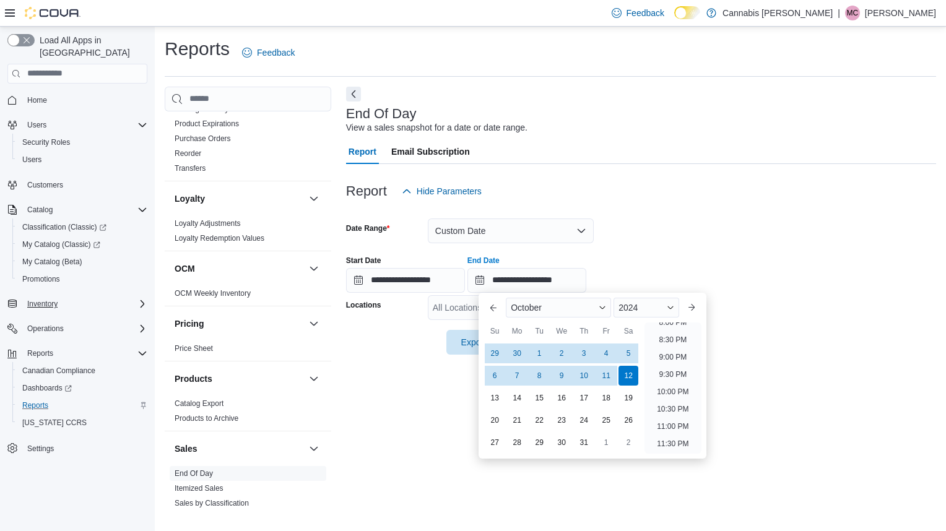
click at [811, 330] on form "**********" at bounding box center [641, 279] width 590 height 151
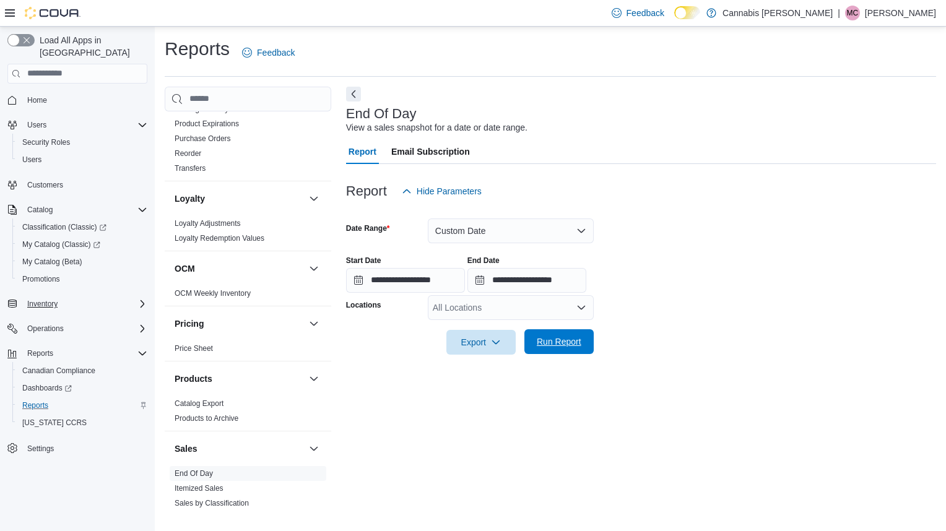
click at [576, 345] on span "Run Report" at bounding box center [559, 341] width 45 height 12
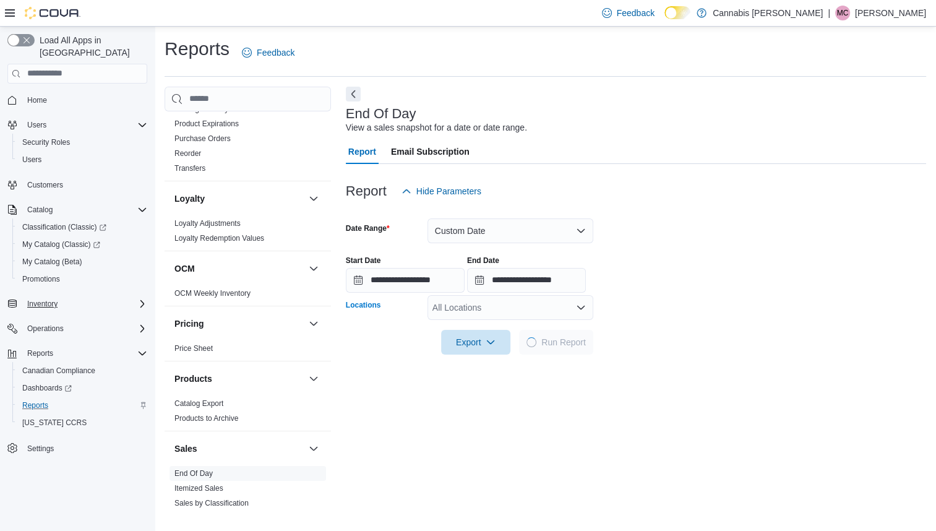
drag, startPoint x: 572, startPoint y: 317, endPoint x: 584, endPoint y: 310, distance: 14.4
click at [584, 310] on div "All Locations" at bounding box center [511, 307] width 166 height 25
click at [584, 310] on icon "Open list of options" at bounding box center [581, 308] width 10 height 10
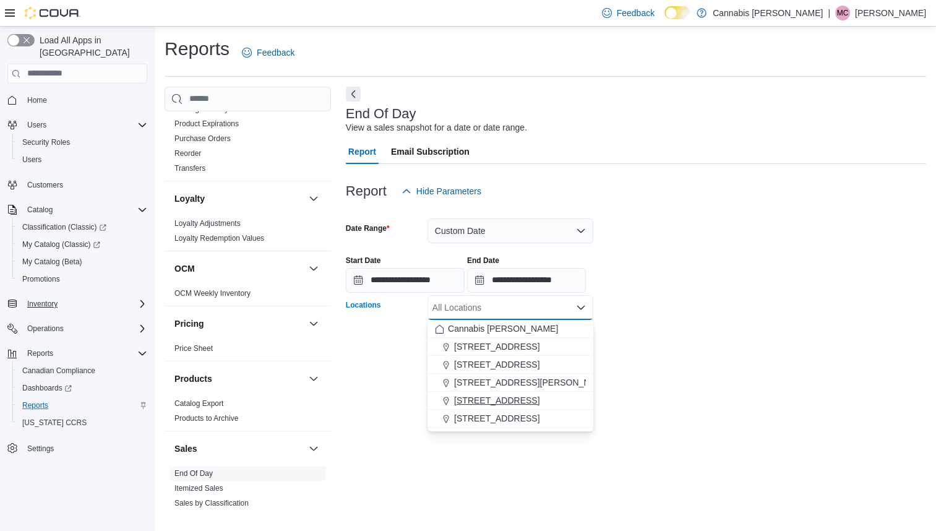
click at [497, 401] on span "[STREET_ADDRESS]" at bounding box center [496, 400] width 85 height 12
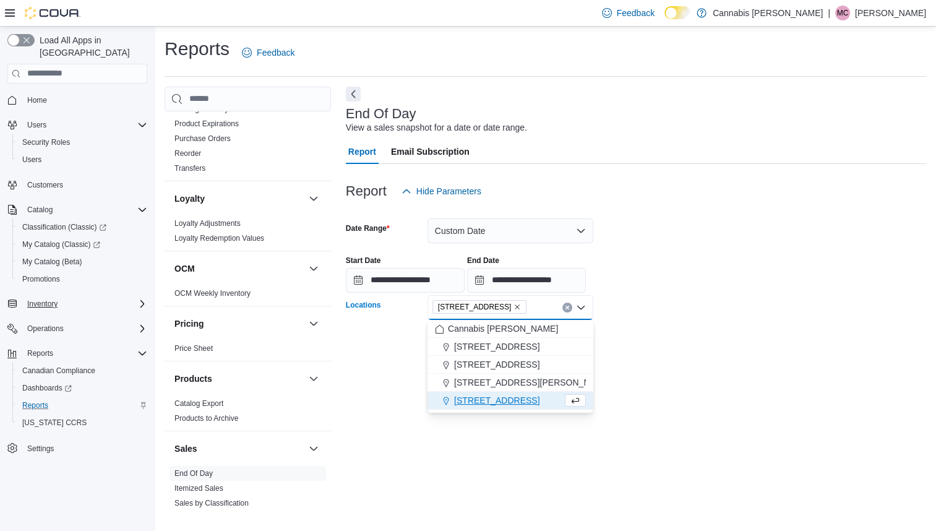
click at [730, 393] on div "**********" at bounding box center [636, 392] width 580 height 457
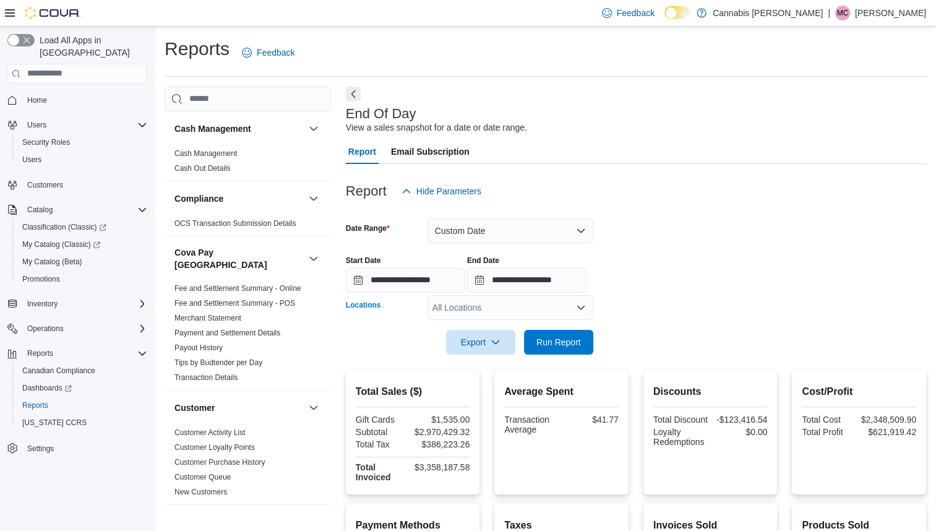
click at [497, 306] on div "All Locations" at bounding box center [511, 307] width 166 height 25
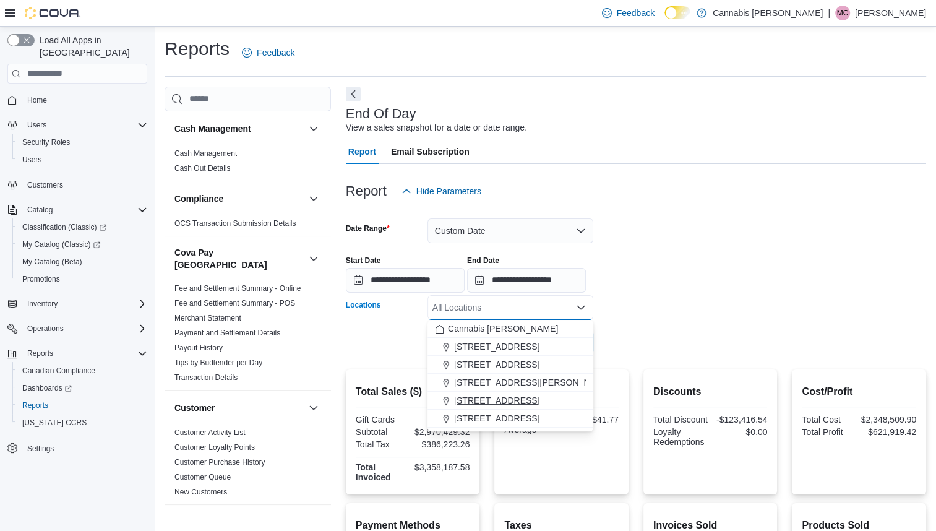
click at [468, 399] on span "[STREET_ADDRESS]" at bounding box center [496, 400] width 85 height 12
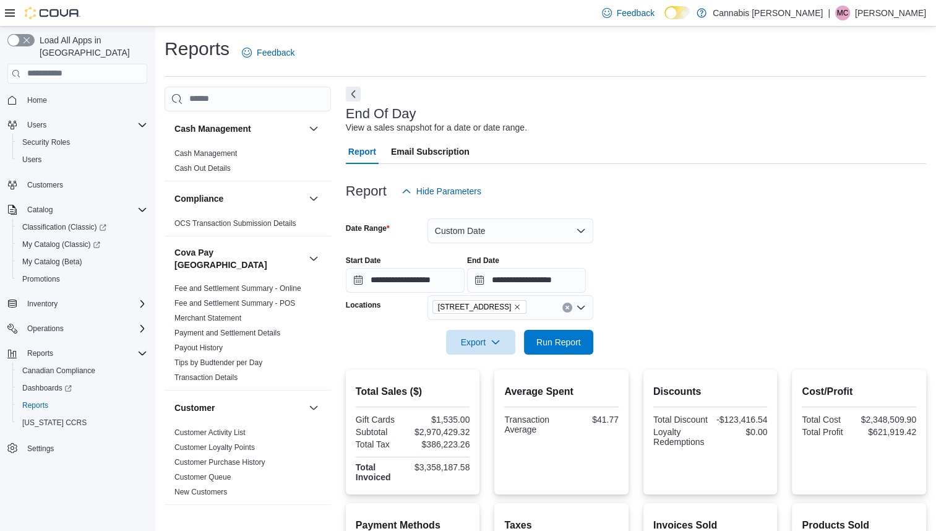
click at [680, 298] on form "**********" at bounding box center [636, 279] width 580 height 151
click at [559, 347] on span "Run Report" at bounding box center [559, 341] width 45 height 12
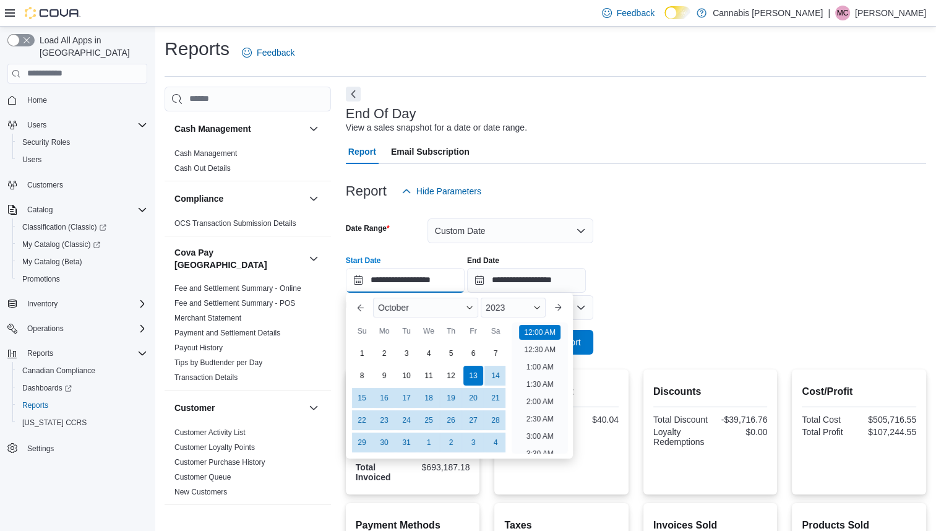
scroll to position [38, 0]
click at [452, 282] on input "**********" at bounding box center [405, 280] width 119 height 25
click at [512, 316] on div "2023" at bounding box center [513, 308] width 65 height 20
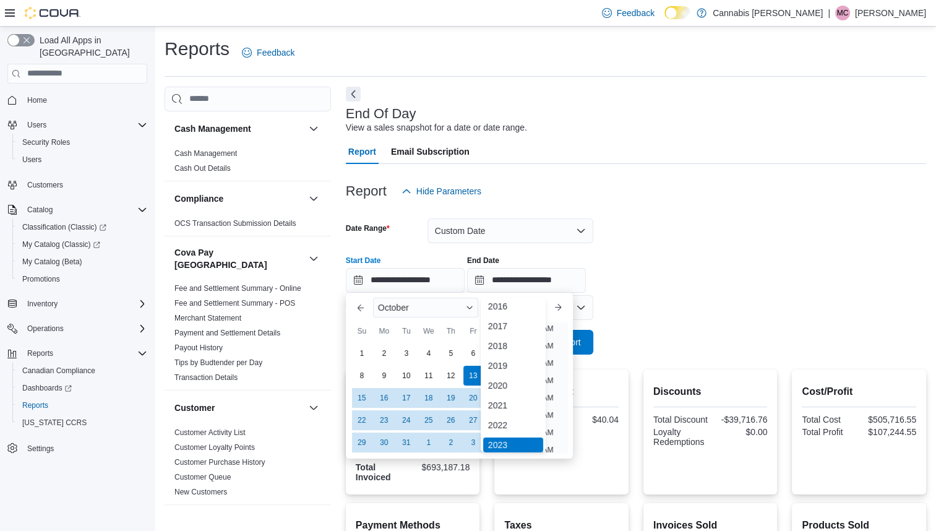
scroll to position [28, 0]
click at [534, 442] on div "2024" at bounding box center [513, 440] width 60 height 15
type input "**********"
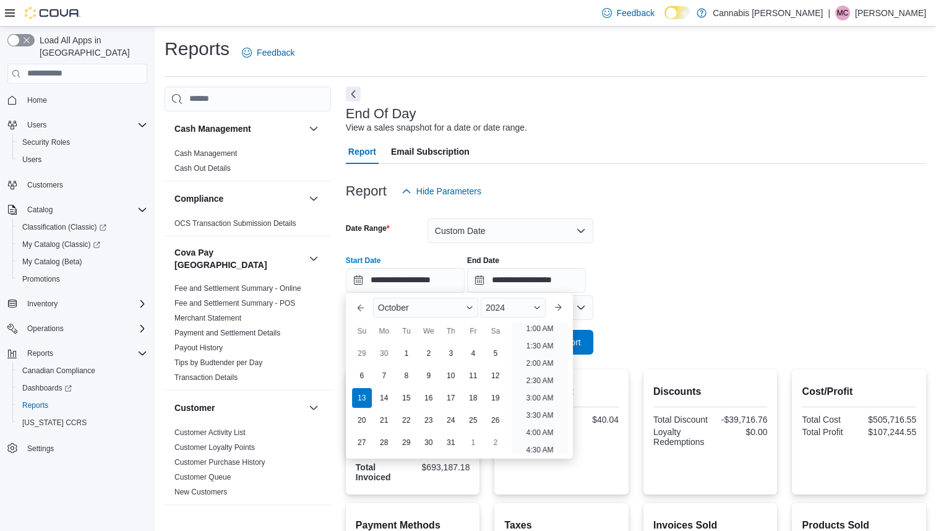
scroll to position [2, 0]
click at [699, 322] on div at bounding box center [636, 325] width 580 height 10
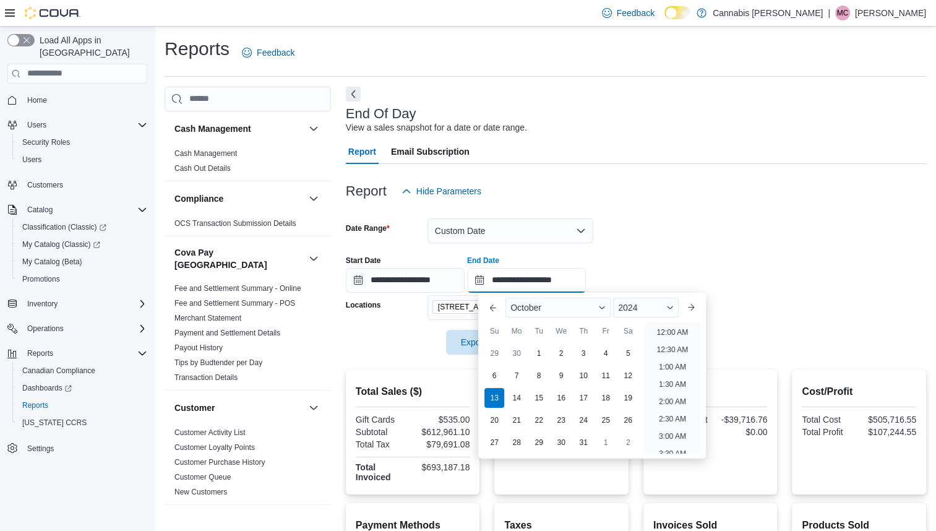
click at [586, 282] on input "**********" at bounding box center [526, 280] width 119 height 25
click at [652, 303] on div "2024" at bounding box center [645, 308] width 65 height 20
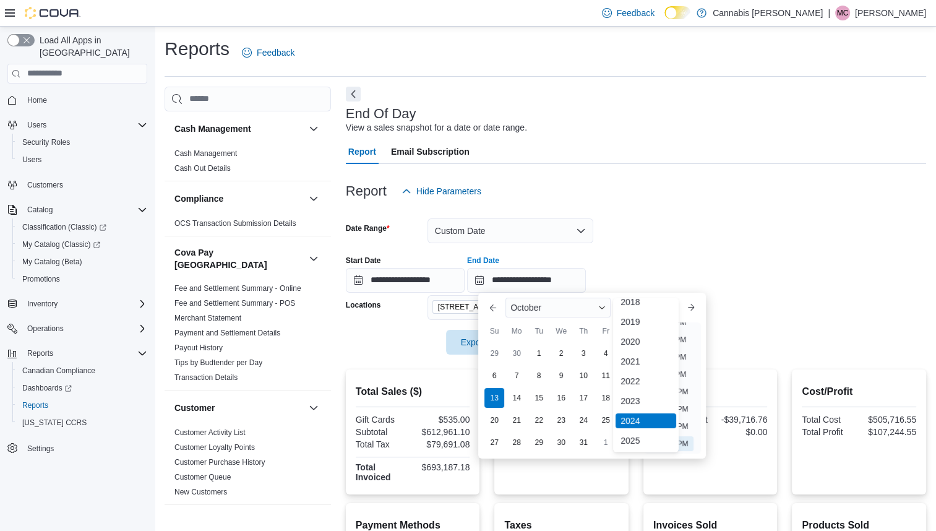
scroll to position [28, 0]
click at [656, 440] on div "2025" at bounding box center [646, 440] width 60 height 15
type input "**********"
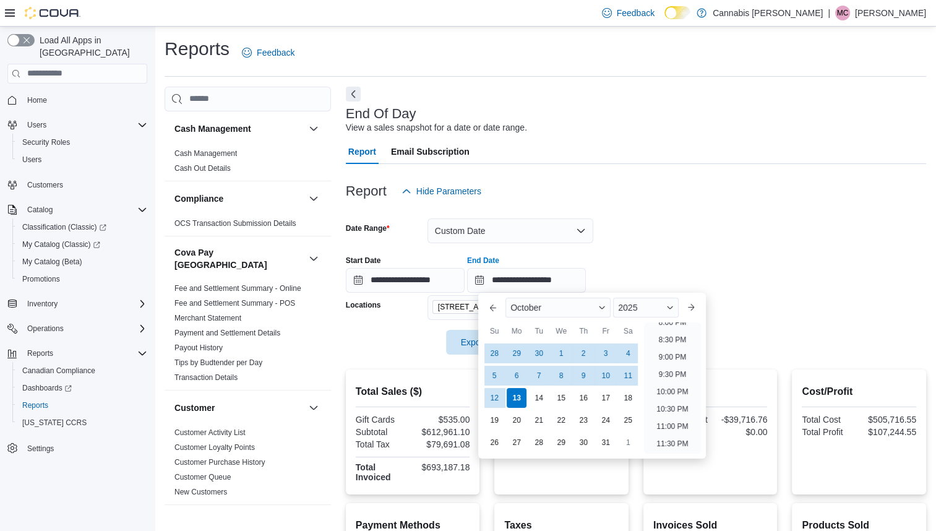
click at [776, 225] on form "**********" at bounding box center [636, 279] width 580 height 151
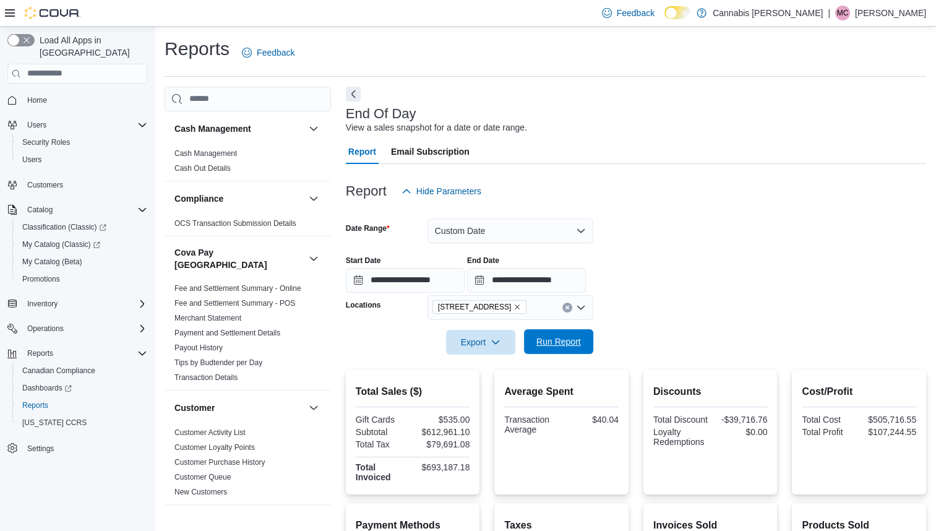
click at [574, 337] on span "Run Report" at bounding box center [559, 341] width 45 height 12
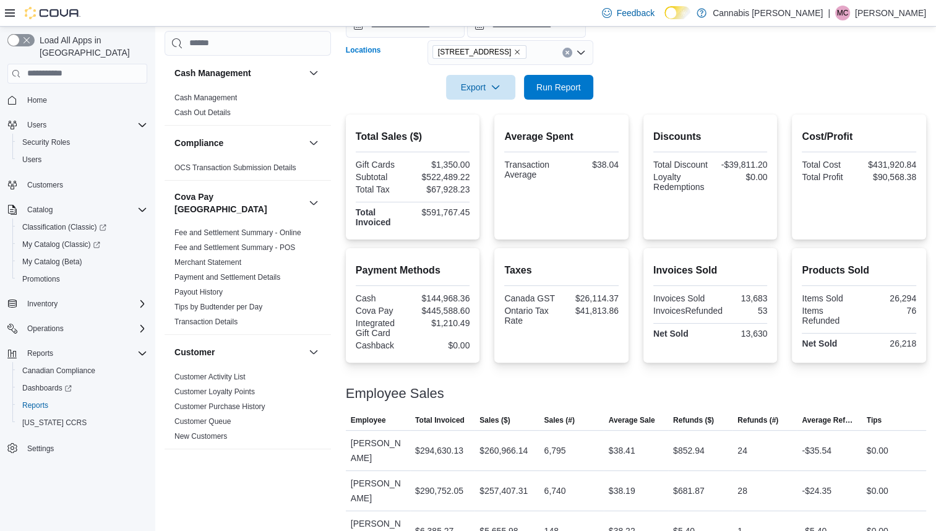
click at [514, 52] on icon "Remove 236 8th St E. from selection in this group" at bounding box center [517, 51] width 7 height 7
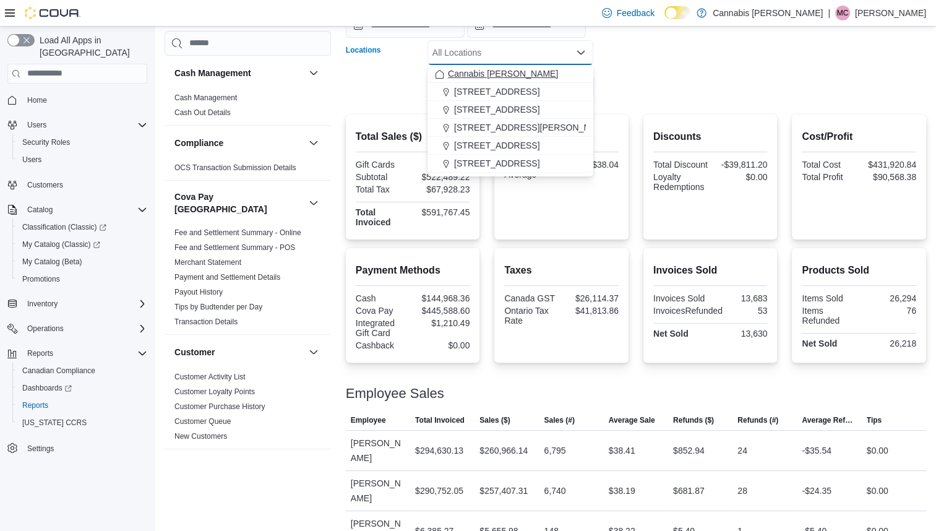
click at [492, 75] on span "Cannabis [PERSON_NAME]" at bounding box center [503, 73] width 110 height 12
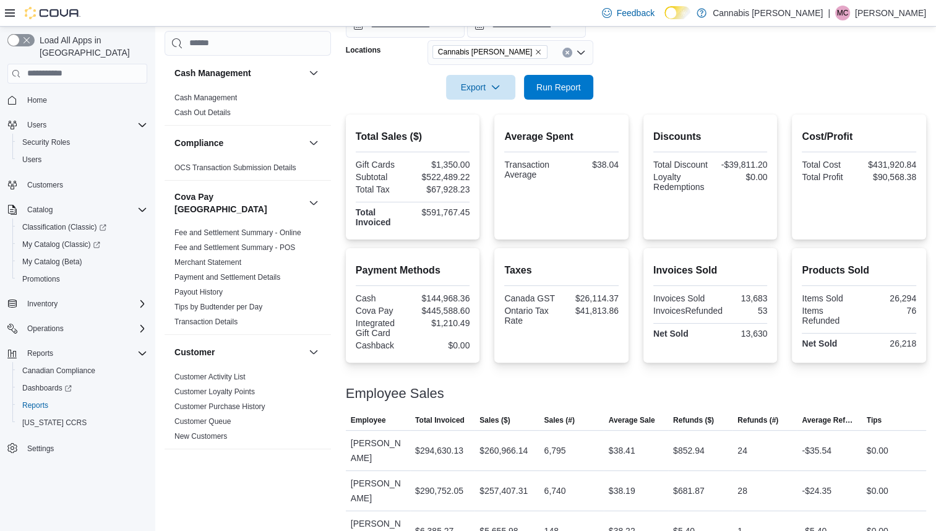
click at [656, 59] on form "**********" at bounding box center [636, 24] width 580 height 151
click at [579, 90] on span "Run Report" at bounding box center [559, 86] width 45 height 12
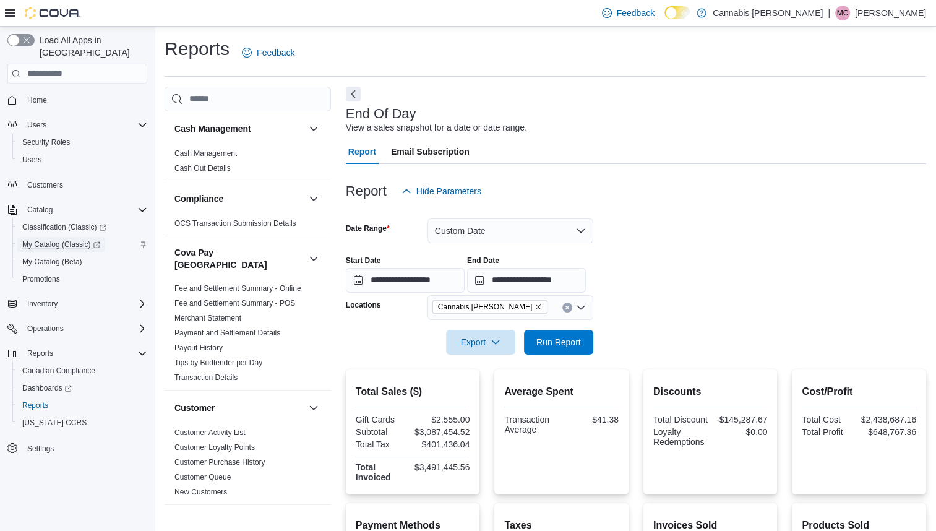
click at [90, 239] on span "My Catalog (Classic)" at bounding box center [61, 244] width 78 height 10
